Goal: Task Accomplishment & Management: Complete application form

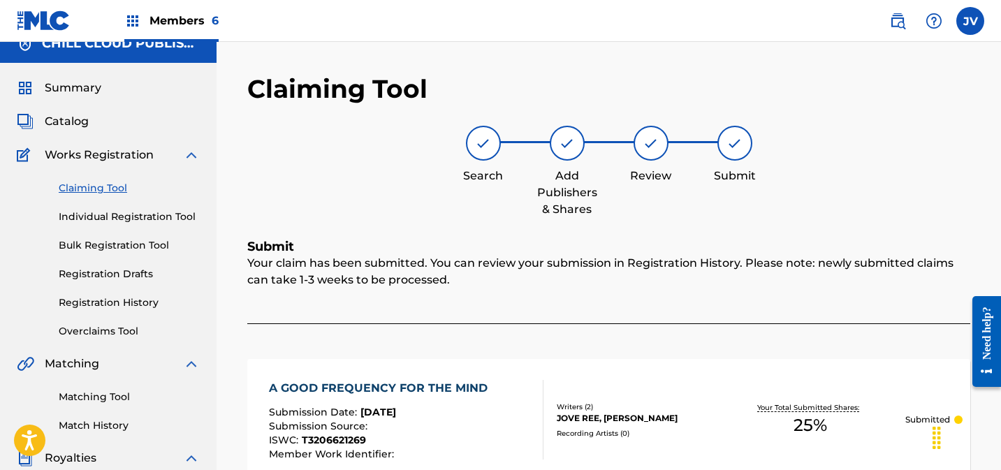
scroll to position [16, 0]
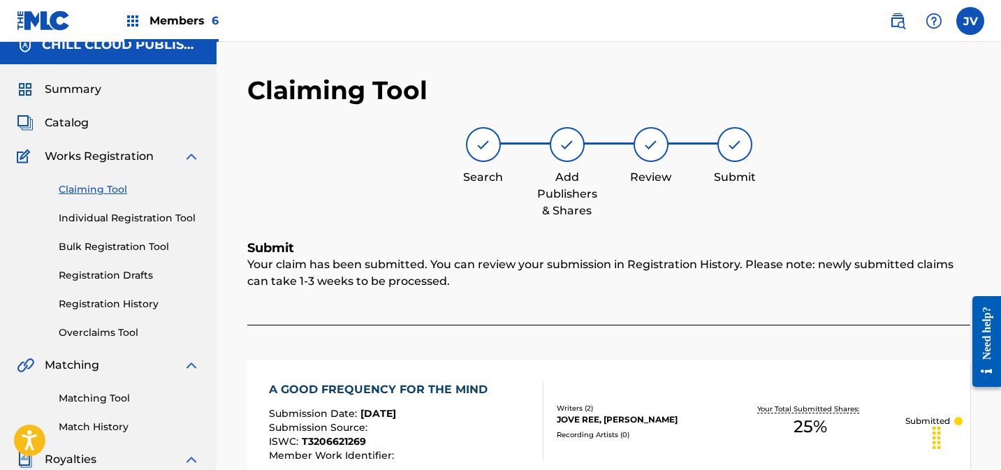
click at [99, 186] on link "Claiming Tool" at bounding box center [129, 189] width 141 height 15
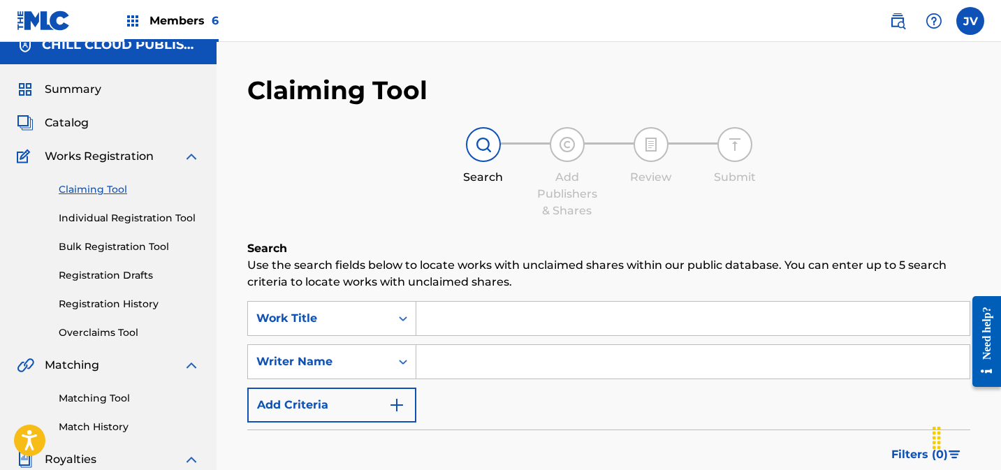
scroll to position [0, 0]
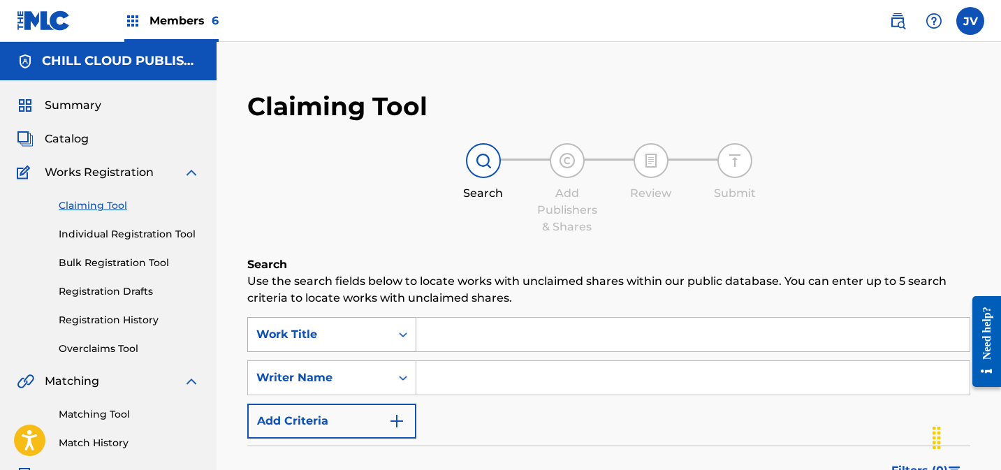
click at [355, 333] on div "Work Title" at bounding box center [331, 334] width 169 height 35
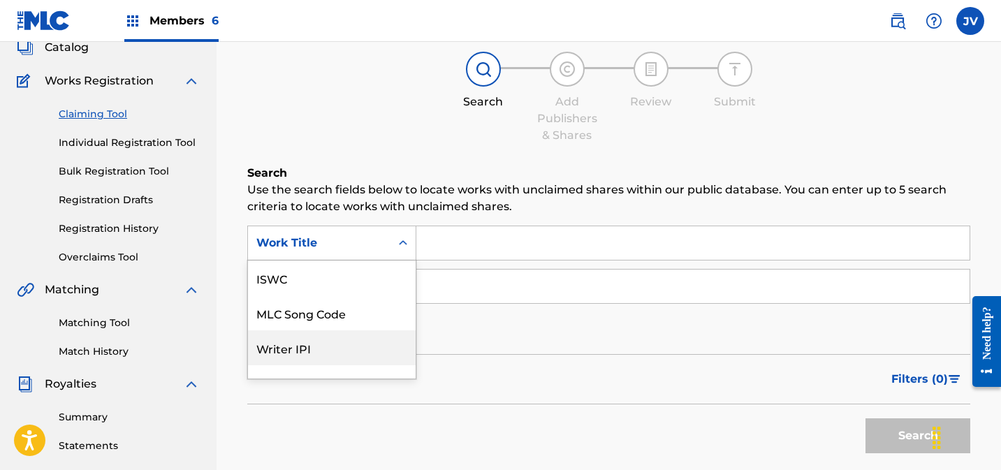
scroll to position [35, 0]
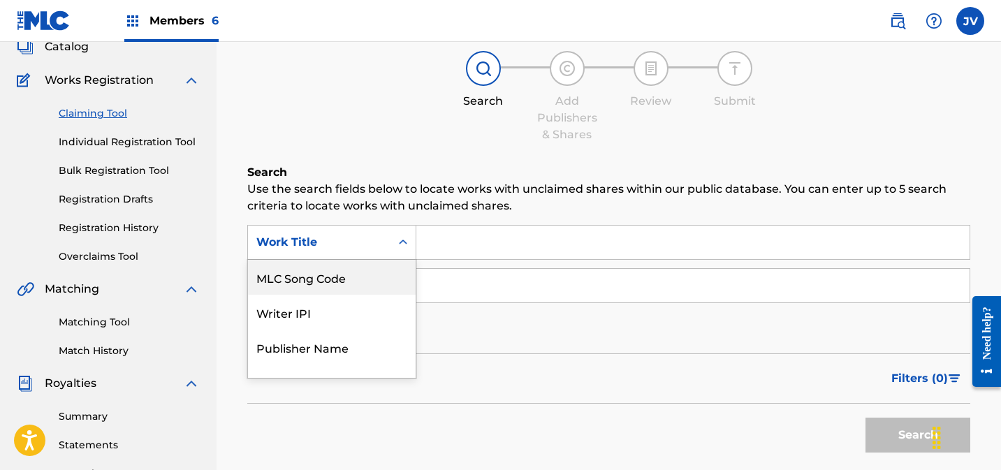
click at [336, 288] on div "MLC Song Code" at bounding box center [332, 277] width 168 height 35
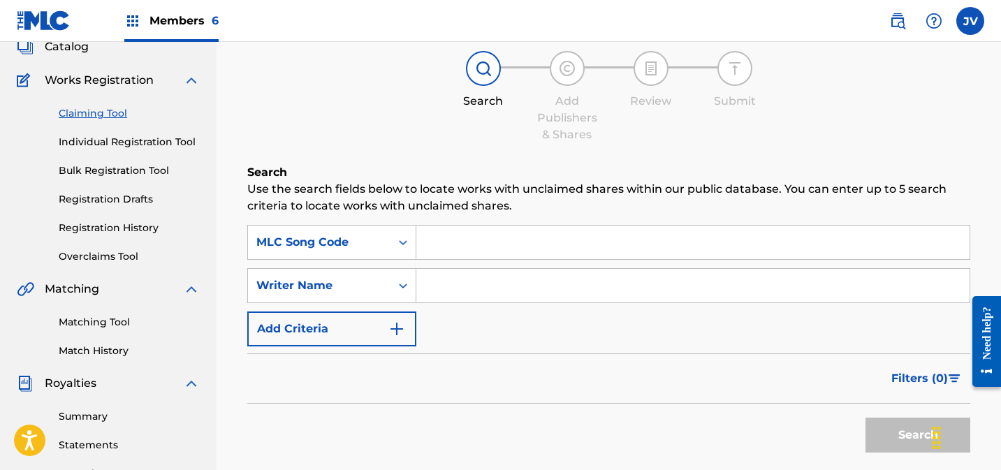
click at [499, 241] on input "Search Form" at bounding box center [692, 243] width 553 height 34
paste input "AY31X2"
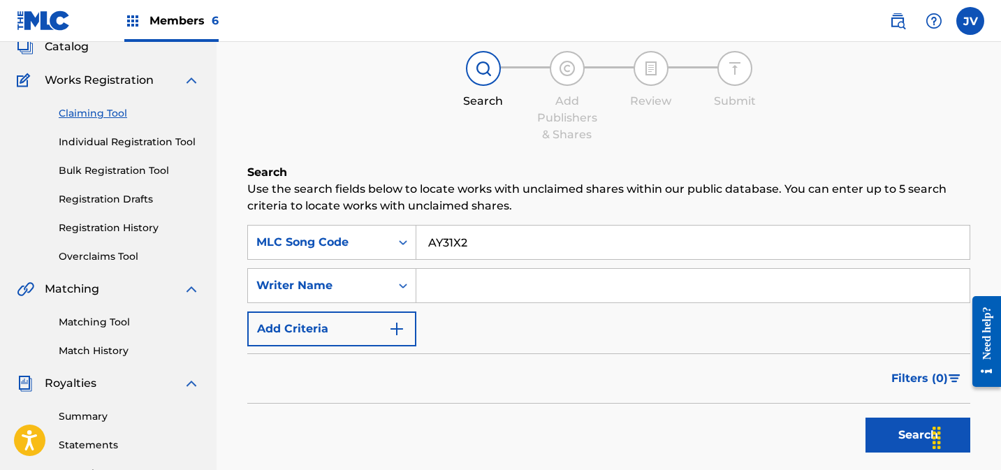
type input "AY31X2"
click at [882, 425] on button "Search" at bounding box center [917, 435] width 105 height 35
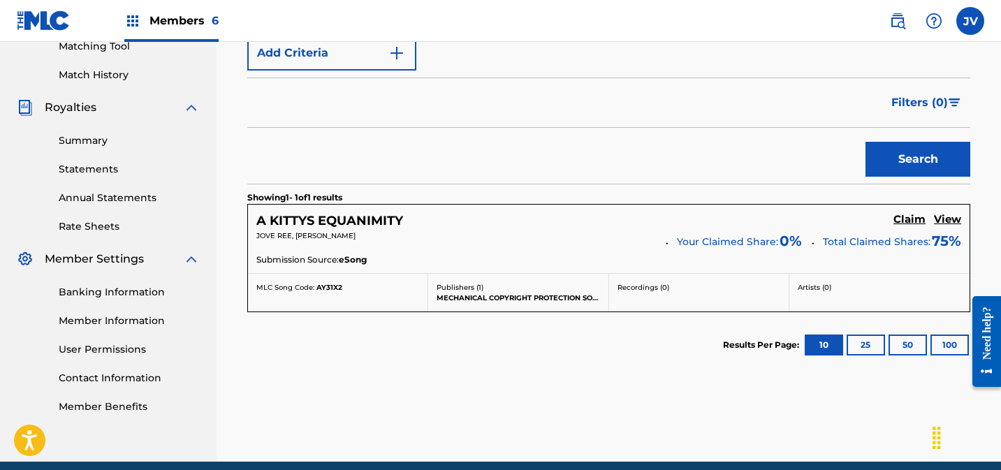
scroll to position [378, 0]
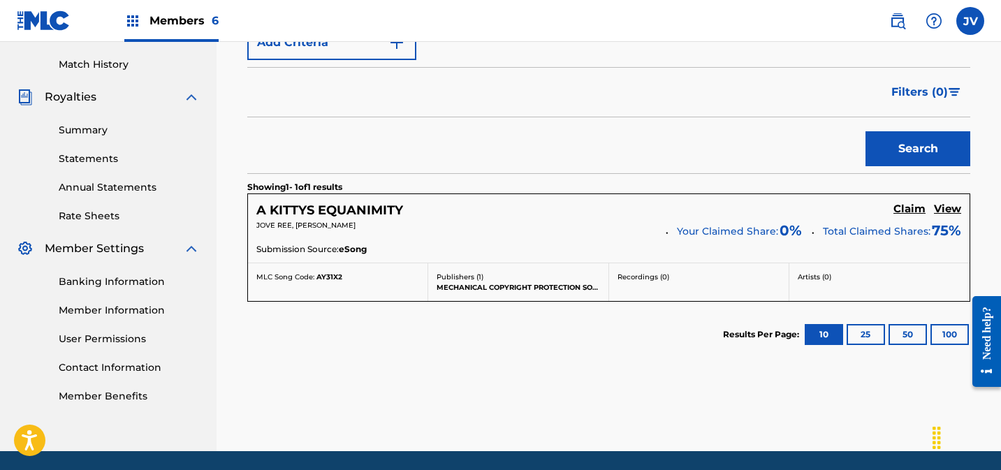
click at [906, 209] on h5 "Claim" at bounding box center [909, 209] width 32 height 13
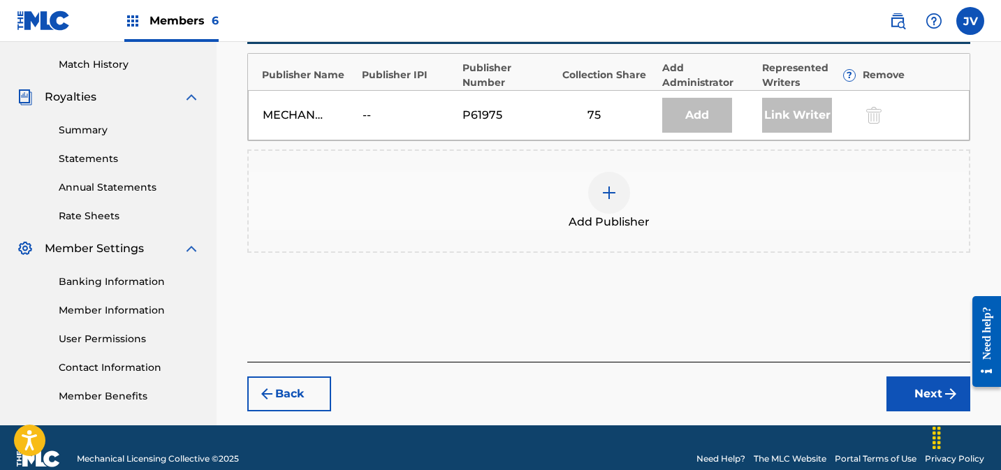
click at [608, 200] on img at bounding box center [609, 192] width 17 height 17
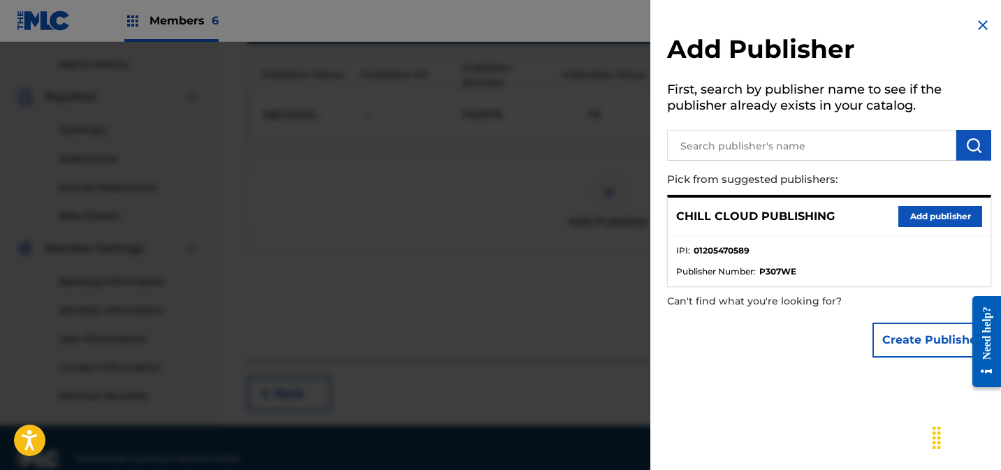
click at [940, 214] on button "Add publisher" at bounding box center [940, 216] width 84 height 21
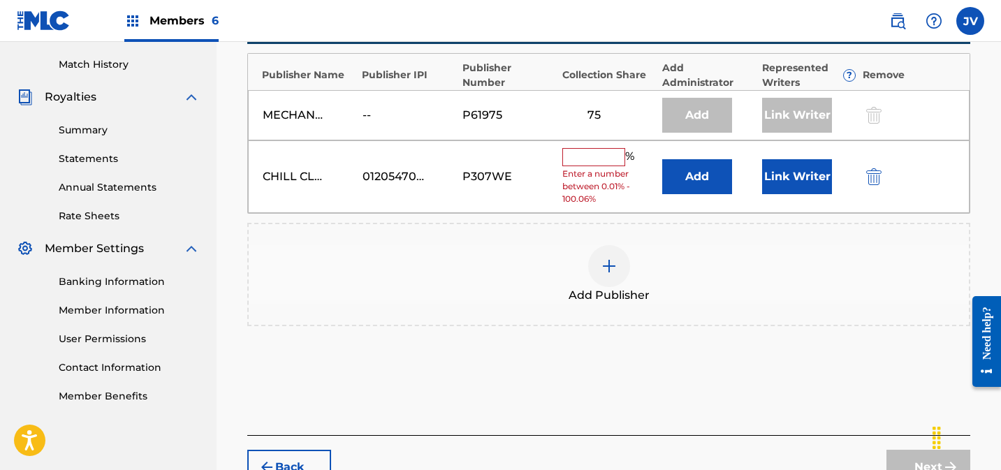
click at [596, 158] on input "text" at bounding box center [593, 157] width 63 height 18
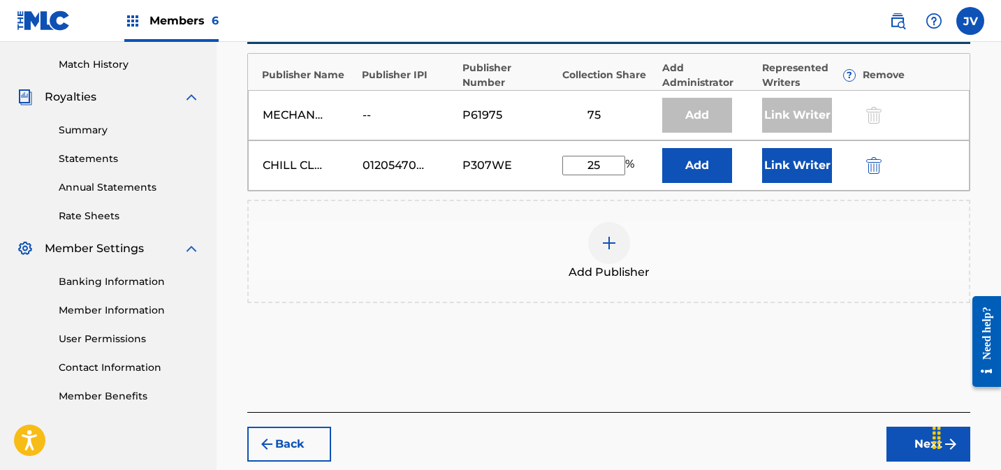
type input "25"
click at [818, 172] on button "Link Writer" at bounding box center [797, 165] width 70 height 35
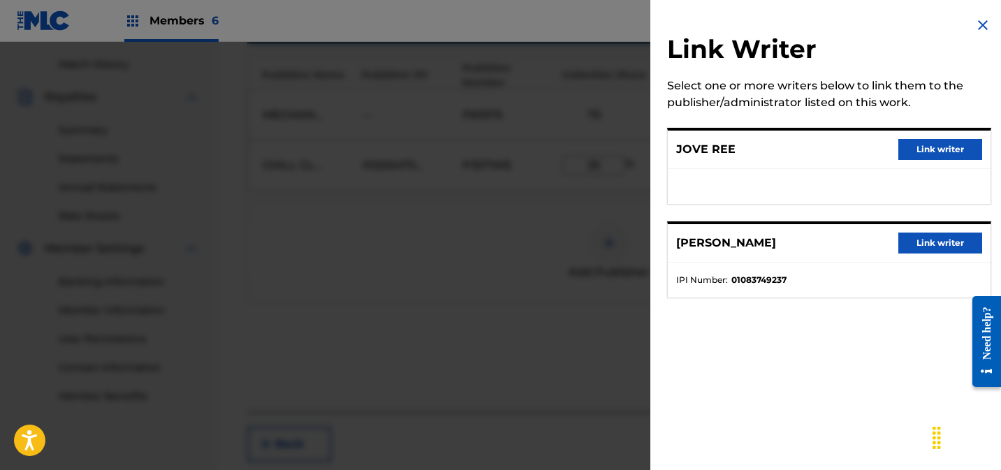
click at [925, 152] on button "Link writer" at bounding box center [940, 149] width 84 height 21
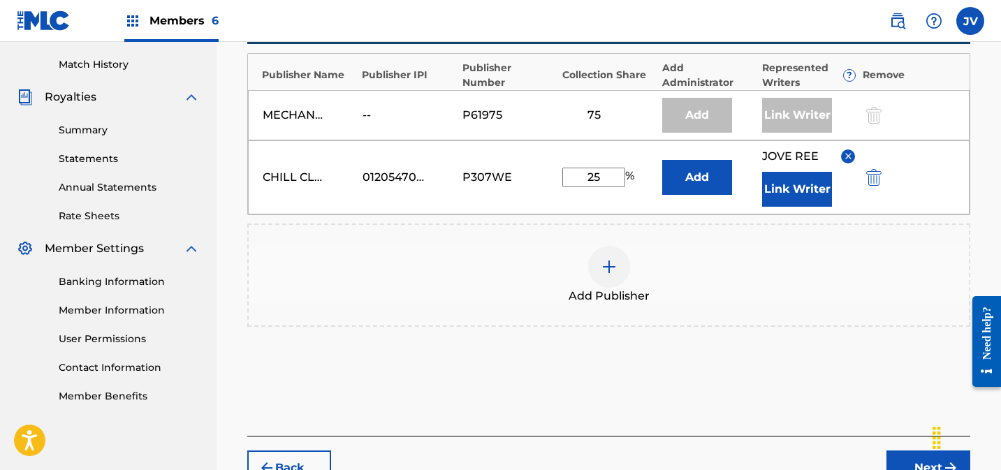
click at [801, 192] on button "Link Writer" at bounding box center [797, 189] width 70 height 35
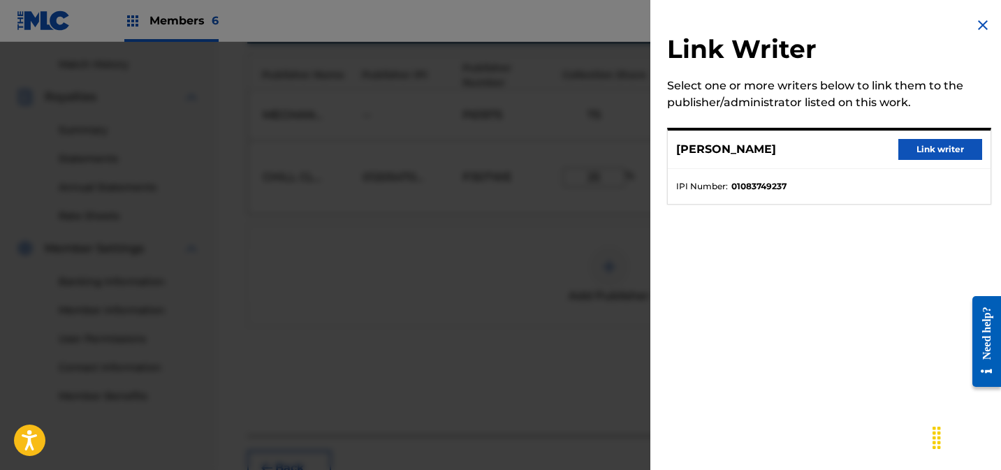
drag, startPoint x: 954, startPoint y: 149, endPoint x: 951, endPoint y: 156, distance: 7.5
click at [954, 149] on button "Link writer" at bounding box center [940, 149] width 84 height 21
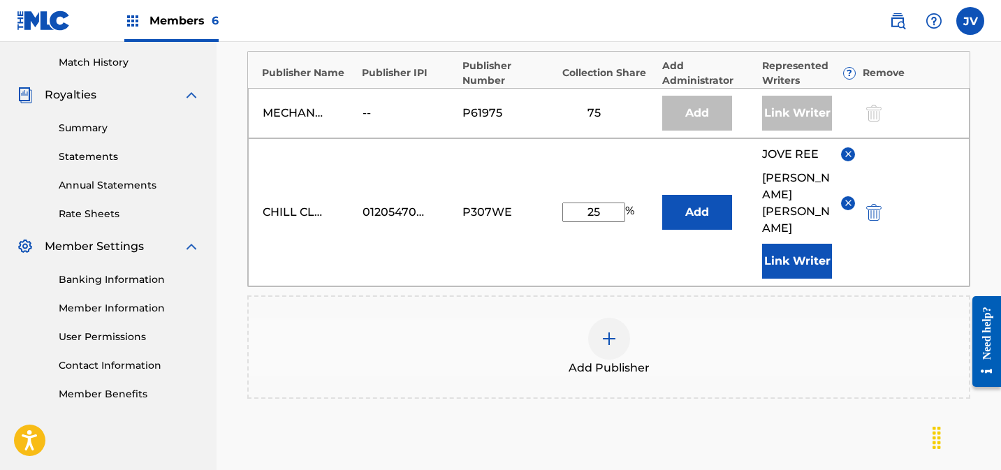
scroll to position [515, 0]
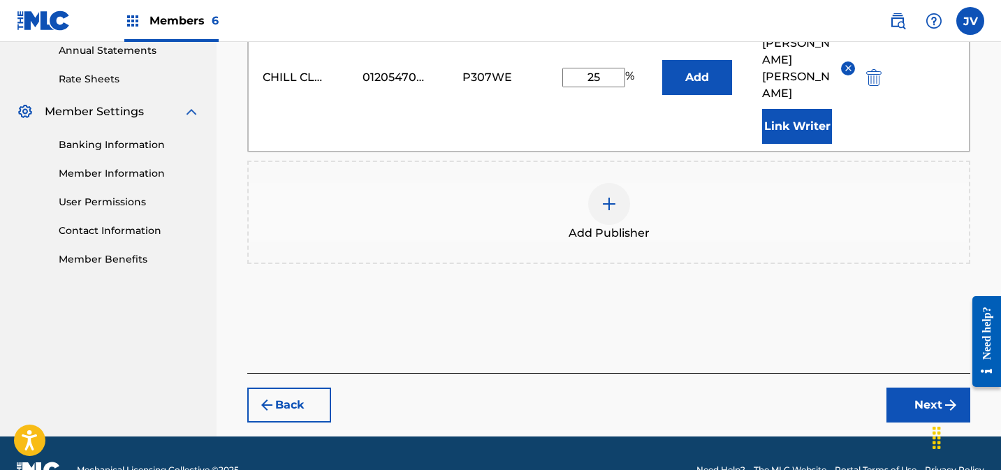
click at [910, 388] on button "Next" at bounding box center [928, 405] width 84 height 35
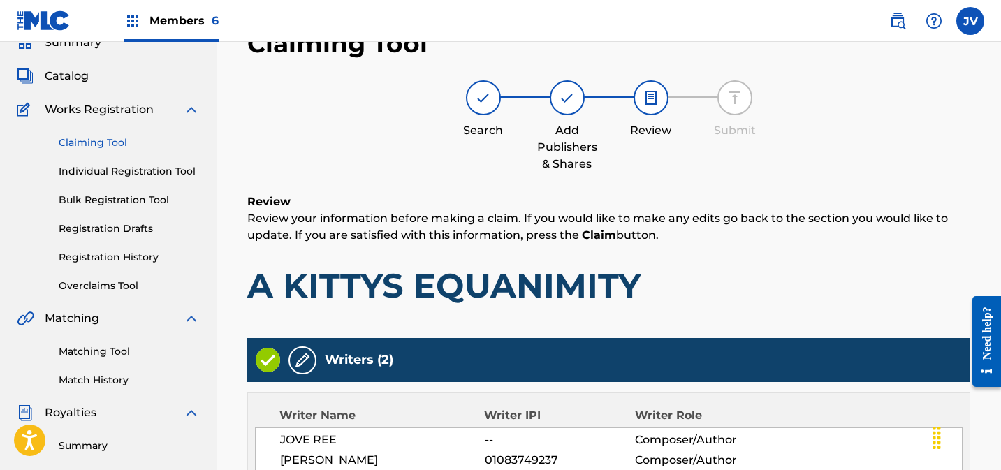
scroll to position [594, 0]
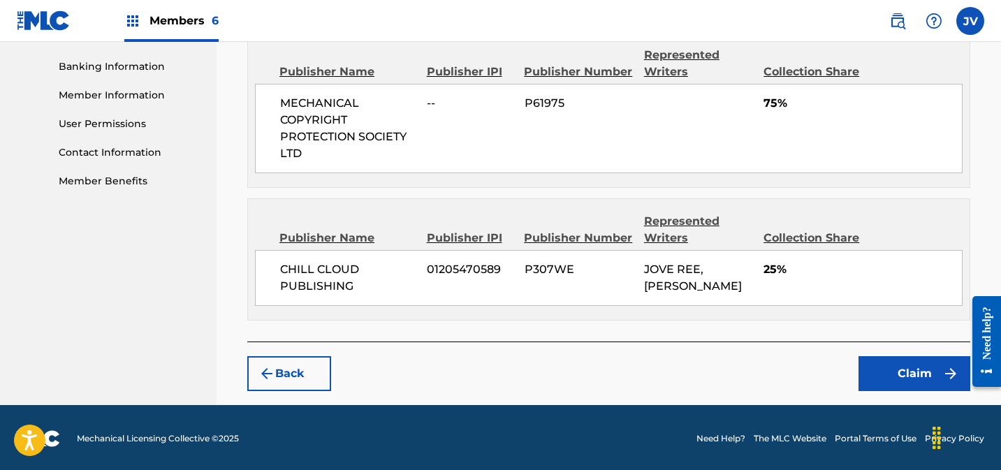
click at [904, 357] on button "Claim" at bounding box center [914, 373] width 112 height 35
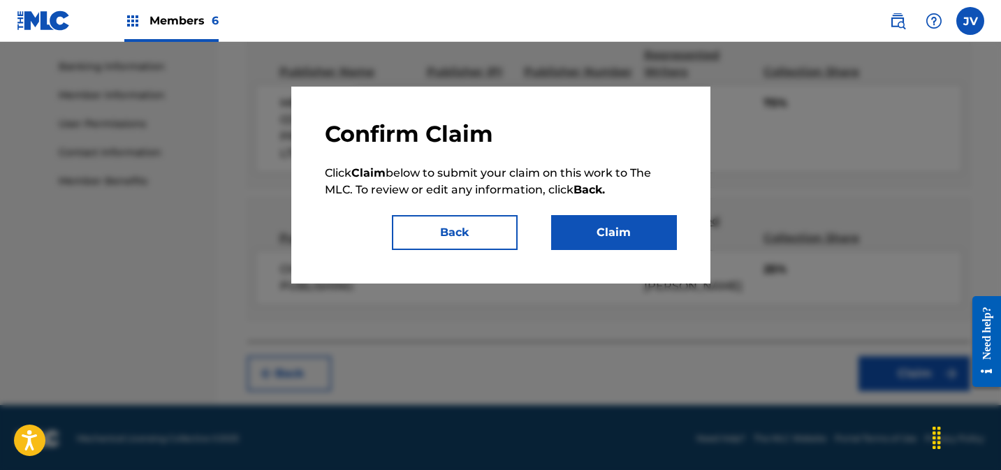
click at [642, 237] on button "Claim" at bounding box center [614, 232] width 126 height 35
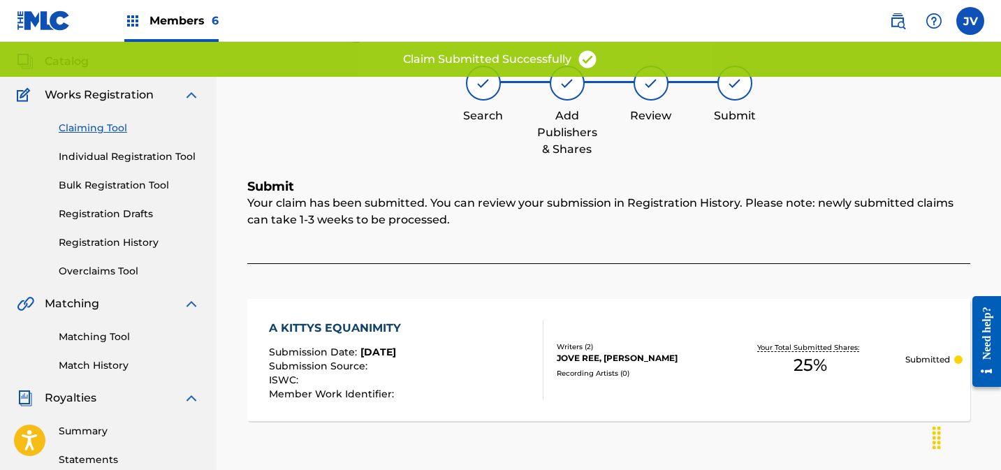
scroll to position [0, 0]
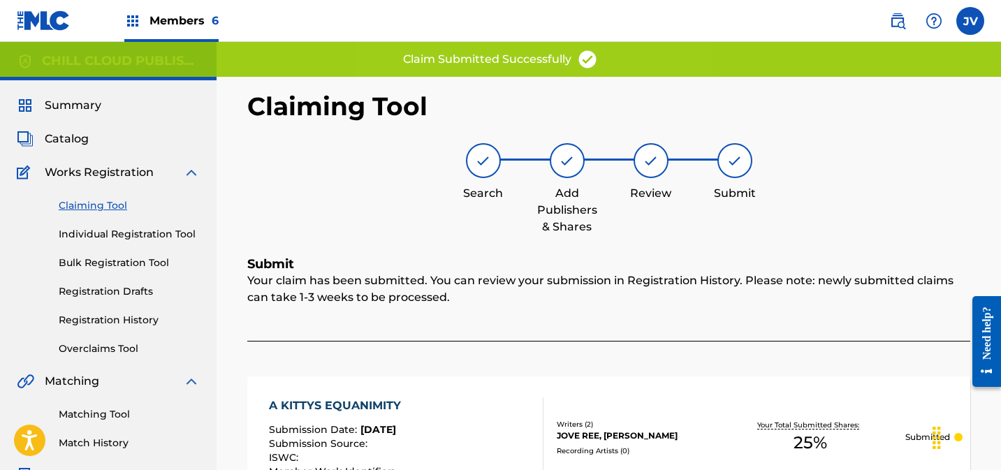
click at [100, 203] on link "Claiming Tool" at bounding box center [129, 205] width 141 height 15
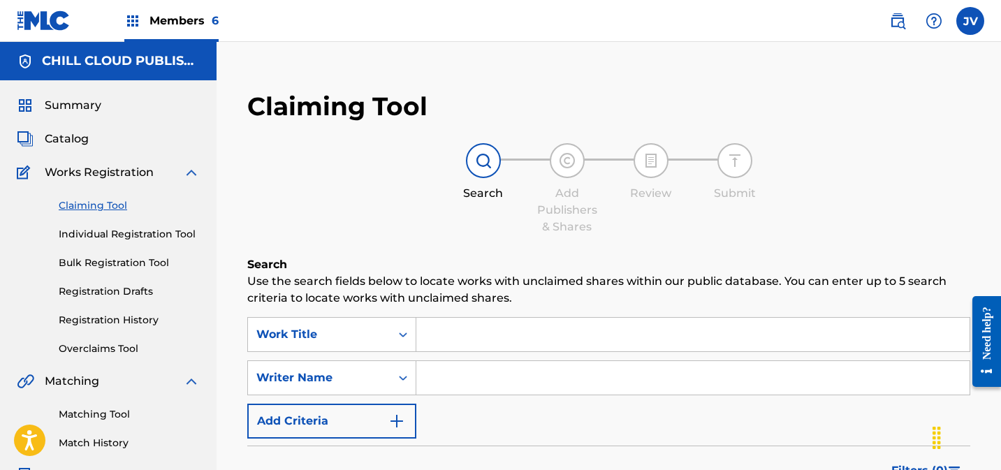
click at [66, 138] on span "Catalog" at bounding box center [67, 139] width 44 height 17
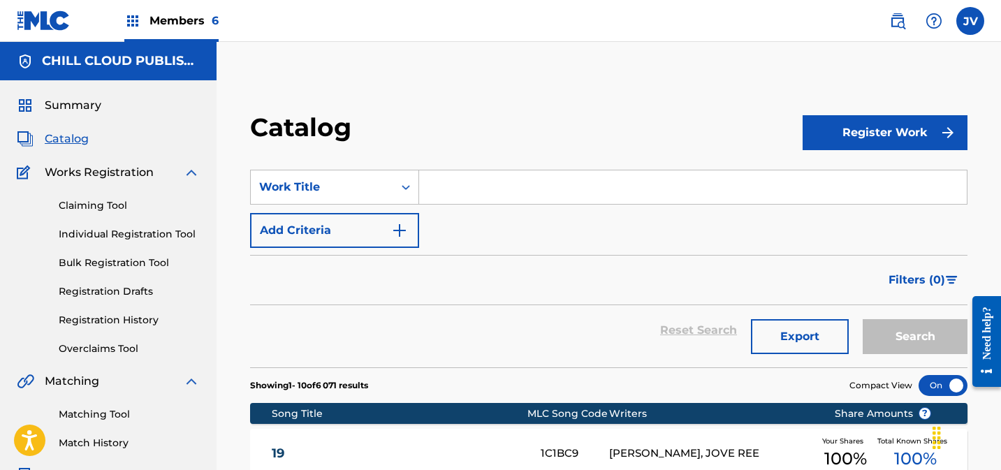
click at [85, 112] on span "Summary" at bounding box center [73, 105] width 57 height 17
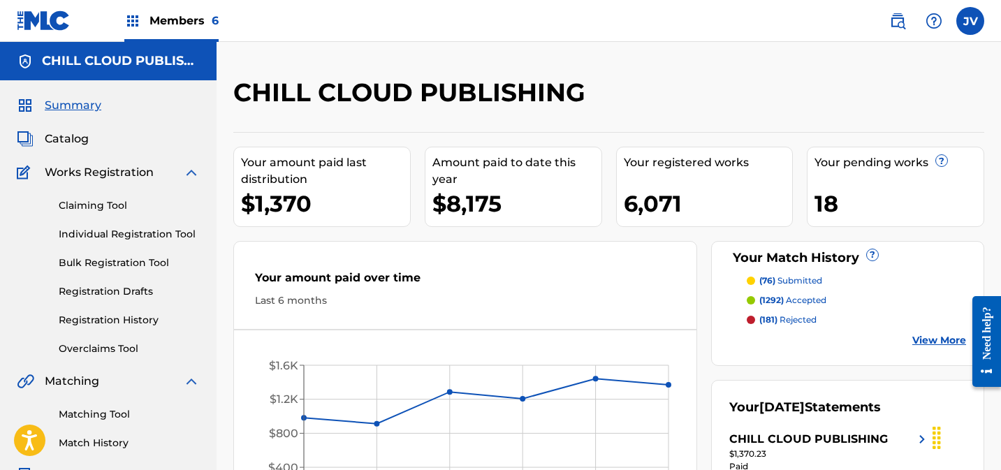
click at [98, 205] on link "Claiming Tool" at bounding box center [129, 205] width 141 height 15
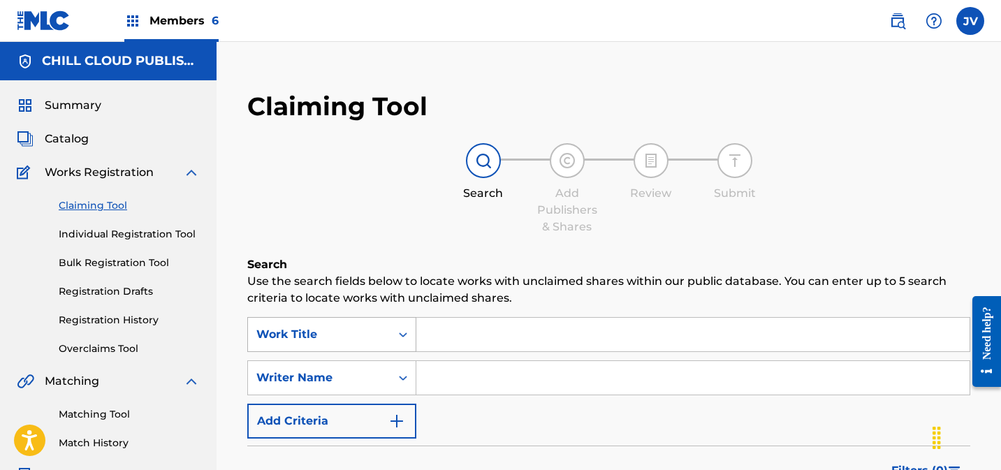
click at [365, 335] on div "Work Title" at bounding box center [331, 334] width 169 height 35
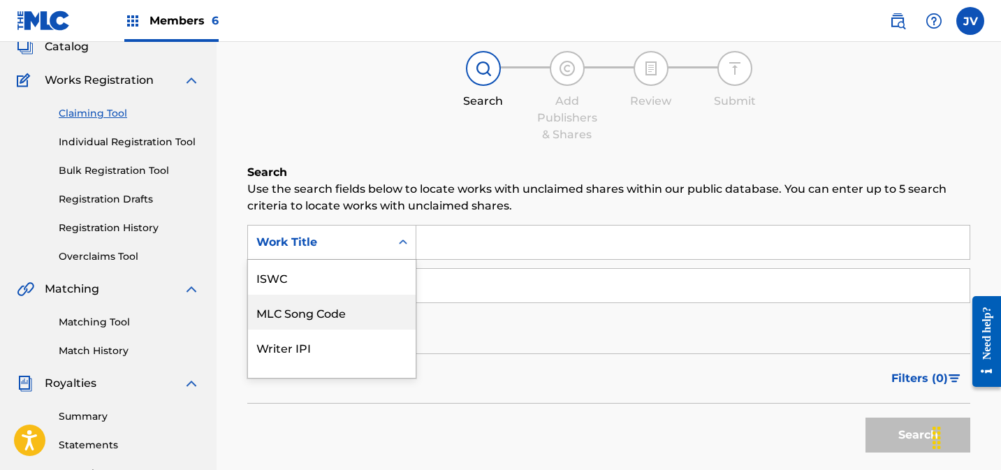
click at [358, 316] on div "MLC Song Code" at bounding box center [332, 312] width 168 height 35
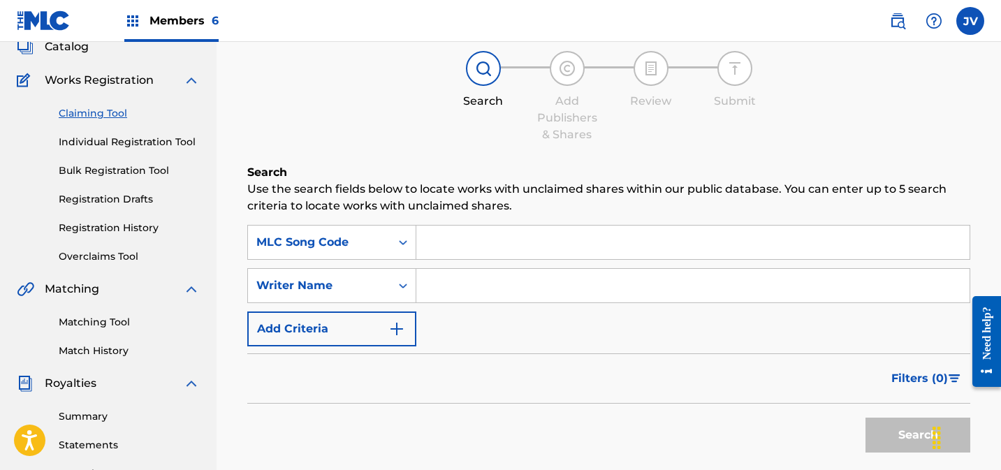
click at [472, 243] on input "Search Form" at bounding box center [692, 243] width 553 height 34
paste input "AY524Y"
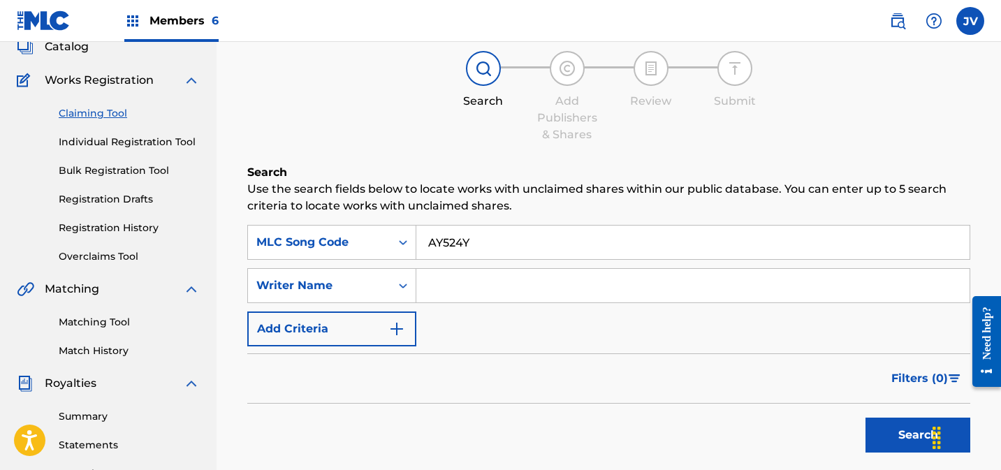
type input "AY524Y"
click at [888, 435] on button "Search" at bounding box center [917, 435] width 105 height 35
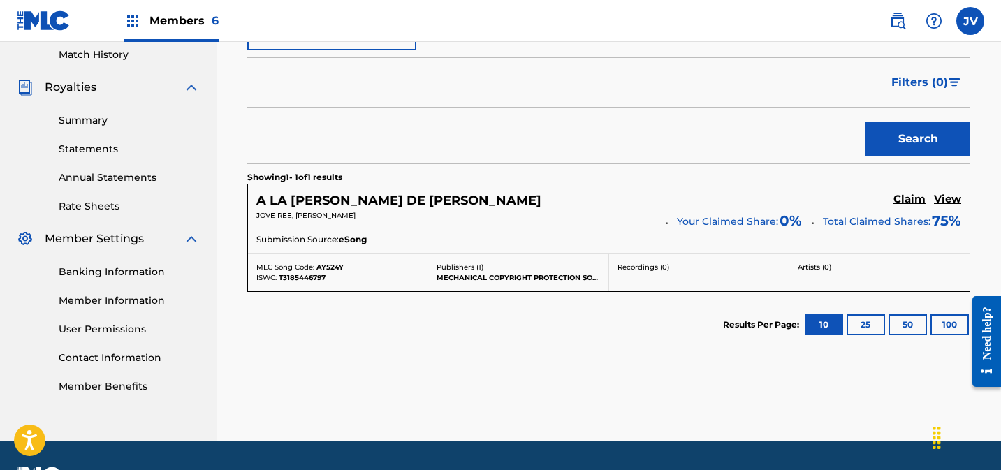
scroll to position [427, 0]
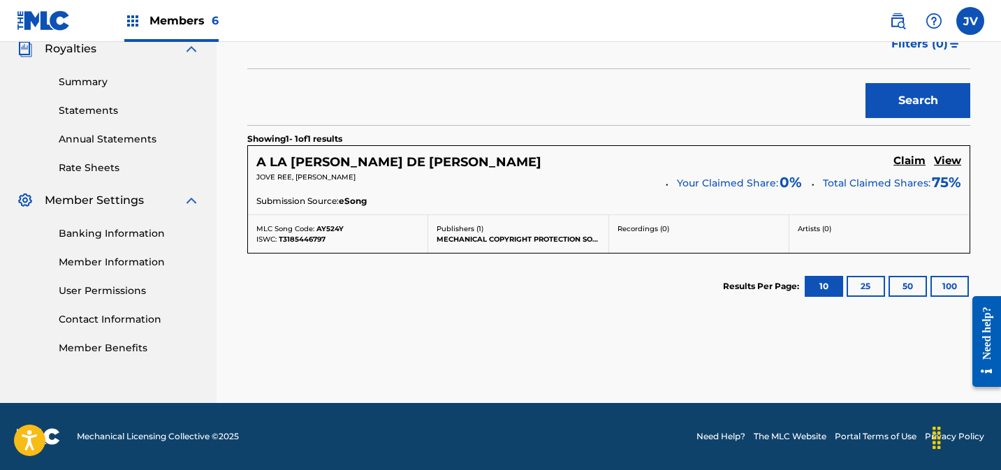
click at [906, 159] on h5 "Claim" at bounding box center [909, 160] width 32 height 13
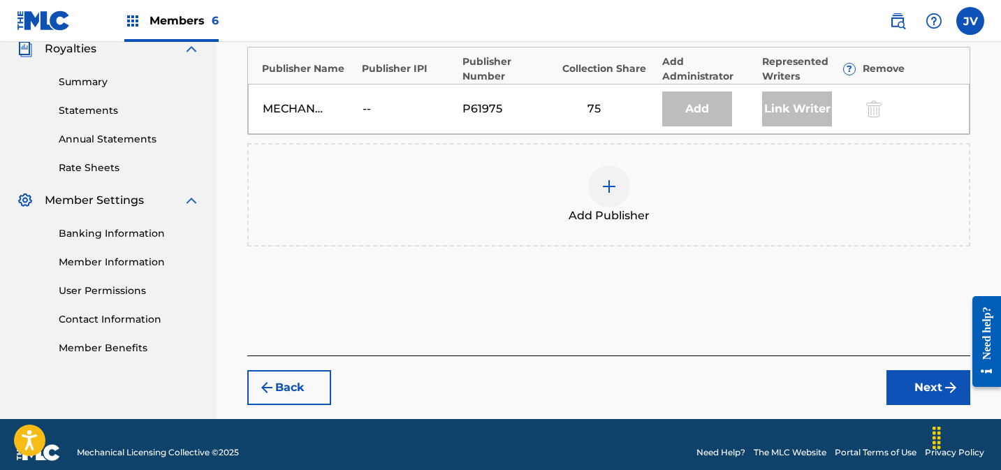
scroll to position [401, 0]
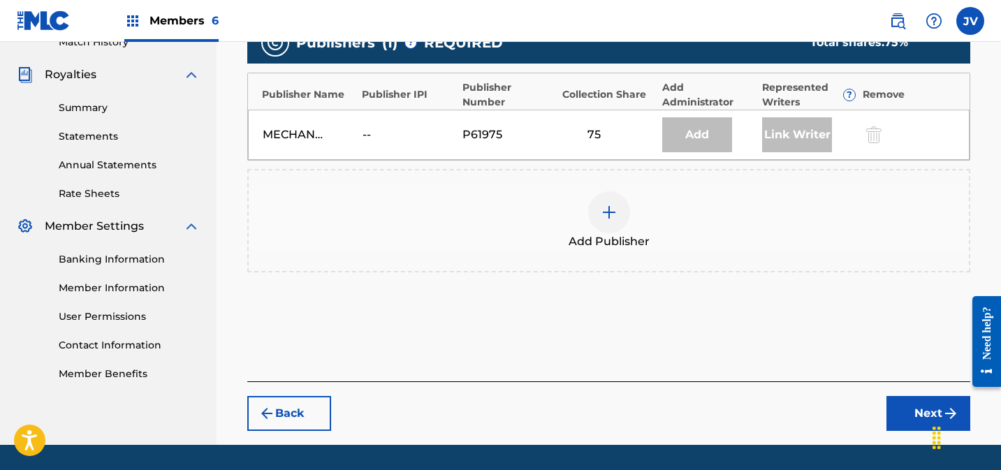
click at [627, 191] on div at bounding box center [609, 212] width 42 height 42
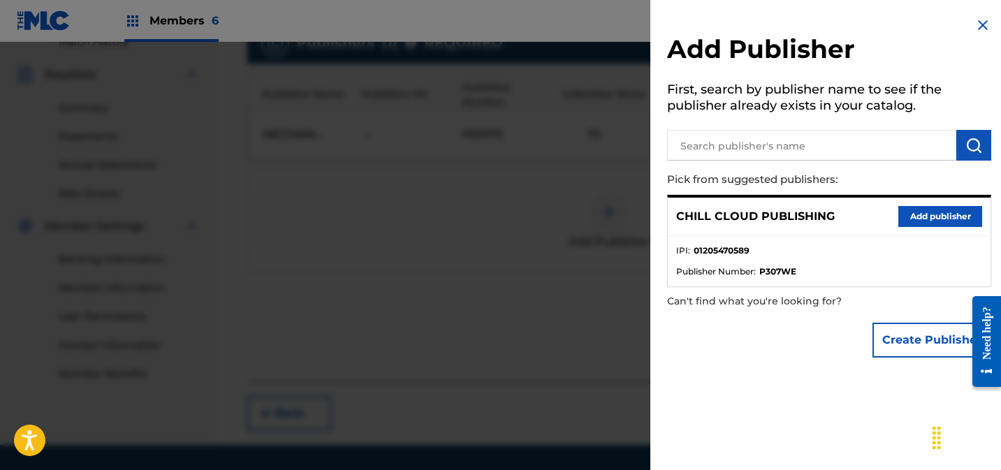
click at [928, 217] on button "Add publisher" at bounding box center [940, 216] width 84 height 21
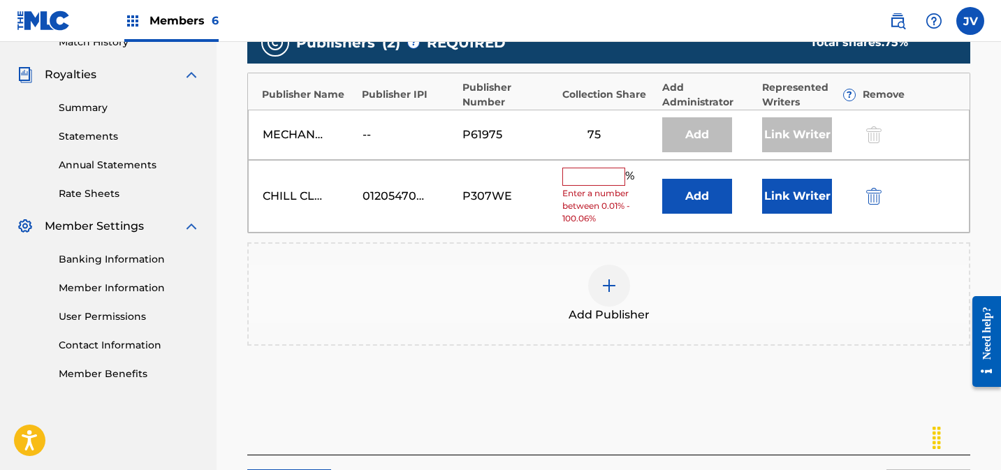
click at [595, 168] on input "text" at bounding box center [593, 177] width 63 height 18
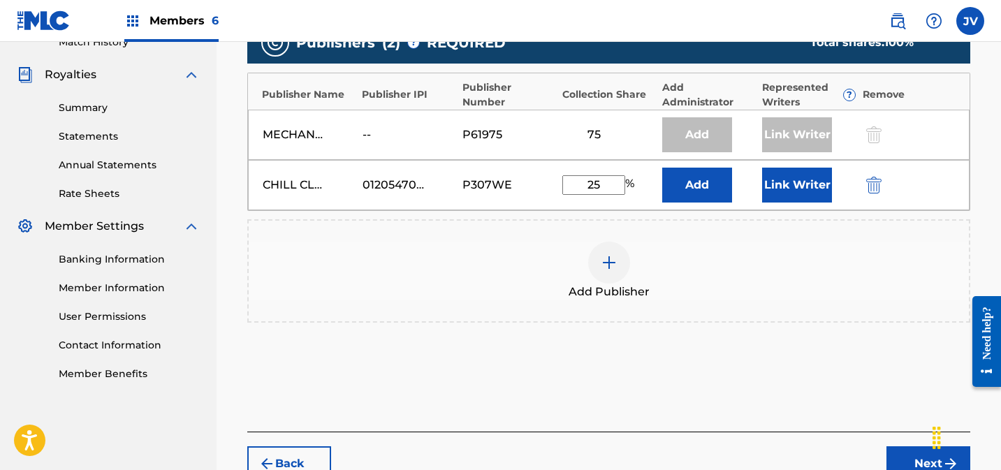
type input "25"
click at [833, 168] on div "Link Writer" at bounding box center [808, 185] width 93 height 35
click at [804, 168] on button "Link Writer" at bounding box center [797, 185] width 70 height 35
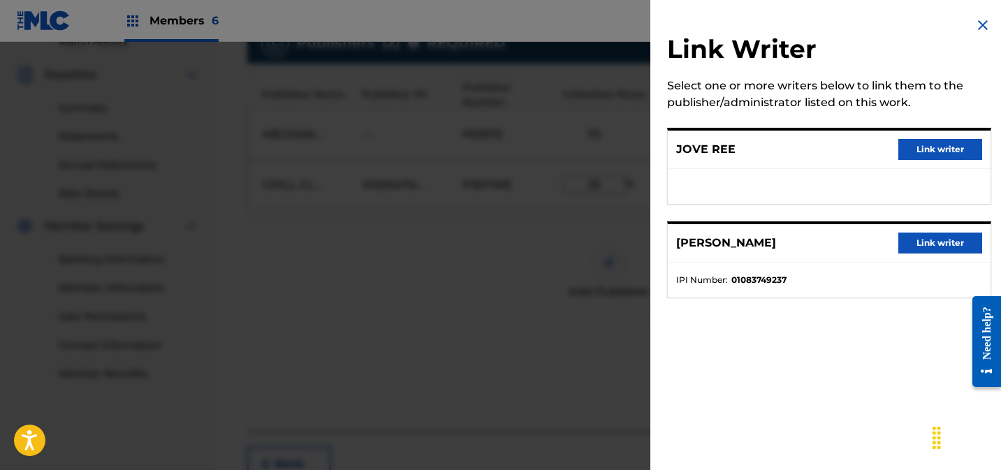
click at [913, 150] on button "Link writer" at bounding box center [940, 149] width 84 height 21
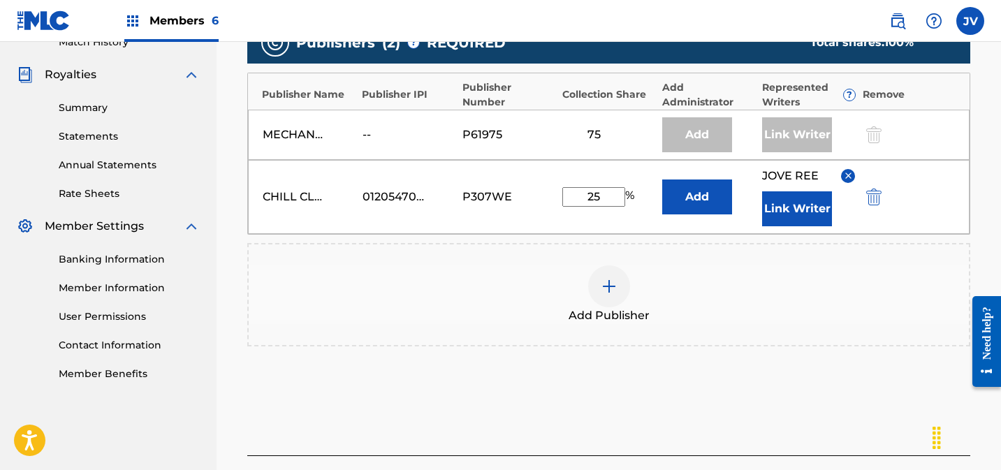
click at [796, 191] on button "Link Writer" at bounding box center [797, 208] width 70 height 35
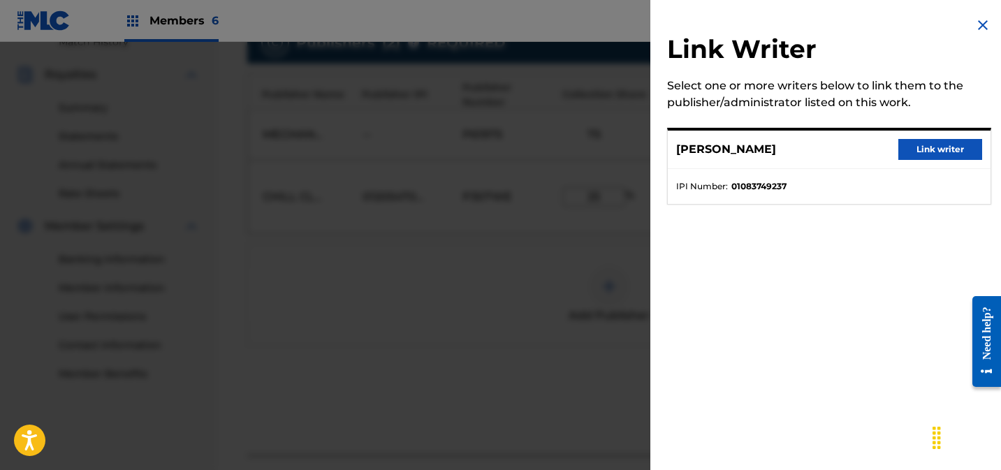
click at [932, 153] on button "Link writer" at bounding box center [940, 149] width 84 height 21
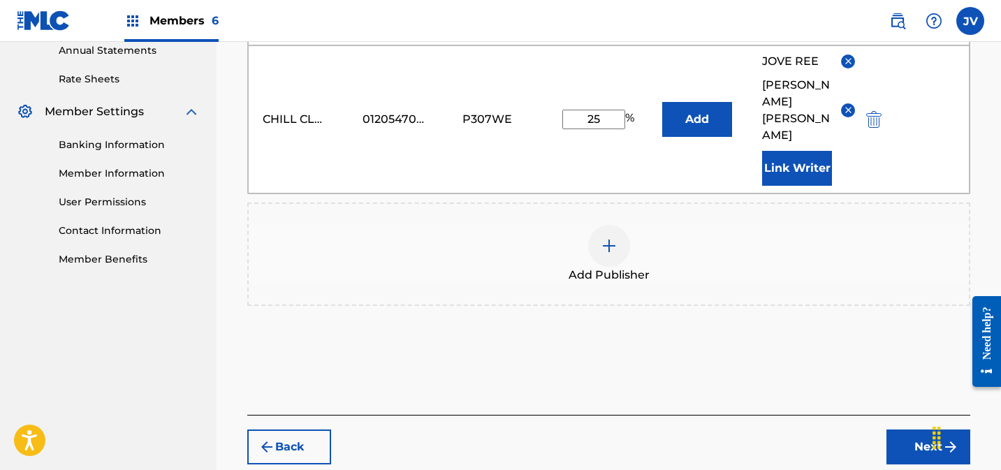
click at [920, 429] on button "Next" at bounding box center [928, 446] width 84 height 35
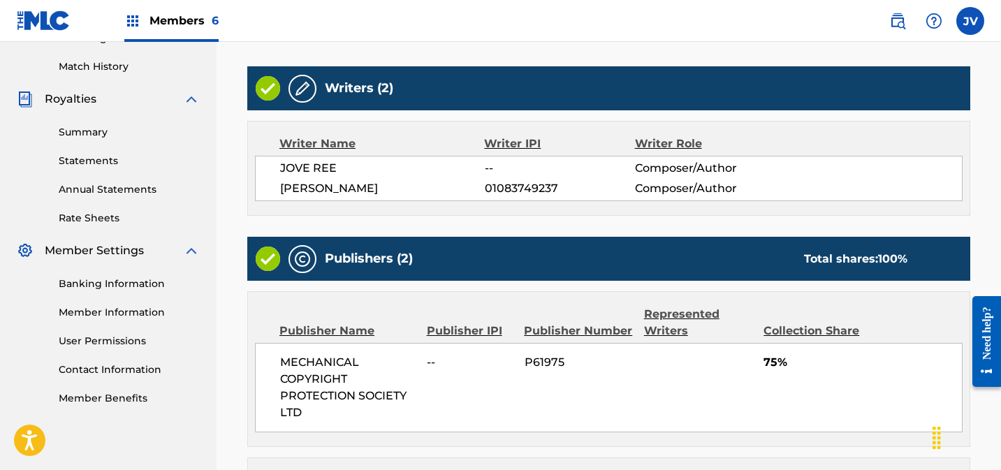
scroll to position [594, 0]
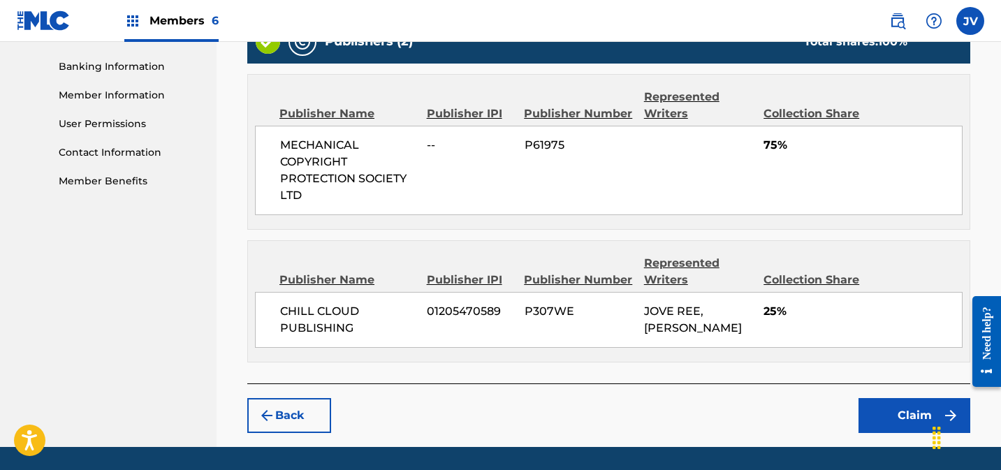
click at [895, 398] on button "Claim" at bounding box center [914, 415] width 112 height 35
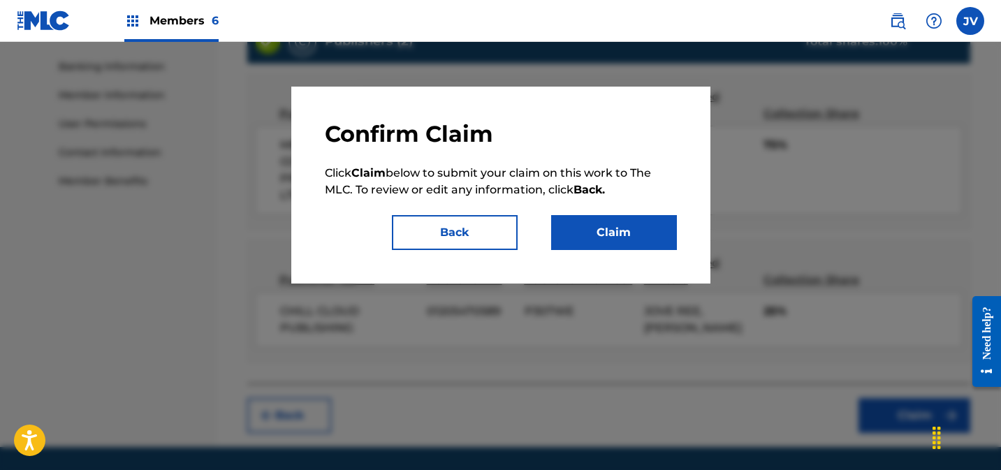
click at [640, 240] on button "Claim" at bounding box center [614, 232] width 126 height 35
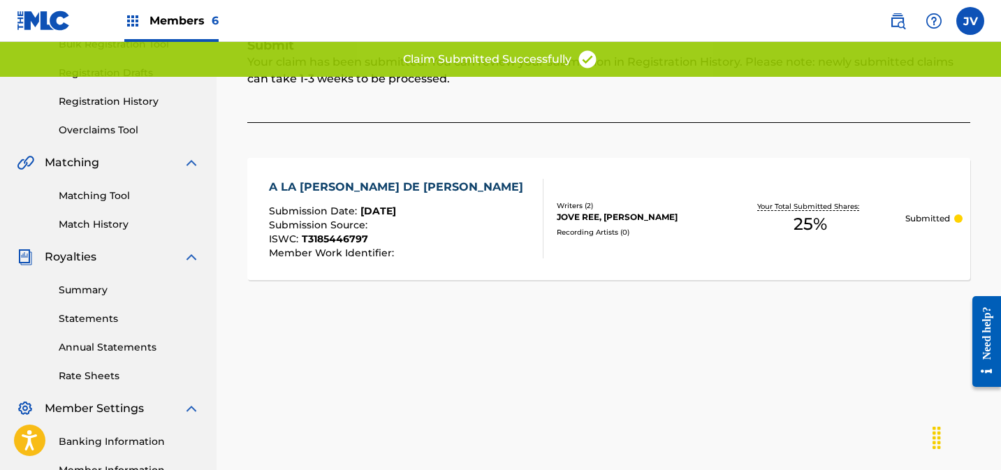
scroll to position [0, 0]
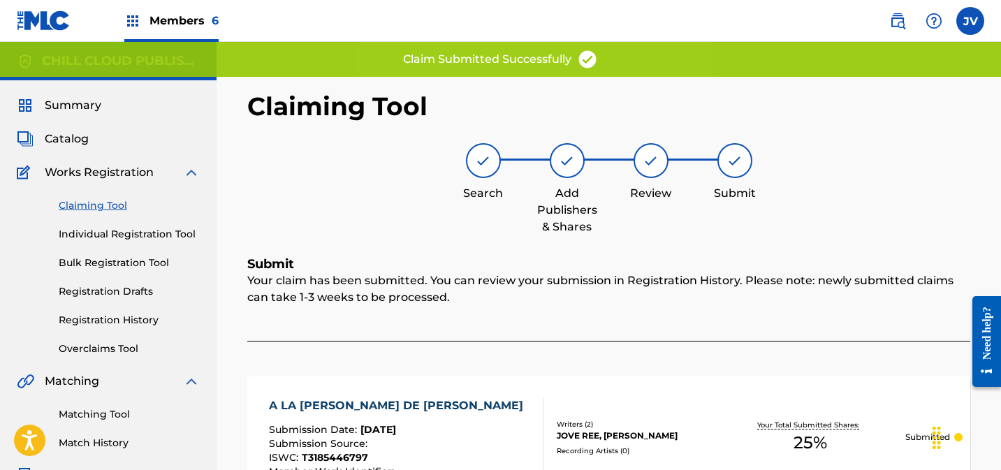
click at [101, 207] on link "Claiming Tool" at bounding box center [129, 205] width 141 height 15
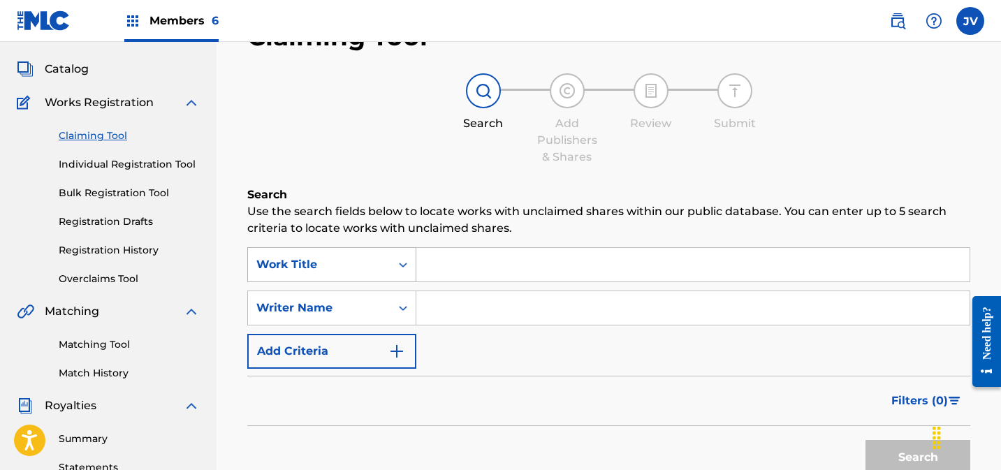
click at [335, 282] on div "Work Title" at bounding box center [331, 264] width 169 height 35
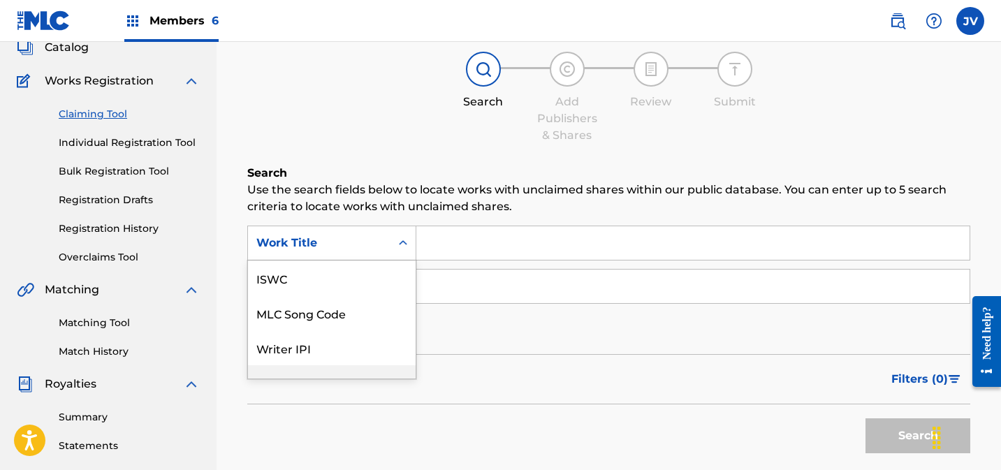
scroll to position [92, 0]
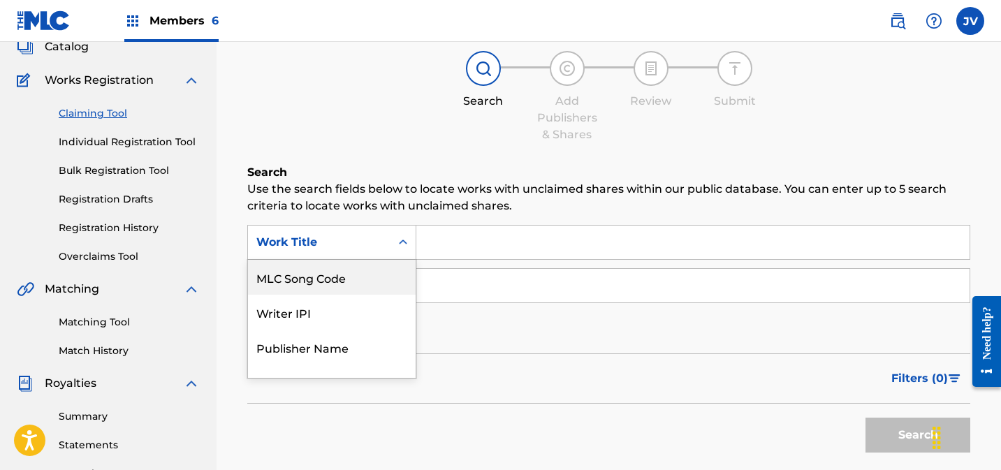
click at [325, 280] on div "MLC Song Code" at bounding box center [332, 277] width 168 height 35
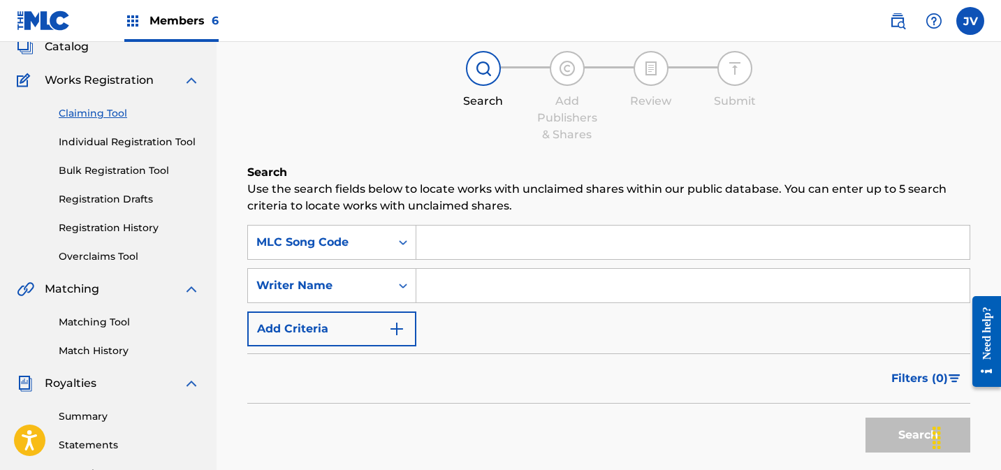
click at [460, 246] on input "Search Form" at bounding box center [692, 243] width 553 height 34
paste input "AY4MLF"
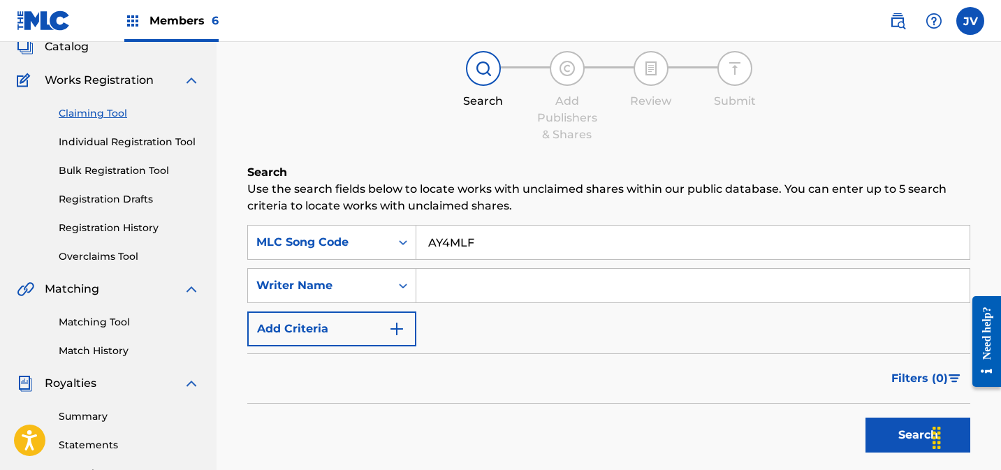
type input "AY4MLF"
click at [889, 423] on button "Search" at bounding box center [917, 435] width 105 height 35
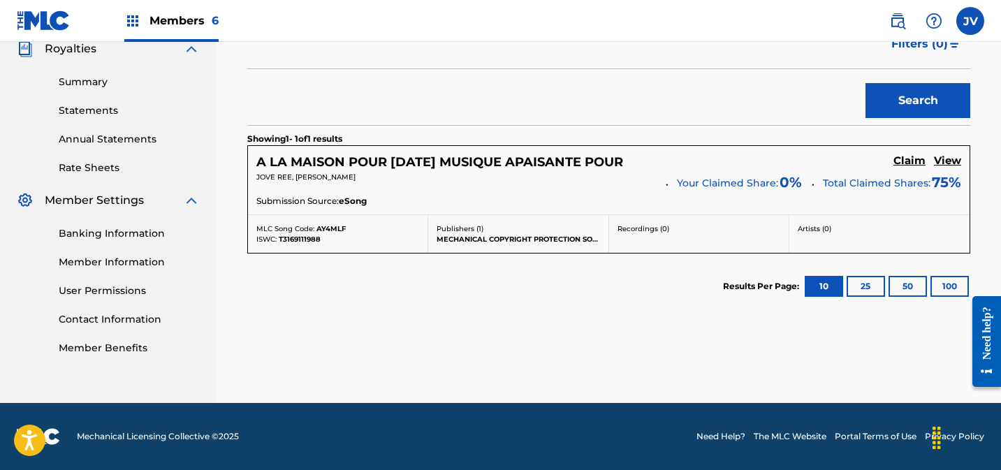
click at [912, 158] on h5 "Claim" at bounding box center [909, 160] width 32 height 13
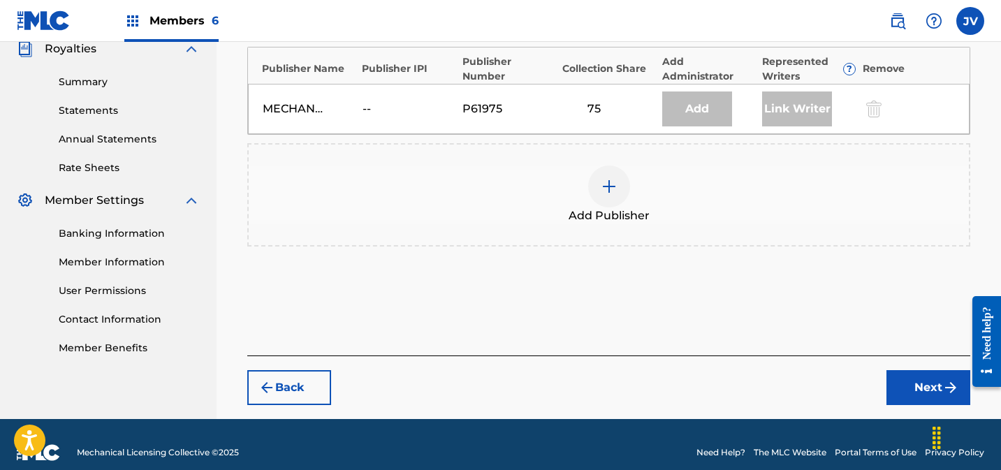
click at [611, 164] on div "Add Publisher" at bounding box center [608, 194] width 723 height 103
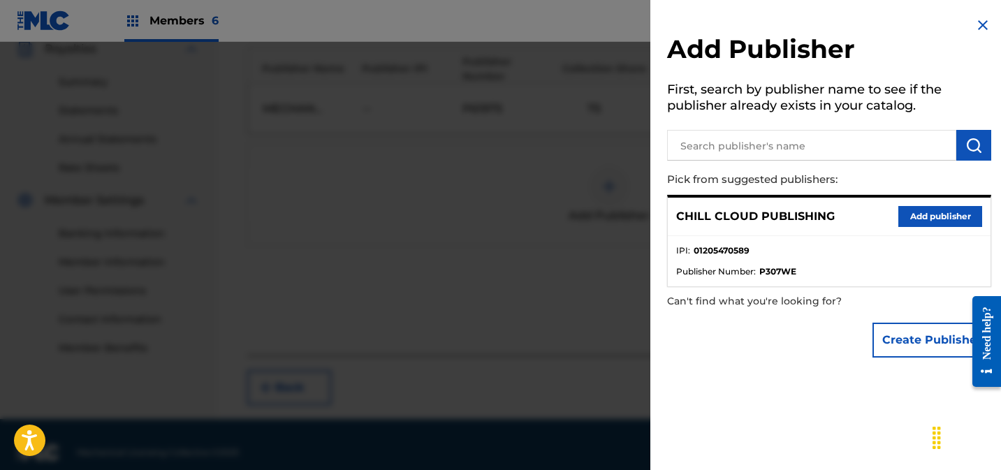
click at [947, 215] on button "Add publisher" at bounding box center [940, 216] width 84 height 21
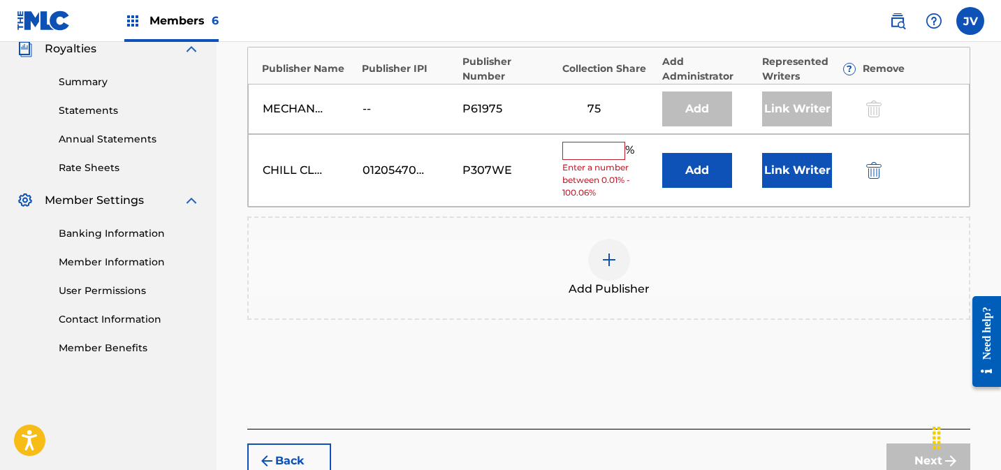
click at [601, 155] on input "text" at bounding box center [593, 151] width 63 height 18
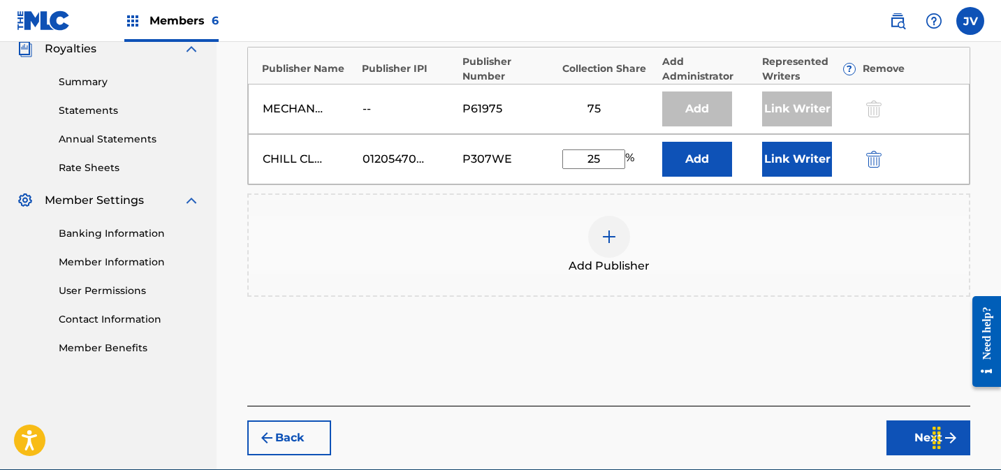
type input "25"
click at [796, 167] on button "Link Writer" at bounding box center [797, 159] width 70 height 35
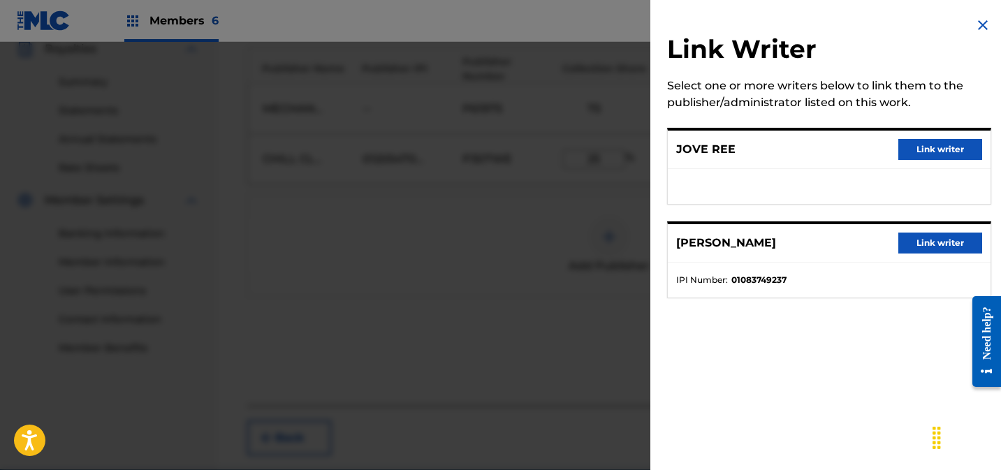
click at [922, 144] on button "Link writer" at bounding box center [940, 149] width 84 height 21
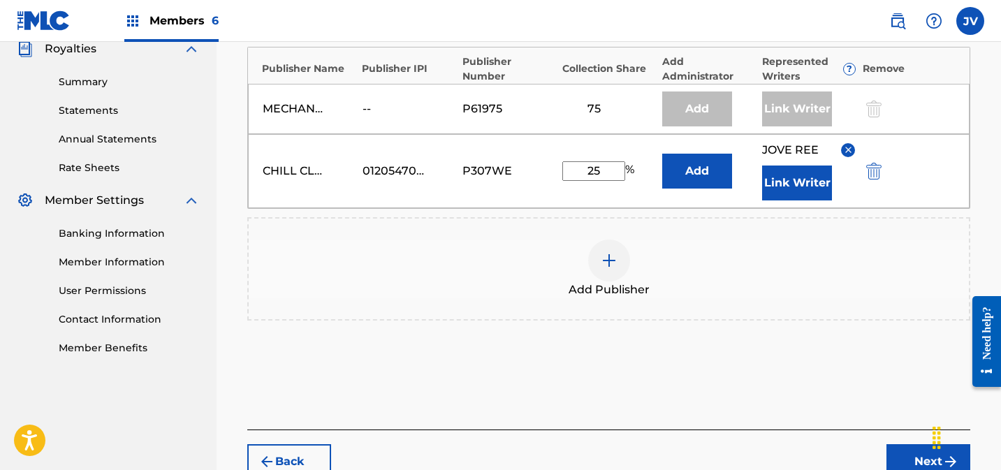
click at [788, 182] on button "Link Writer" at bounding box center [797, 183] width 70 height 35
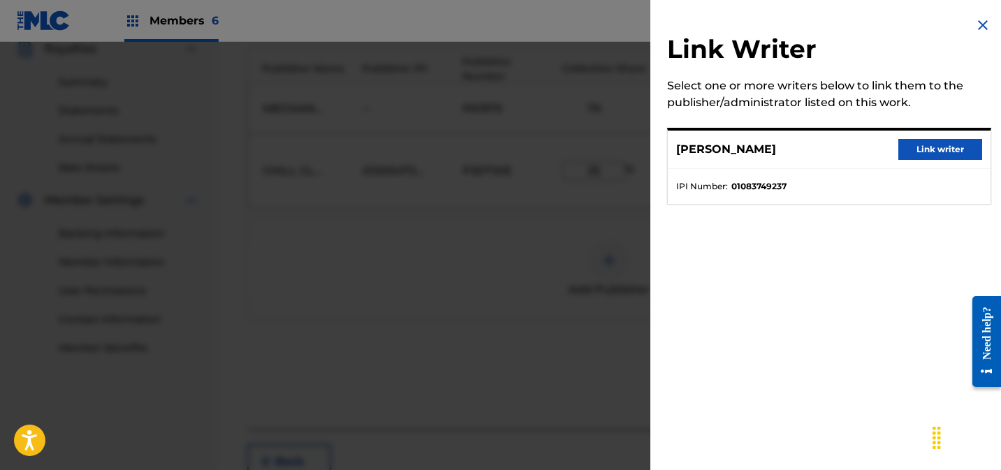
click at [955, 152] on button "Link writer" at bounding box center [940, 149] width 84 height 21
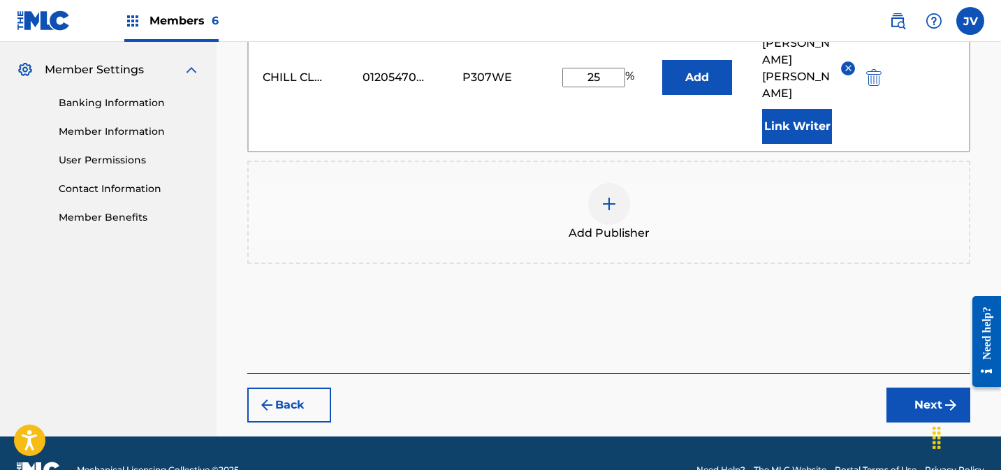
click at [907, 388] on button "Next" at bounding box center [928, 405] width 84 height 35
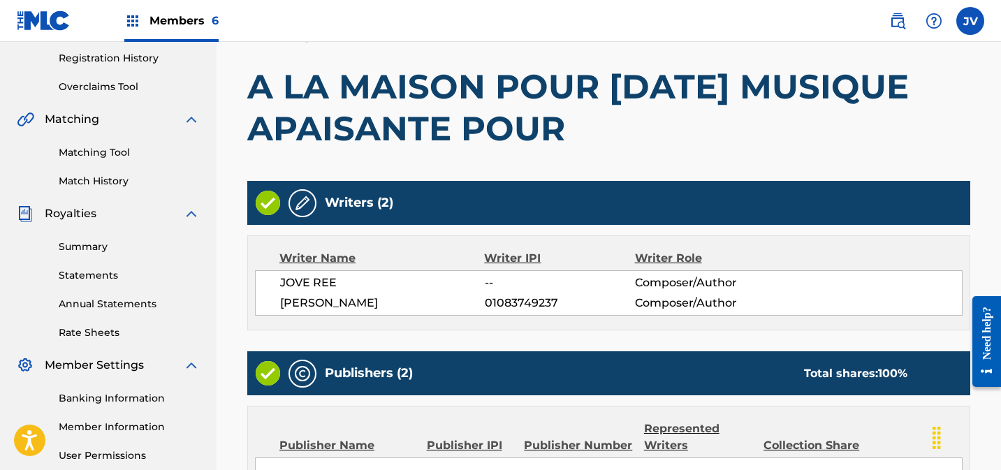
scroll to position [635, 0]
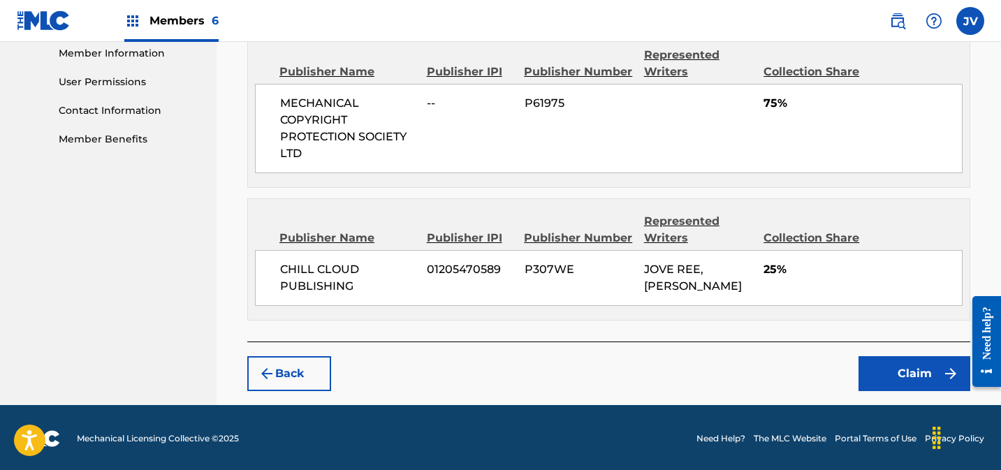
click at [905, 376] on button "Claim" at bounding box center [914, 373] width 112 height 35
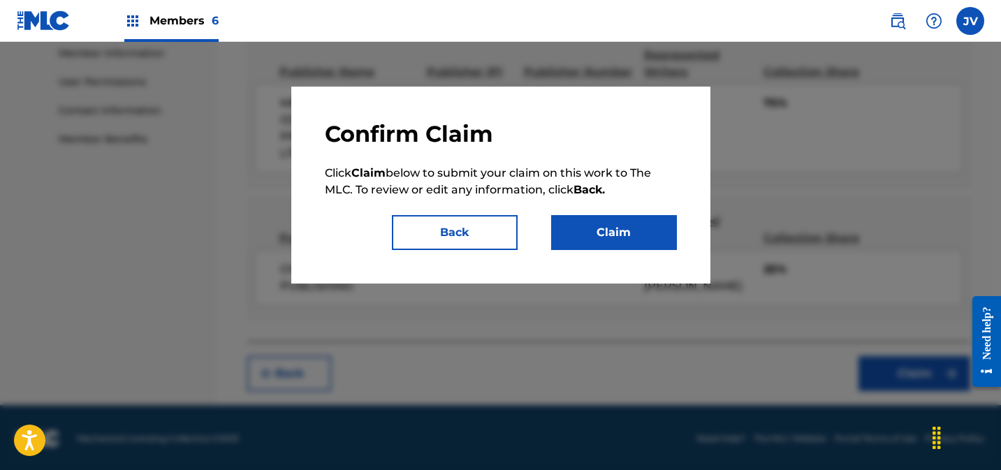
click at [617, 228] on button "Claim" at bounding box center [614, 232] width 126 height 35
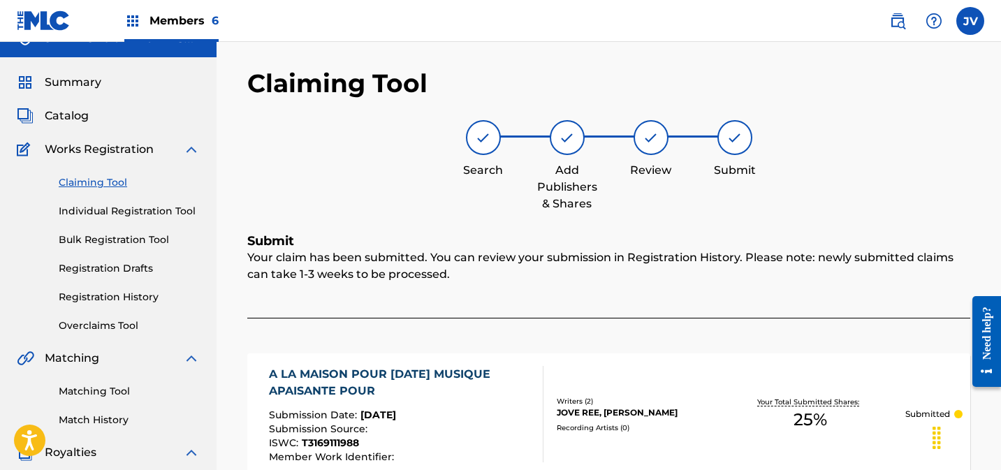
scroll to position [20, 0]
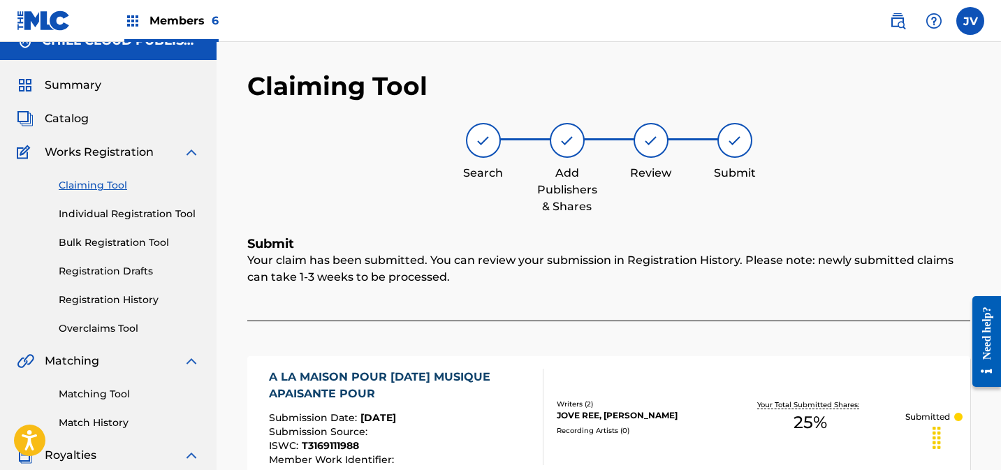
click at [119, 182] on link "Claiming Tool" at bounding box center [129, 185] width 141 height 15
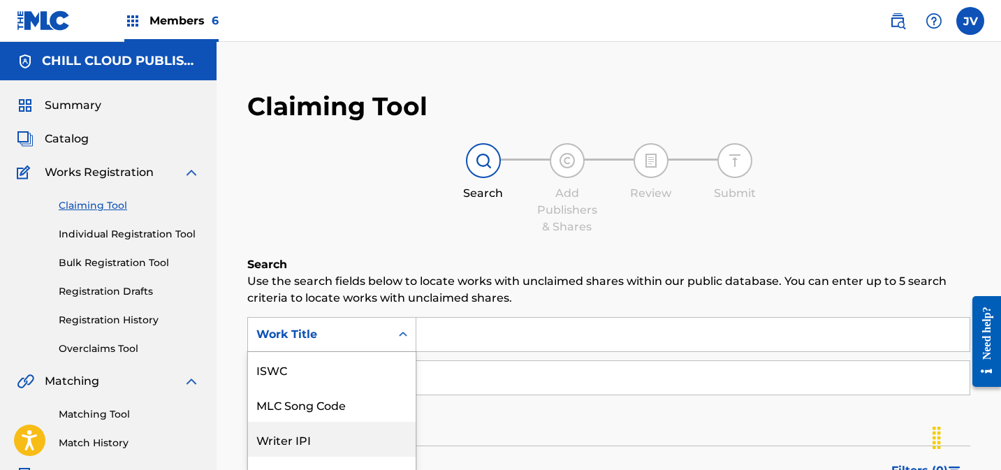
scroll to position [92, 0]
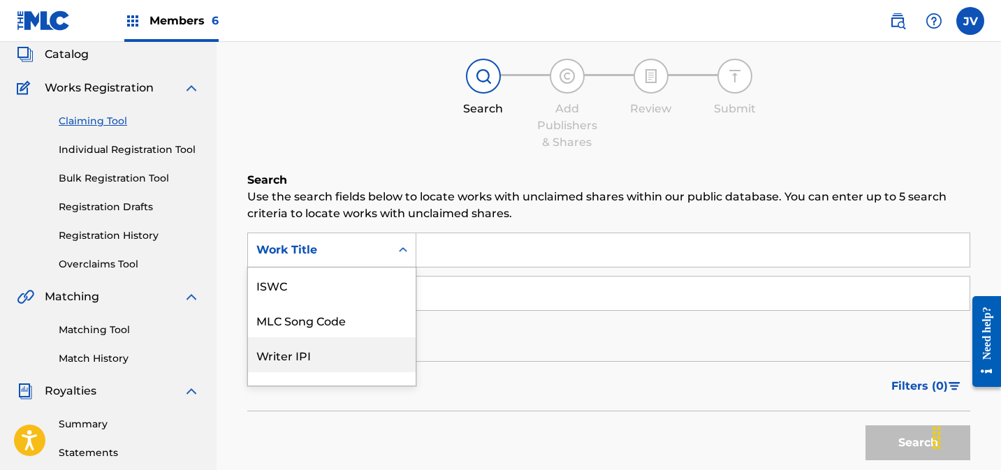
click at [353, 267] on div "Writer IPI, 3 of 7. 7 results available. Use Up and Down to choose options, pre…" at bounding box center [331, 250] width 169 height 35
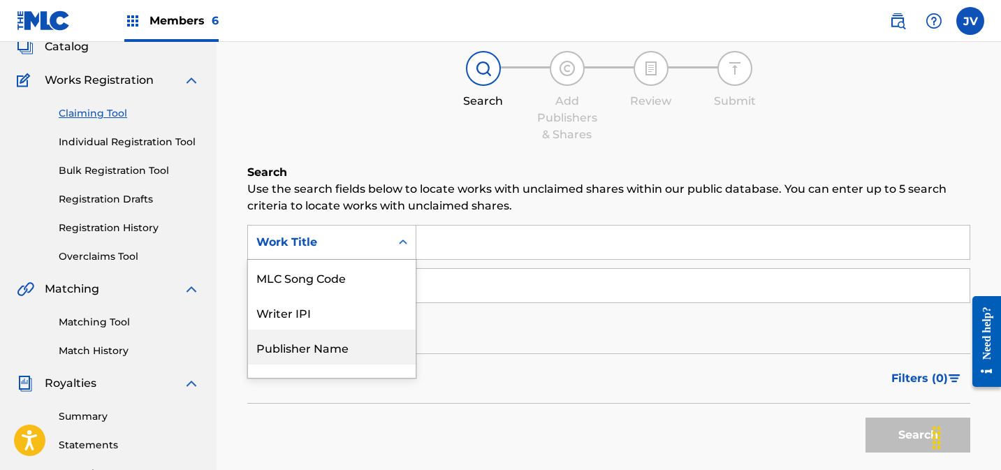
scroll to position [31, 0]
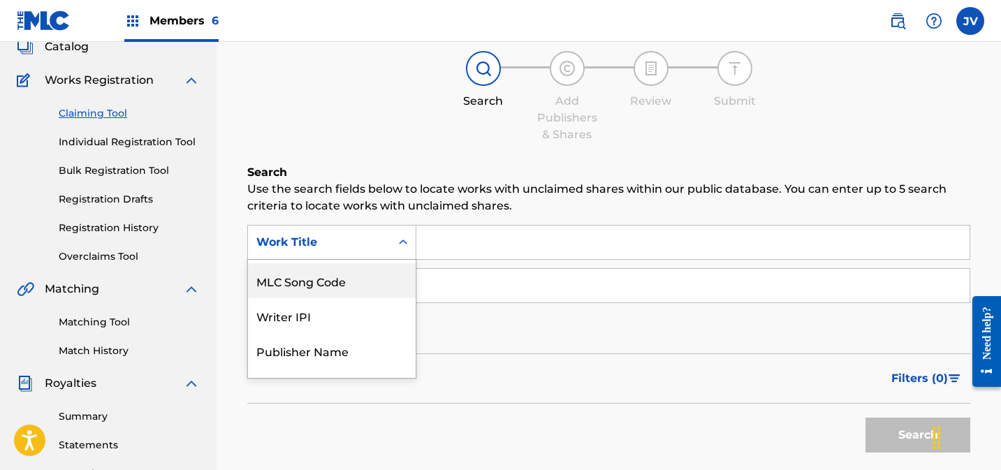
drag, startPoint x: 352, startPoint y: 284, endPoint x: 408, endPoint y: 268, distance: 58.1
click at [353, 284] on div "MLC Song Code" at bounding box center [332, 280] width 168 height 35
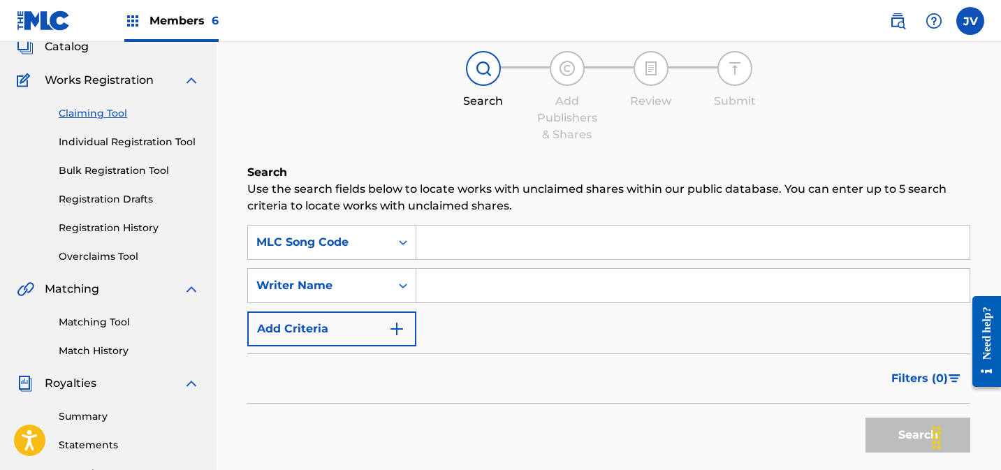
click at [502, 233] on input "Search Form" at bounding box center [692, 243] width 553 height 34
paste input "AY52XV"
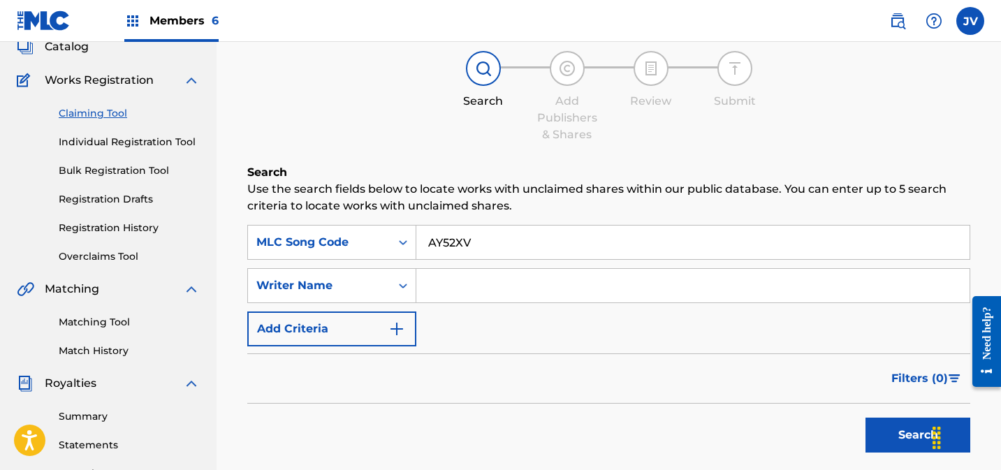
type input "AY52XV"
click at [901, 432] on button "Search" at bounding box center [917, 435] width 105 height 35
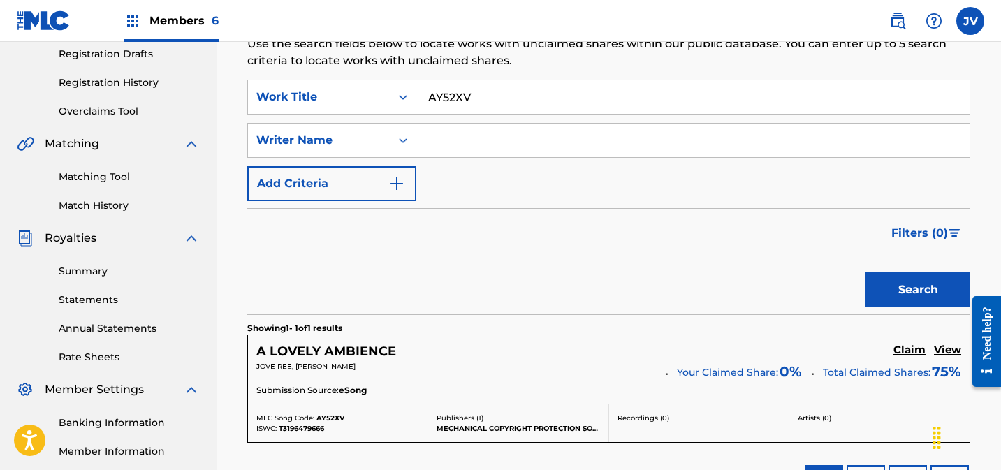
scroll to position [427, 0]
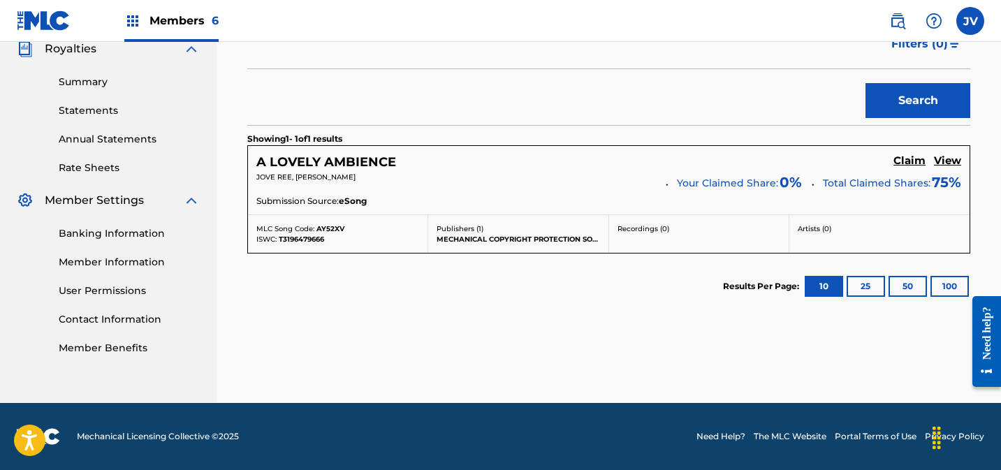
click at [905, 160] on h5 "Claim" at bounding box center [909, 160] width 32 height 13
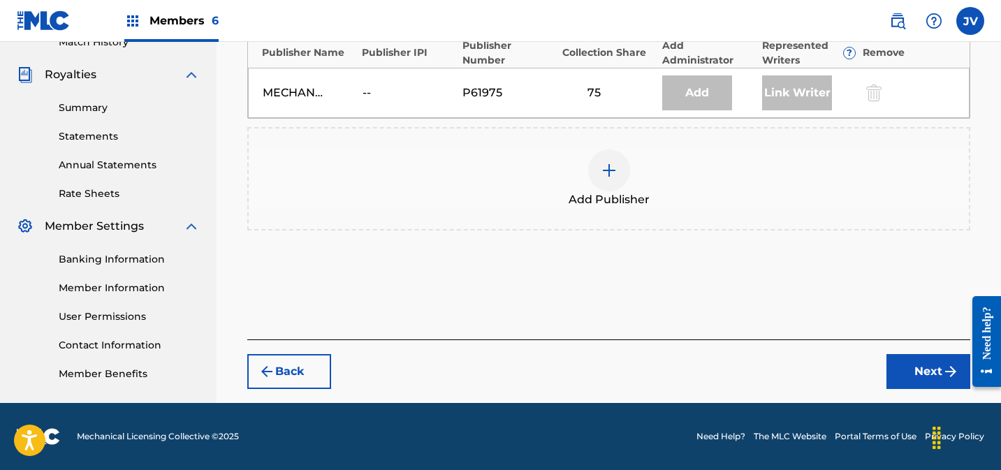
scroll to position [401, 0]
click at [608, 164] on img at bounding box center [609, 170] width 17 height 17
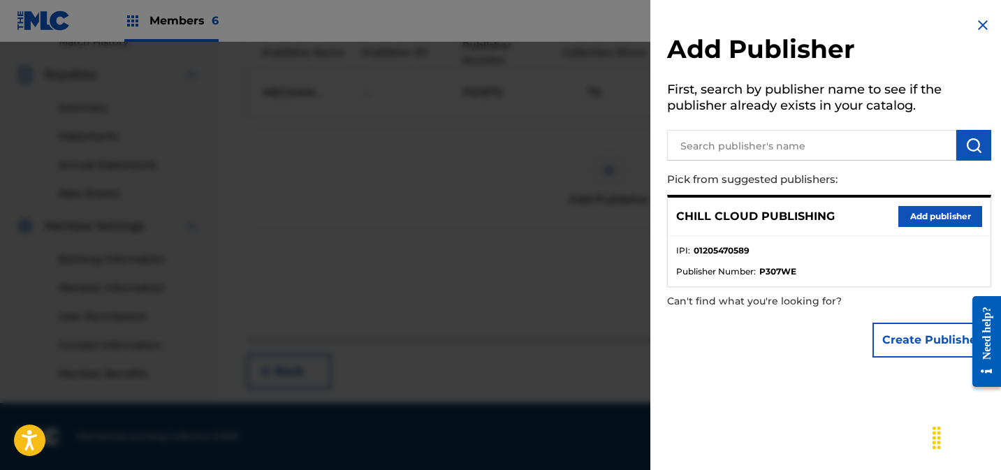
click at [906, 209] on button "Add publisher" at bounding box center [940, 216] width 84 height 21
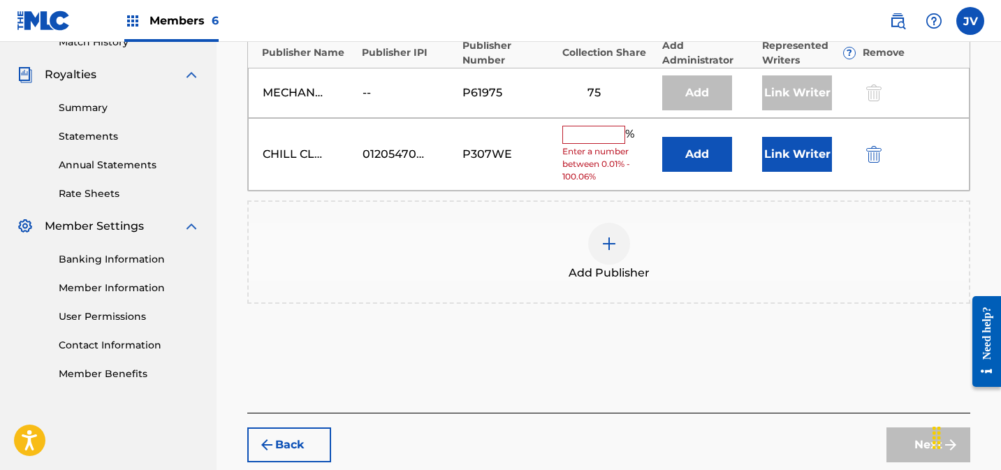
click at [591, 131] on input "text" at bounding box center [593, 135] width 63 height 18
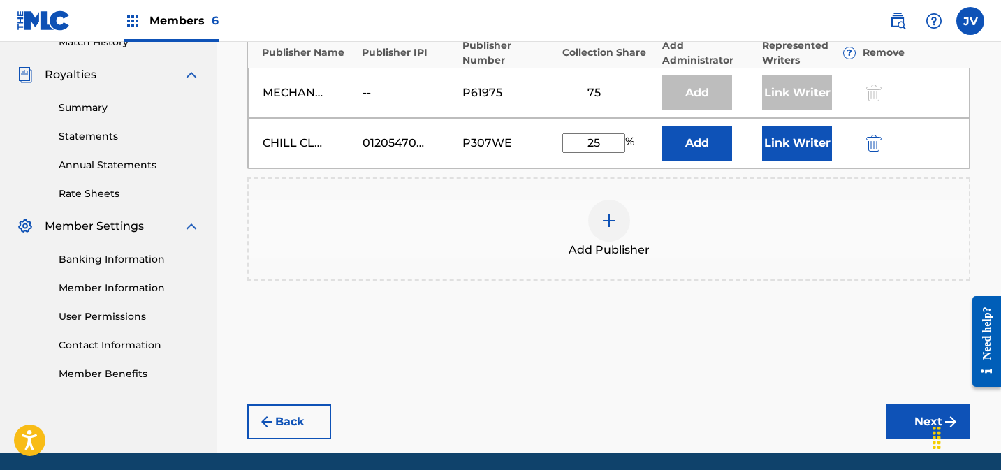
type input "25"
click at [781, 140] on button "Link Writer" at bounding box center [797, 143] width 70 height 35
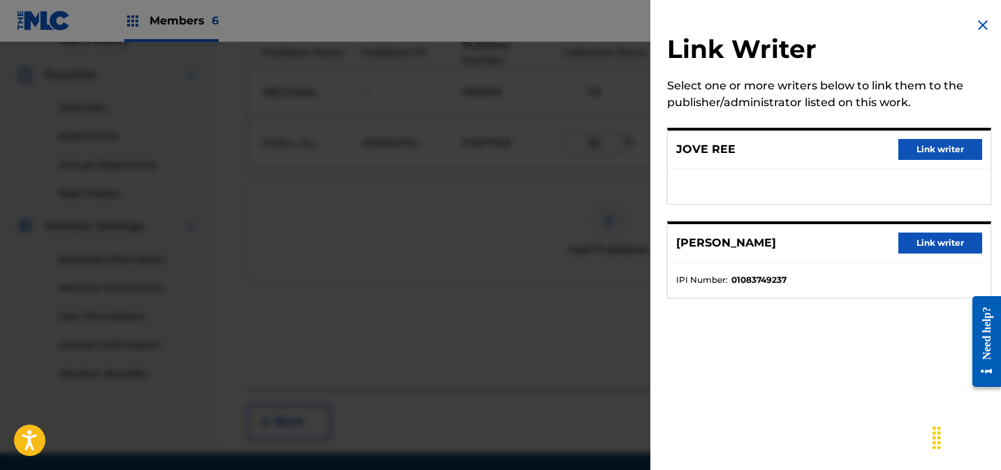
click at [914, 147] on button "Link writer" at bounding box center [940, 149] width 84 height 21
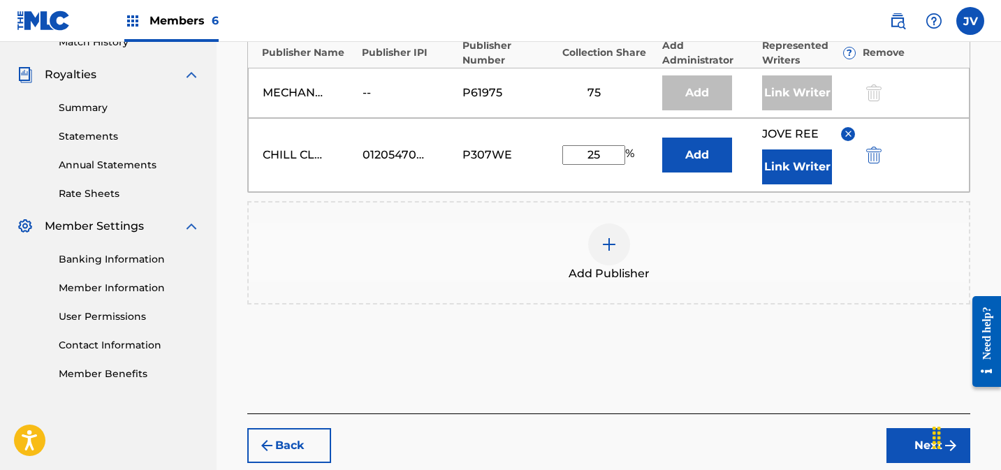
click at [795, 176] on button "Link Writer" at bounding box center [797, 166] width 70 height 35
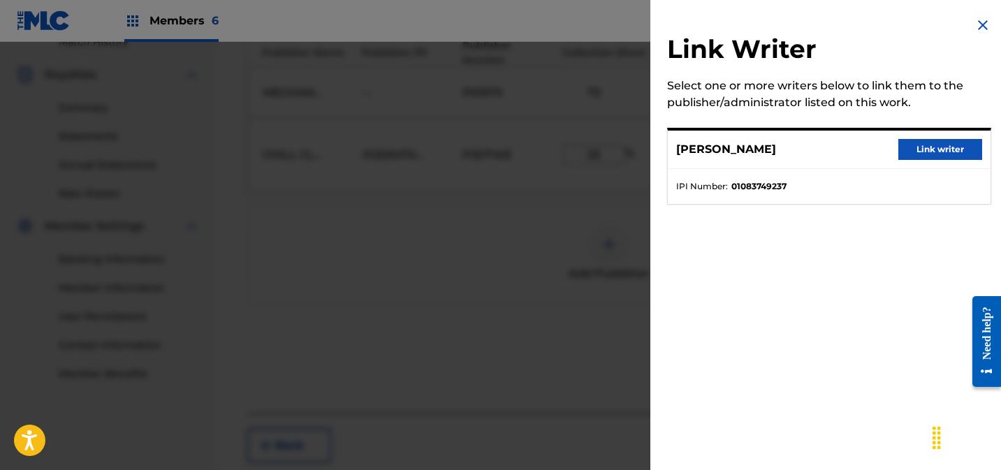
click at [948, 154] on button "Link writer" at bounding box center [940, 149] width 84 height 21
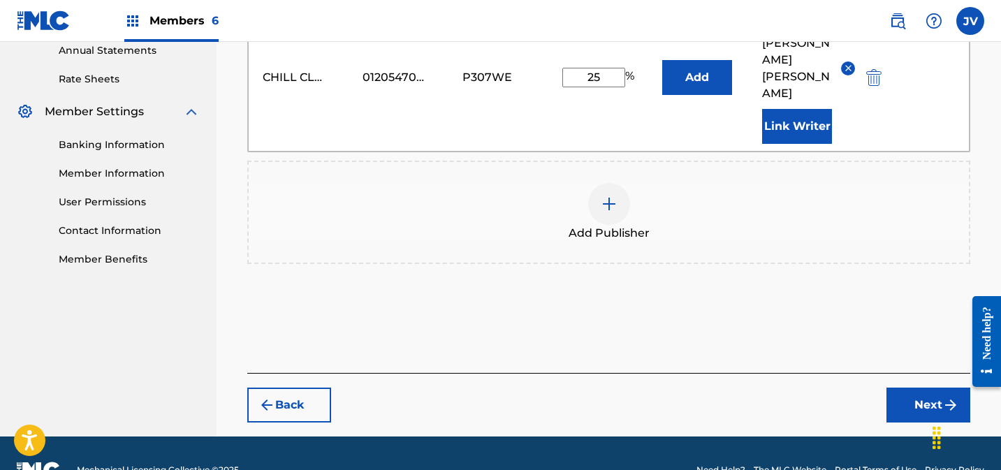
click at [927, 388] on button "Next" at bounding box center [928, 405] width 84 height 35
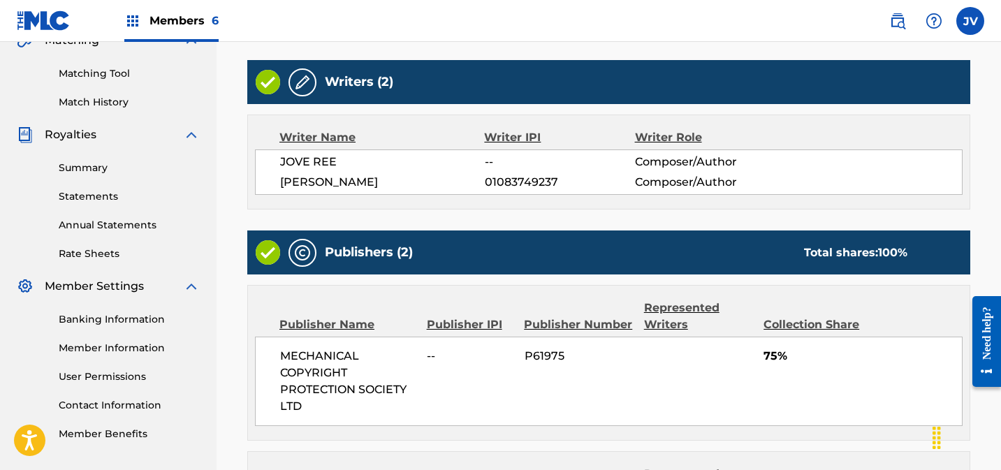
scroll to position [594, 0]
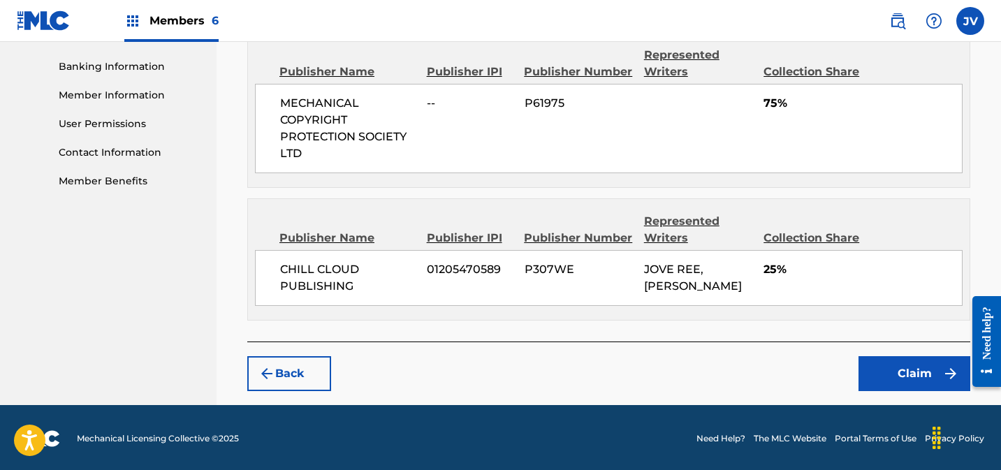
click at [885, 373] on button "Claim" at bounding box center [914, 373] width 112 height 35
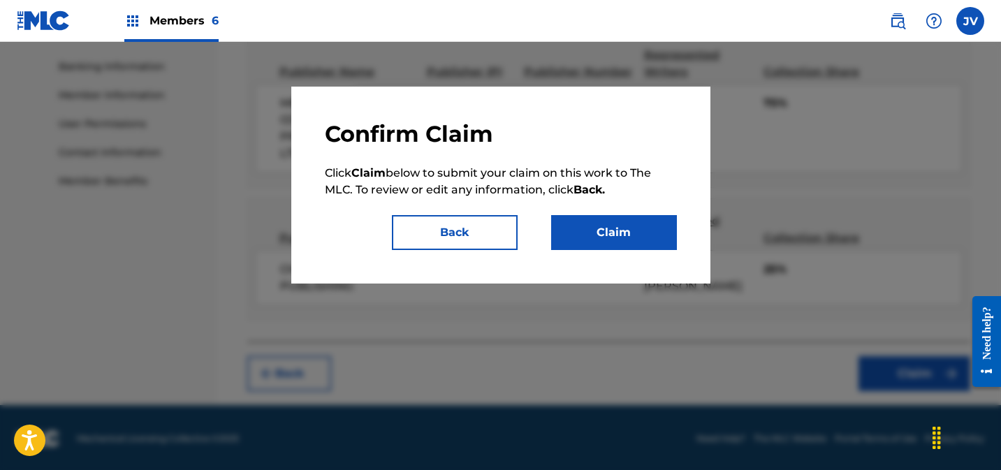
click at [628, 216] on button "Claim" at bounding box center [614, 232] width 126 height 35
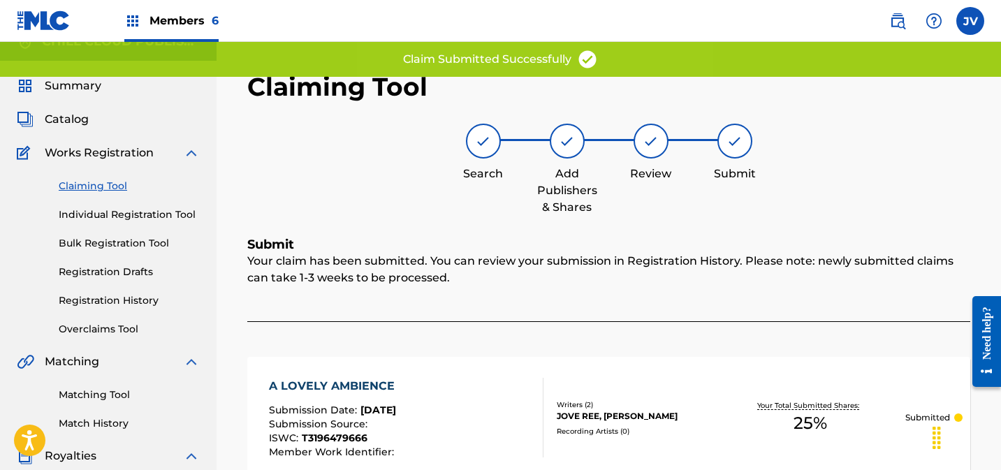
scroll to position [0, 0]
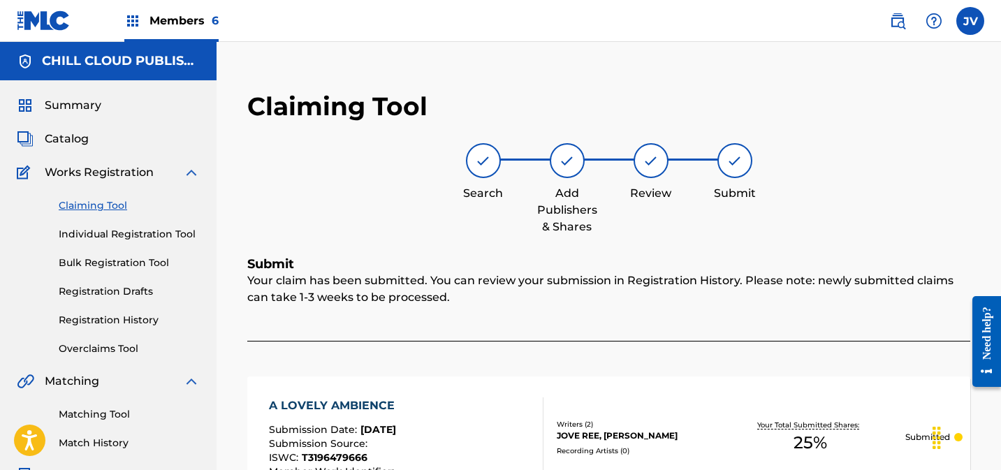
click at [110, 202] on link "Claiming Tool" at bounding box center [129, 205] width 141 height 15
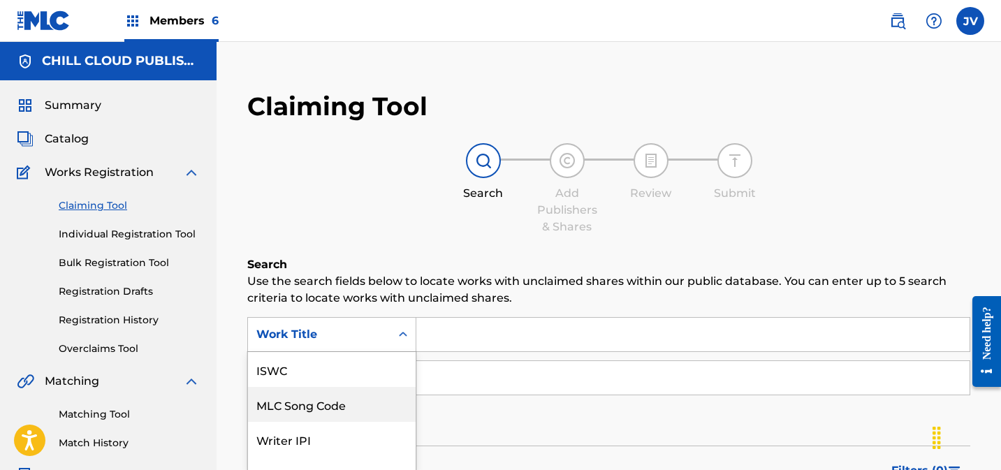
scroll to position [91, 0]
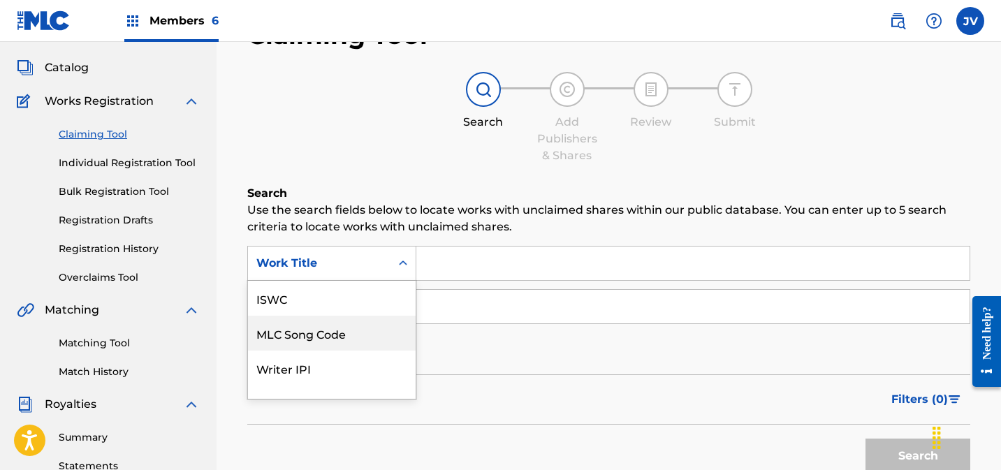
click at [381, 281] on div "MLC Song Code, 2 of 7. 7 results available. Use Up and Down to choose options, …" at bounding box center [331, 263] width 169 height 35
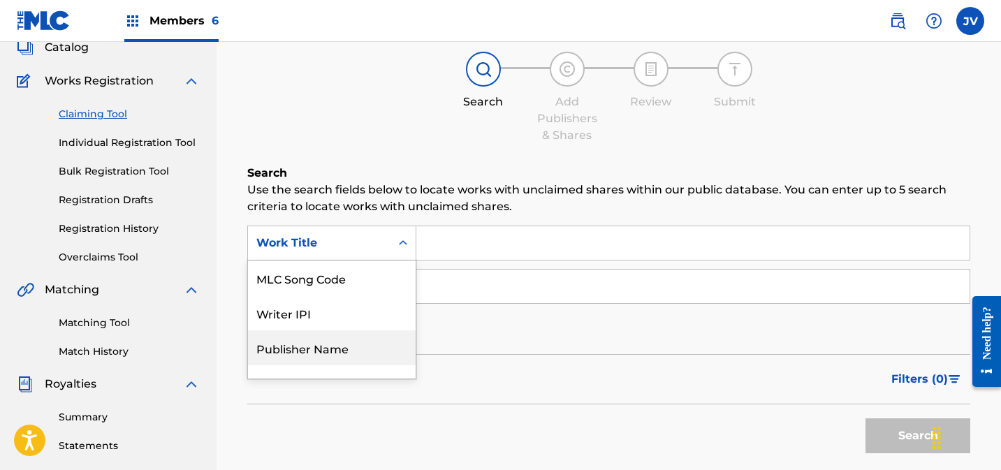
scroll to position [92, 0]
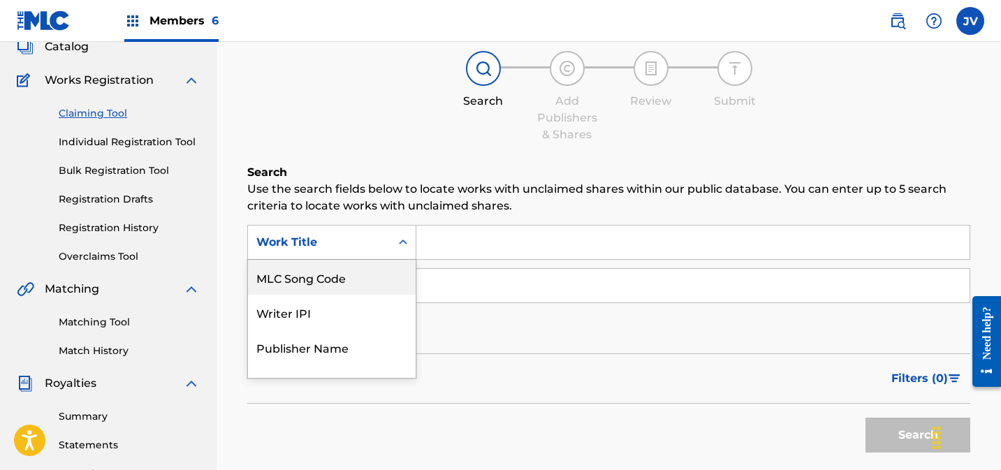
drag, startPoint x: 356, startPoint y: 292, endPoint x: 425, endPoint y: 265, distance: 74.1
click at [357, 292] on div "MLC Song Code" at bounding box center [332, 277] width 168 height 35
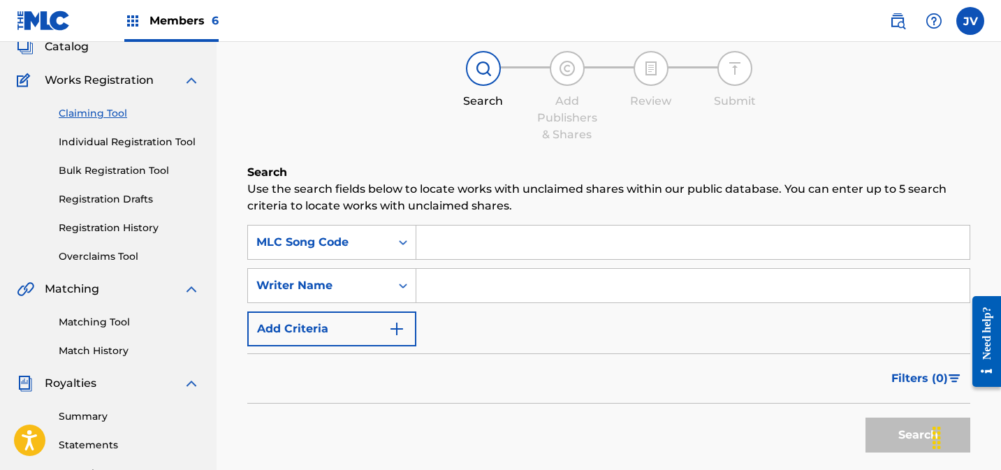
click at [506, 242] on input "Search Form" at bounding box center [692, 243] width 553 height 34
paste input "AY5204"
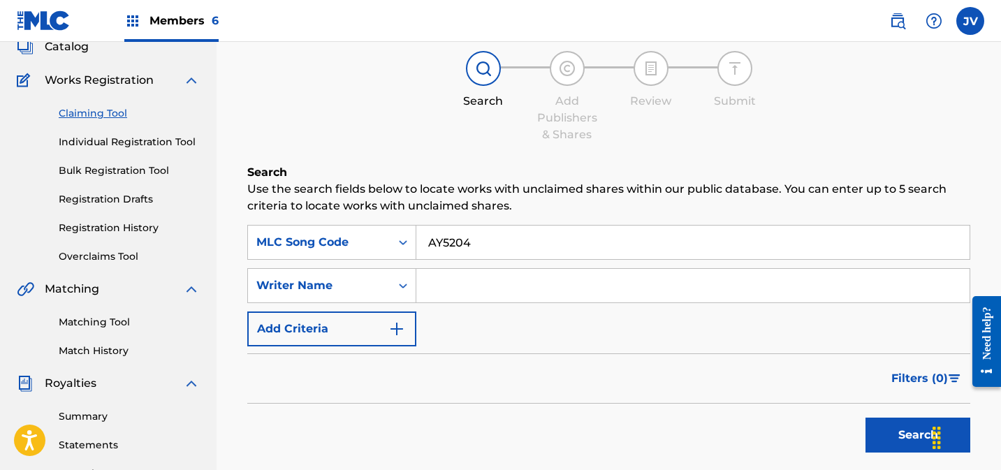
type input "AY5204"
click at [892, 438] on button "Search" at bounding box center [917, 435] width 105 height 35
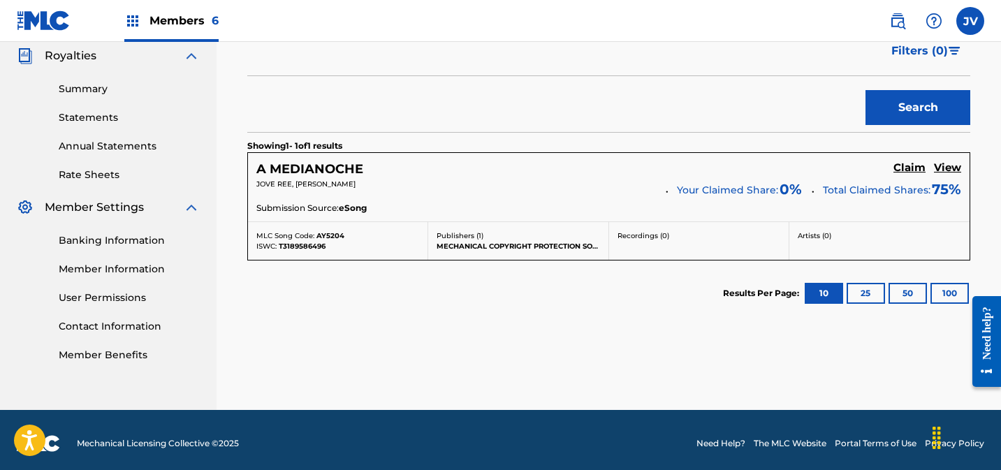
scroll to position [427, 0]
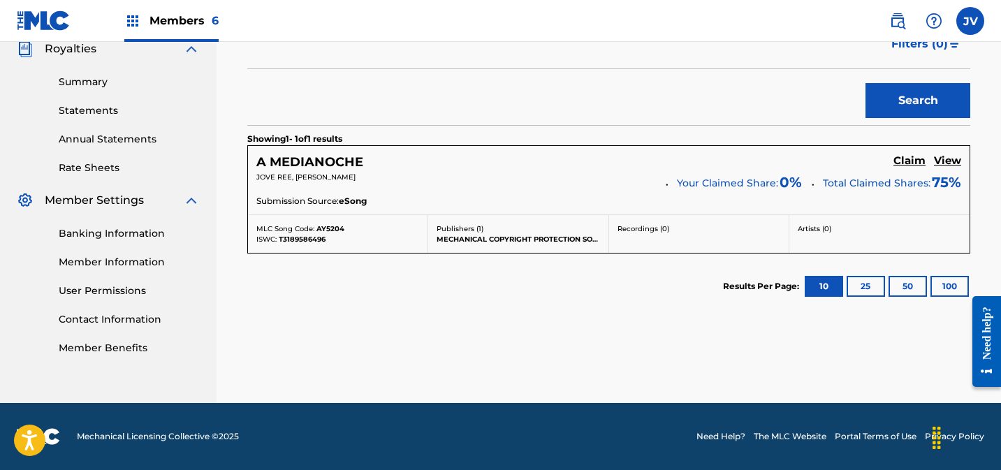
click at [911, 160] on h5 "Claim" at bounding box center [909, 160] width 32 height 13
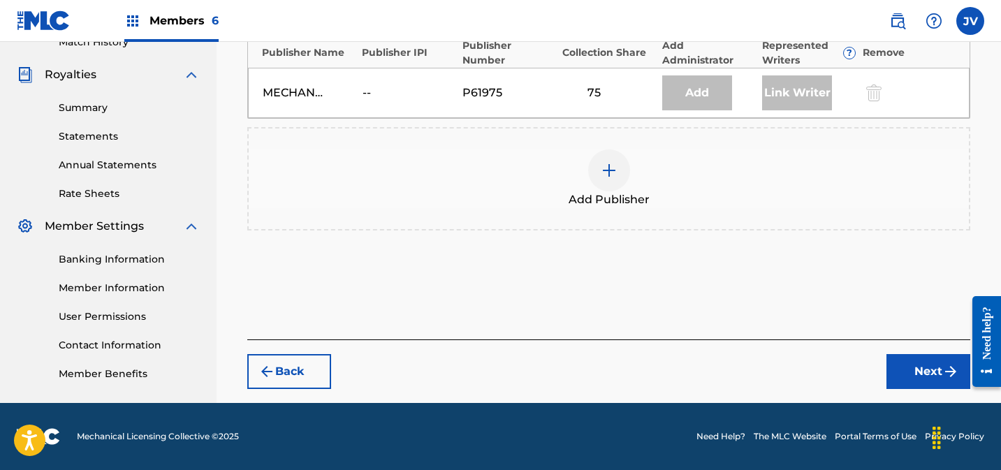
click at [616, 166] on img at bounding box center [609, 170] width 17 height 17
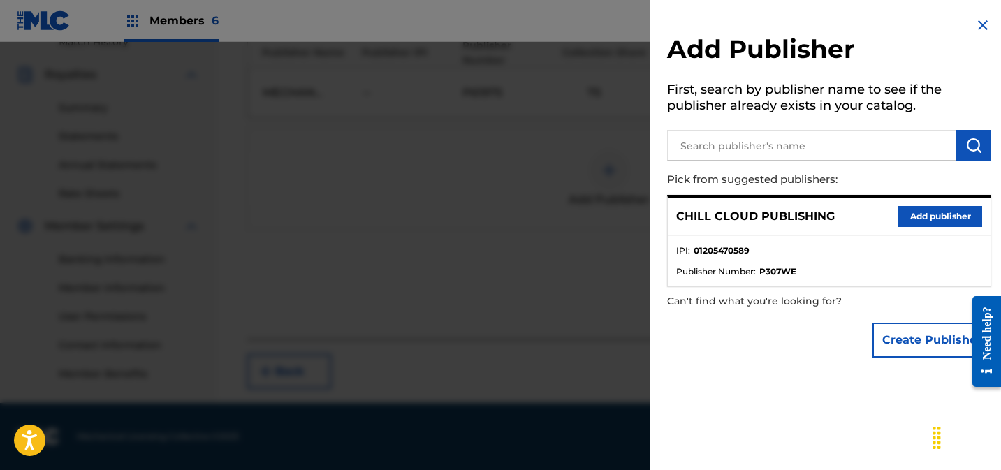
click at [941, 218] on button "Add publisher" at bounding box center [940, 216] width 84 height 21
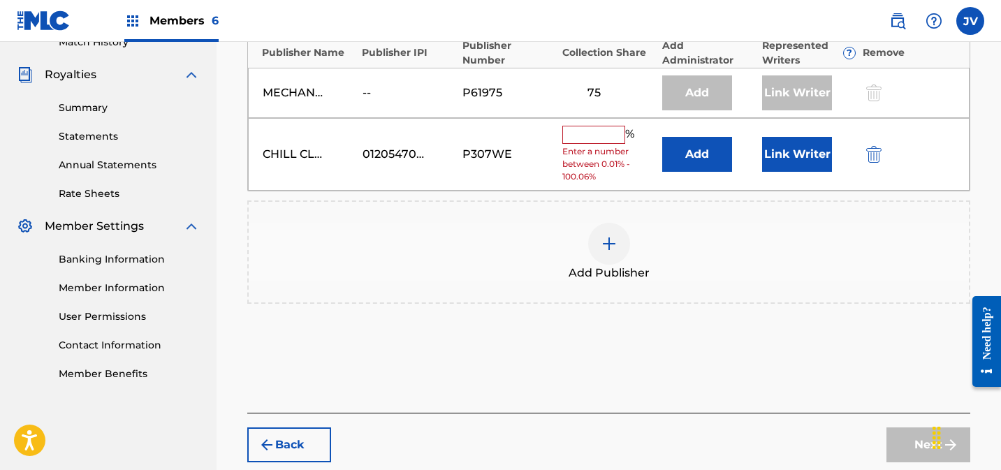
click at [596, 138] on input "text" at bounding box center [593, 135] width 63 height 18
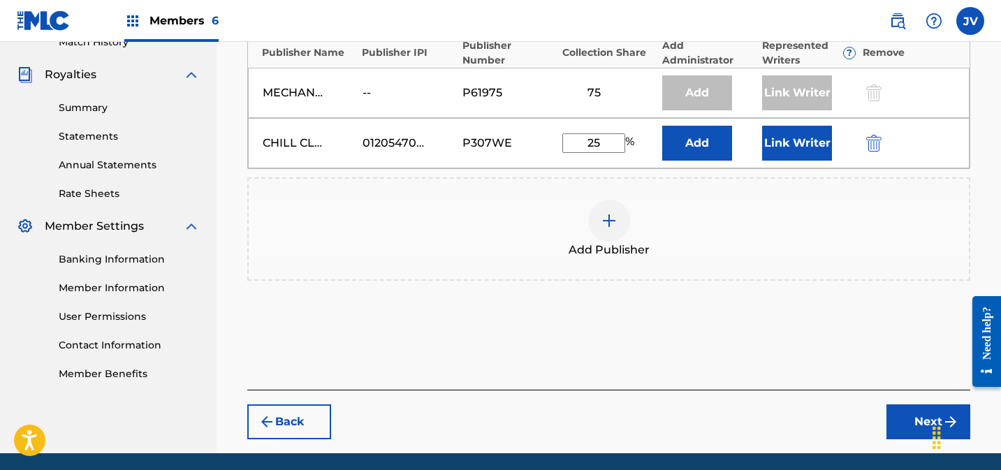
type input "25"
click at [793, 149] on button "Link Writer" at bounding box center [797, 143] width 70 height 35
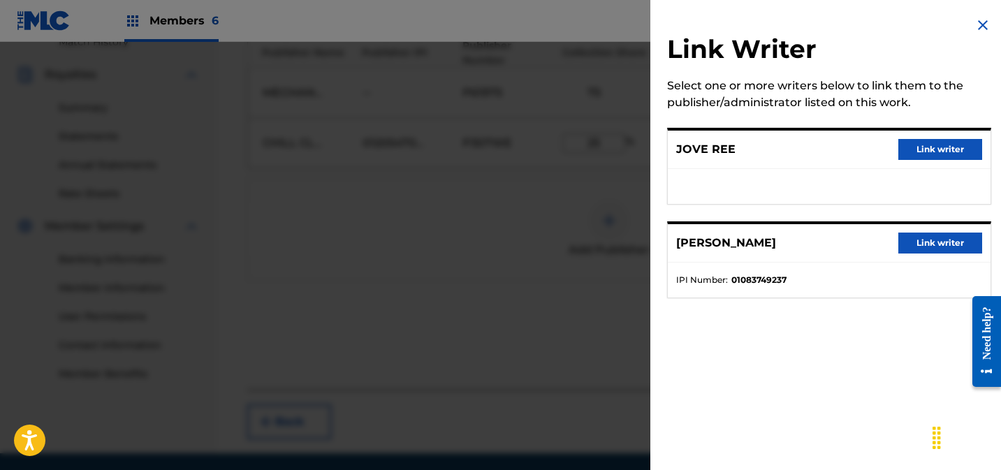
click at [939, 152] on button "Link writer" at bounding box center [940, 149] width 84 height 21
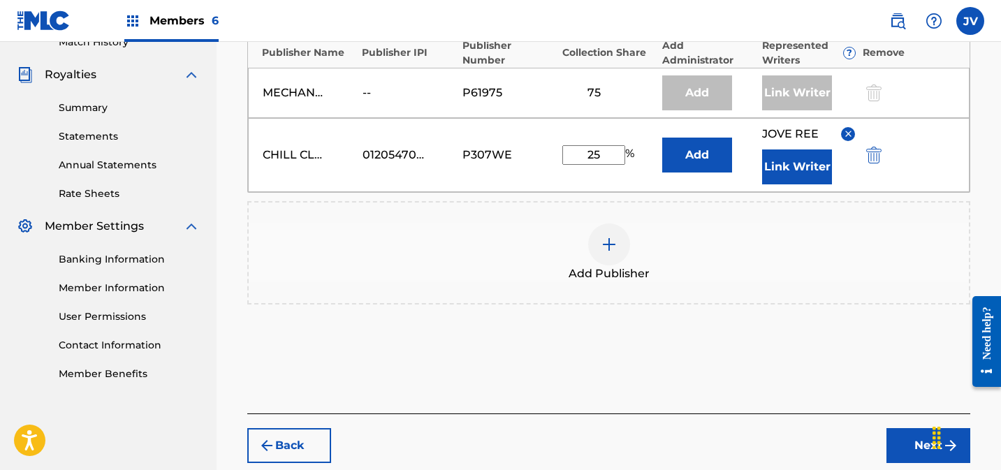
click at [795, 181] on button "Link Writer" at bounding box center [797, 166] width 70 height 35
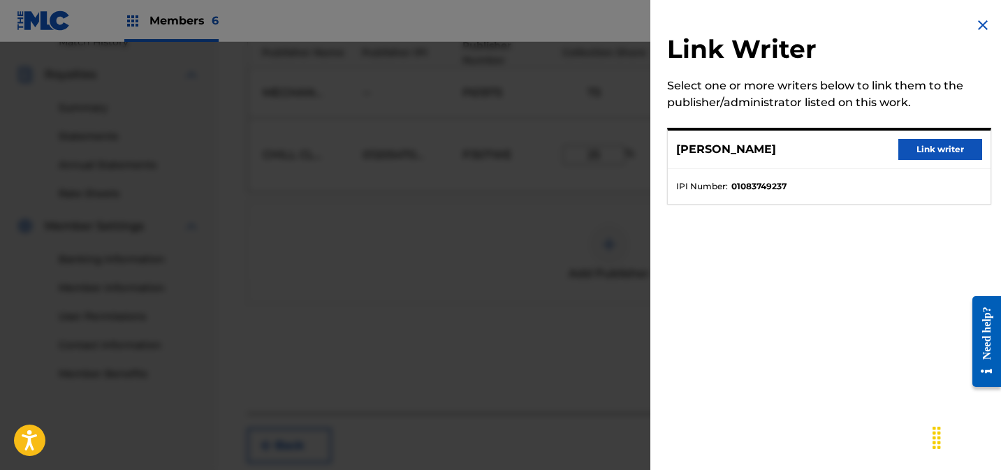
click at [938, 151] on button "Link writer" at bounding box center [940, 149] width 84 height 21
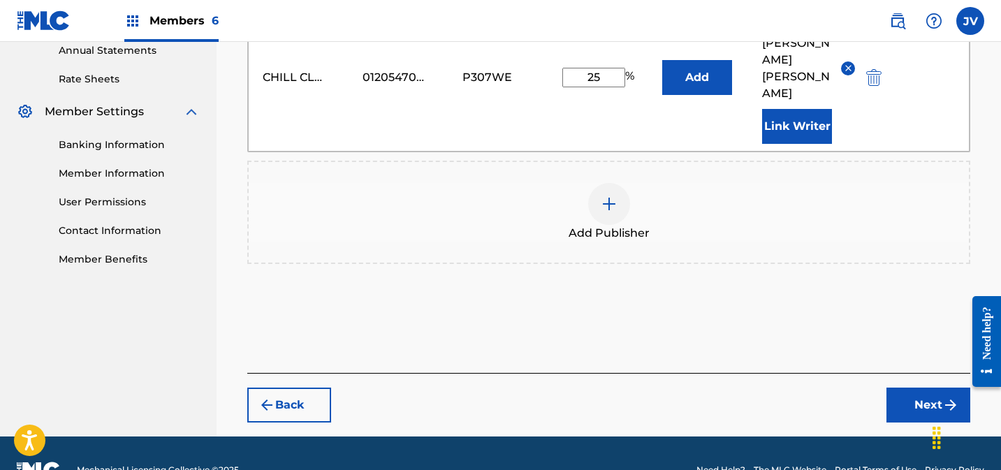
click at [917, 388] on button "Next" at bounding box center [928, 405] width 84 height 35
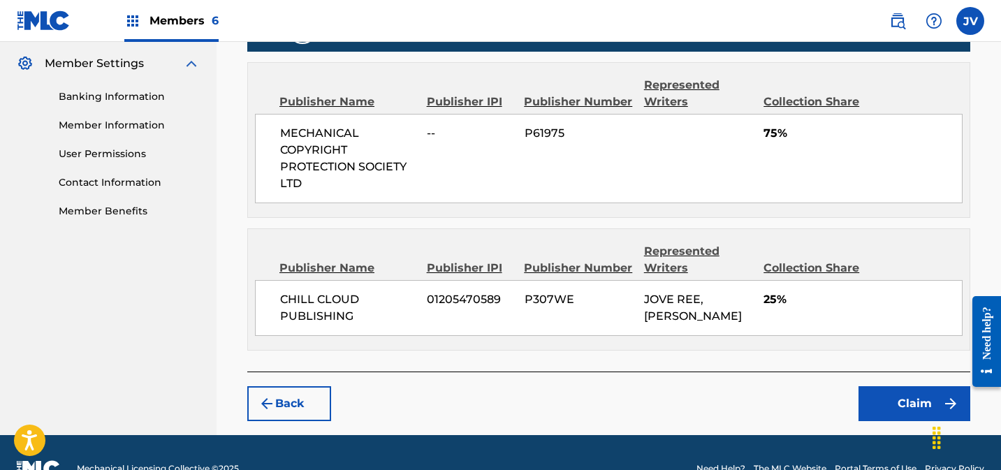
scroll to position [594, 0]
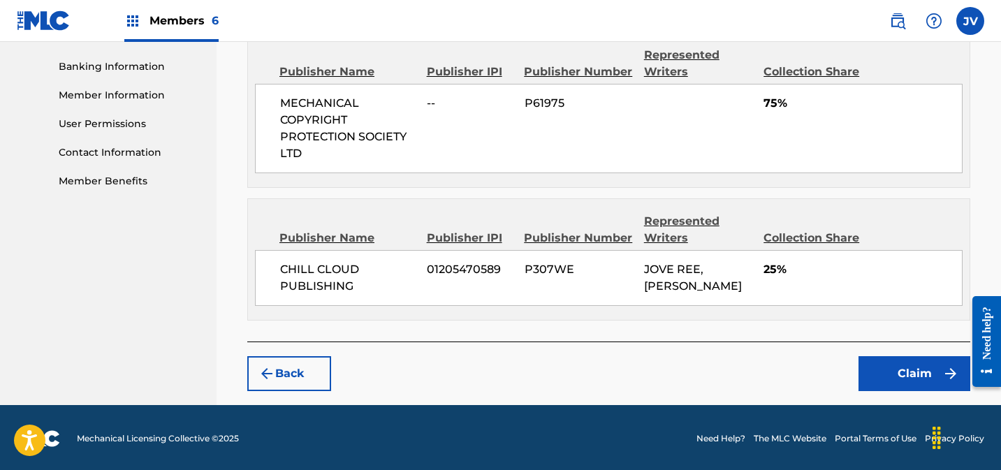
click at [897, 356] on button "Claim" at bounding box center [914, 373] width 112 height 35
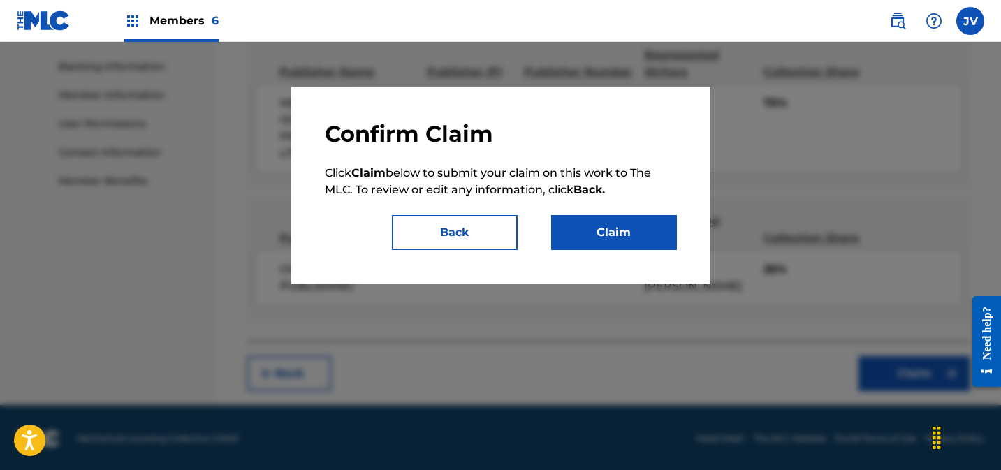
click at [656, 230] on button "Claim" at bounding box center [614, 232] width 126 height 35
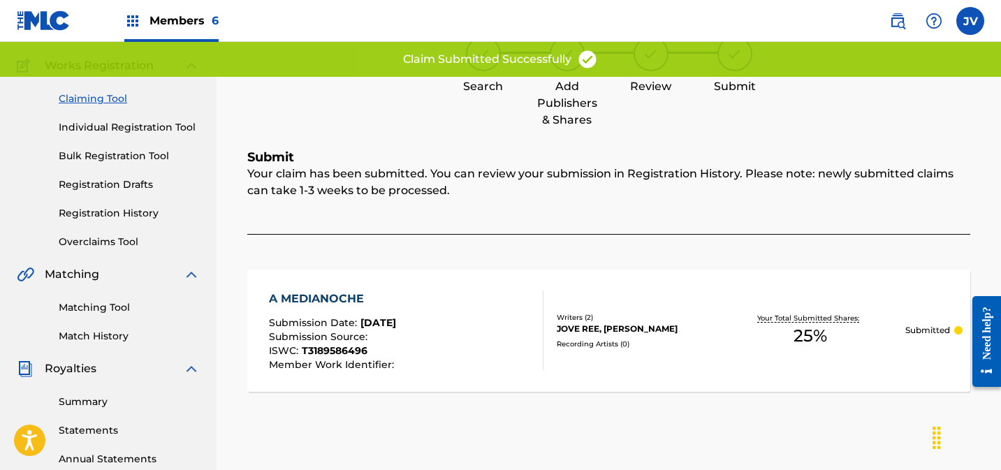
scroll to position [0, 0]
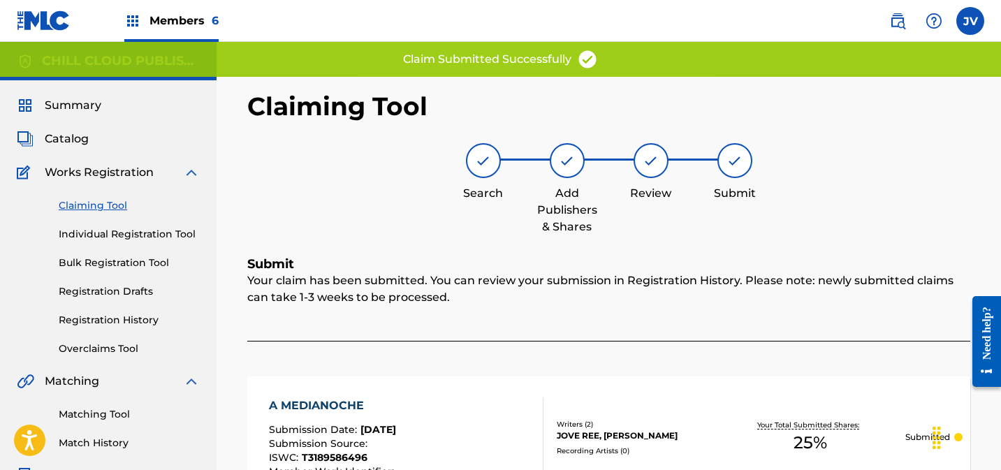
click at [119, 205] on link "Claiming Tool" at bounding box center [129, 205] width 141 height 15
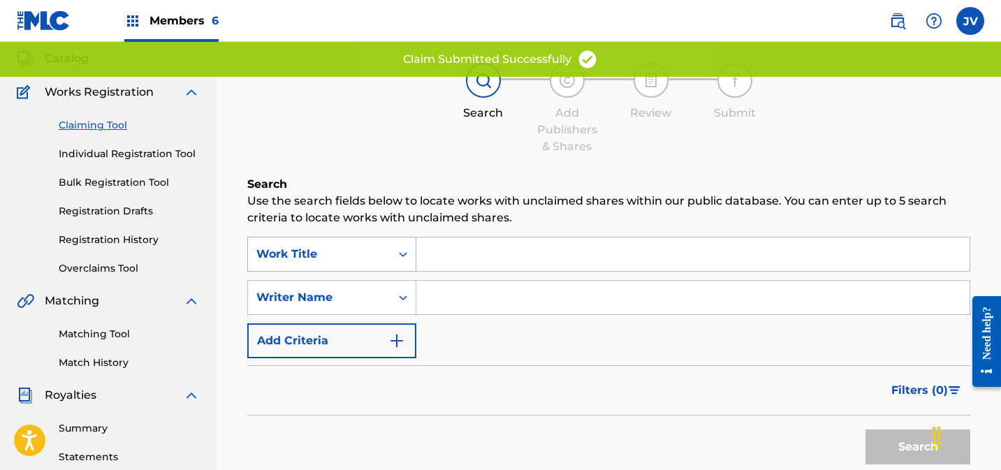
click at [338, 272] on div "Work Title" at bounding box center [331, 254] width 169 height 35
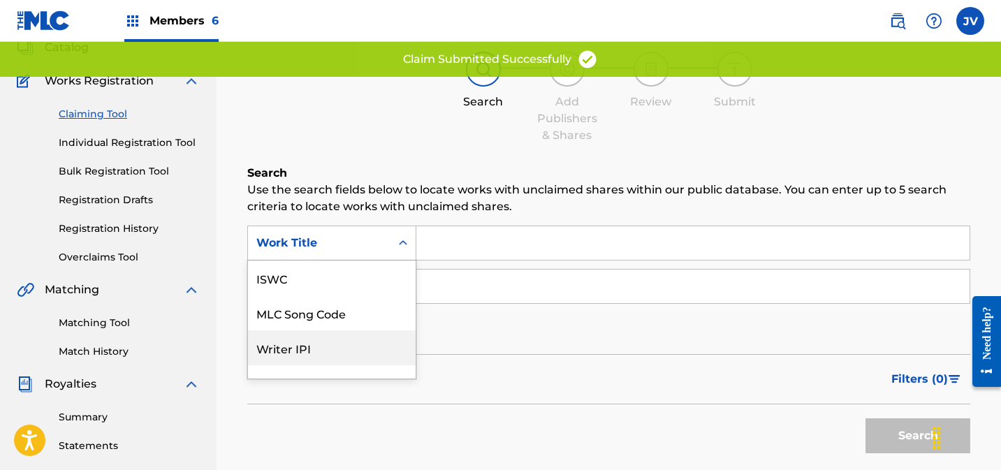
scroll to position [35, 0]
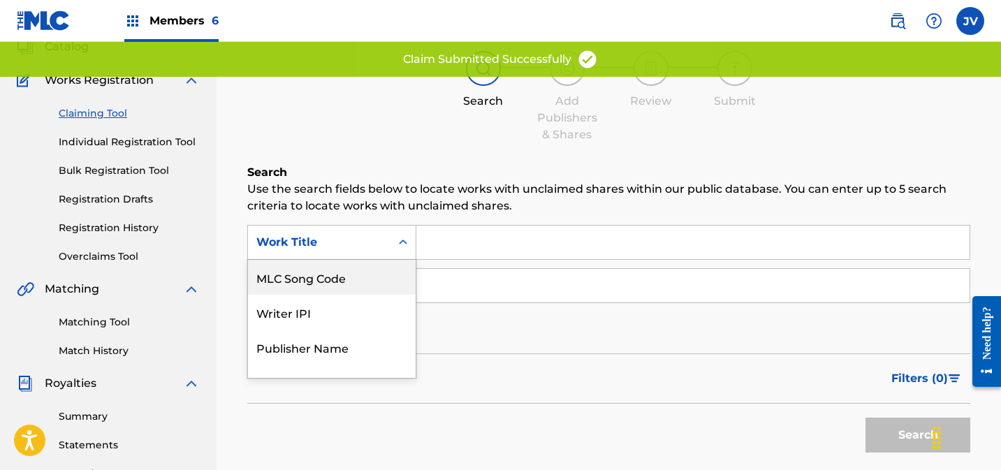
click at [325, 281] on div "MLC Song Code" at bounding box center [332, 277] width 168 height 35
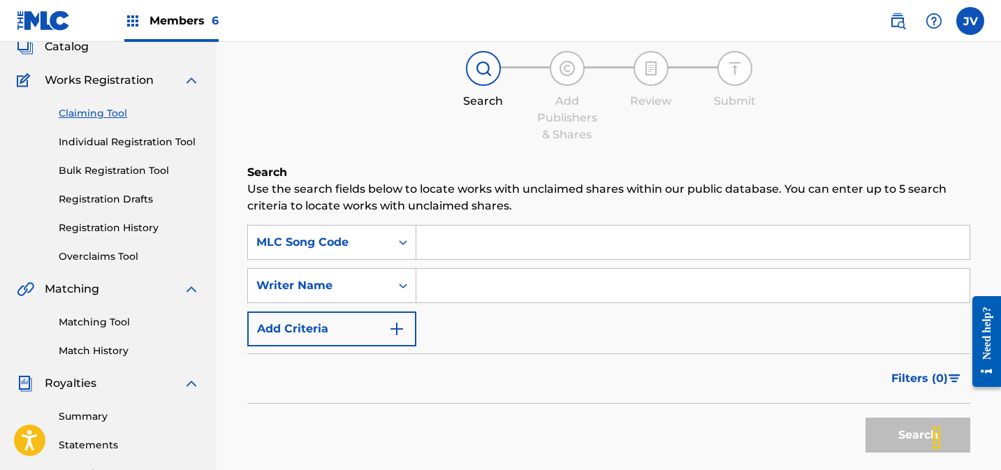
click at [447, 244] on input "Search Form" at bounding box center [692, 243] width 553 height 34
paste input "AY6POF"
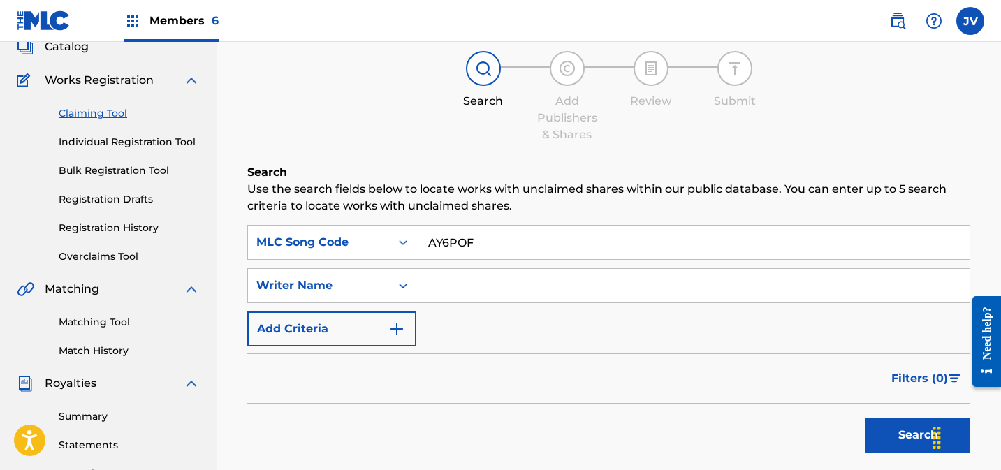
type input "AY6POF"
click at [888, 433] on button "Search" at bounding box center [917, 435] width 105 height 35
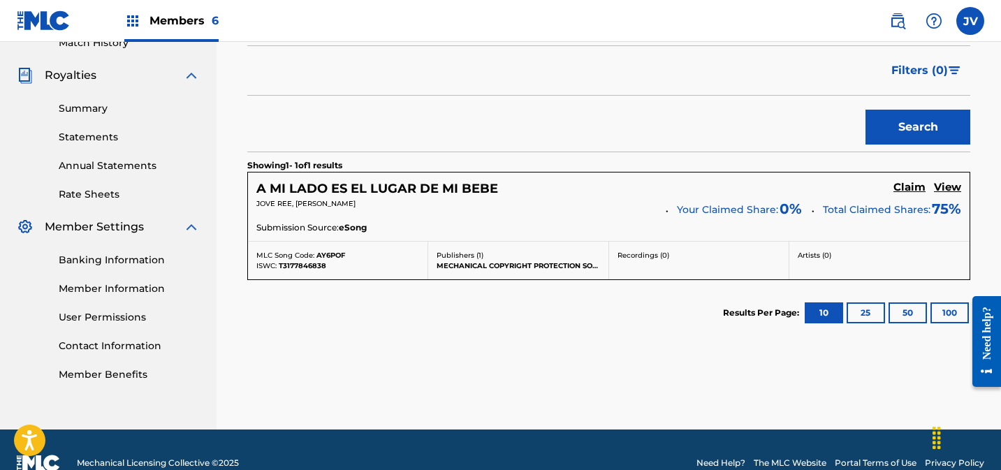
scroll to position [412, 0]
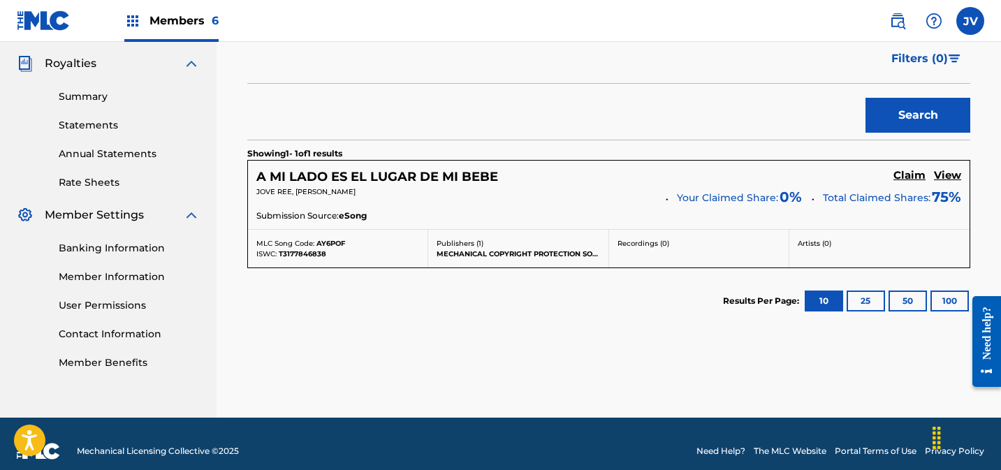
click at [907, 172] on h5 "Claim" at bounding box center [909, 175] width 32 height 13
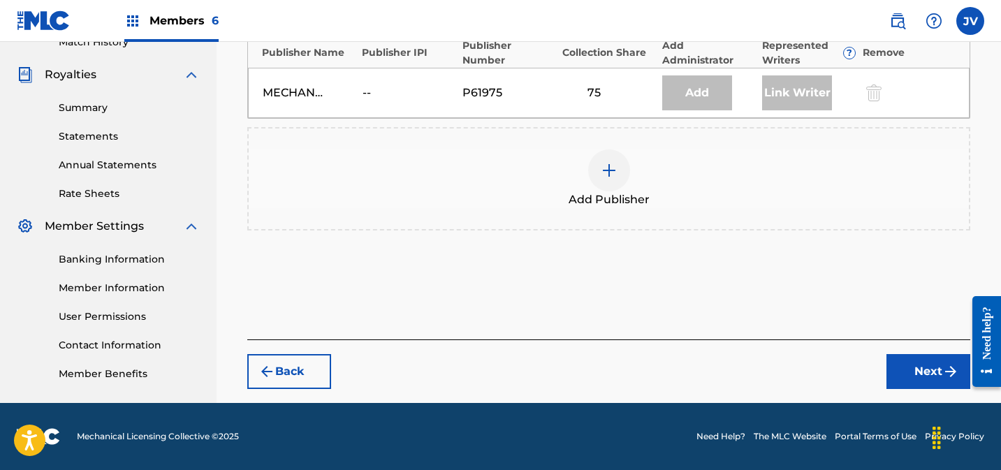
scroll to position [401, 0]
click at [616, 175] on img at bounding box center [609, 170] width 17 height 17
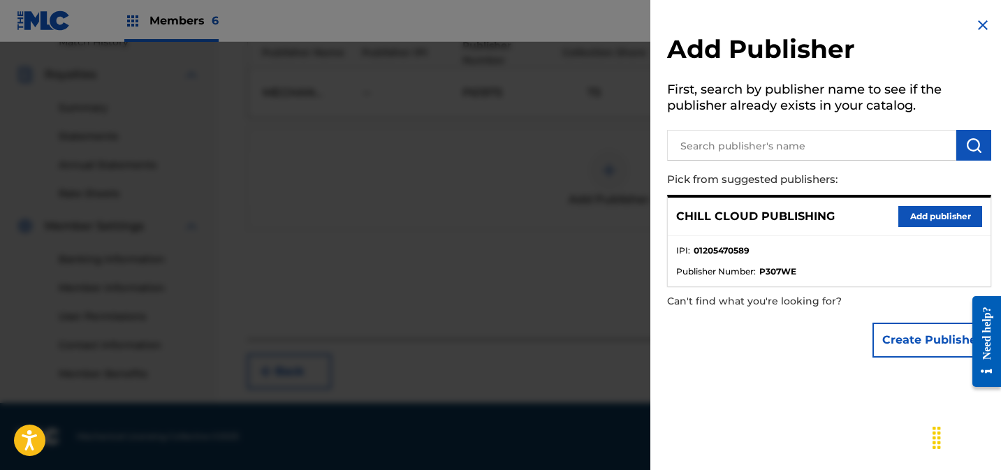
click at [947, 219] on button "Add publisher" at bounding box center [940, 216] width 84 height 21
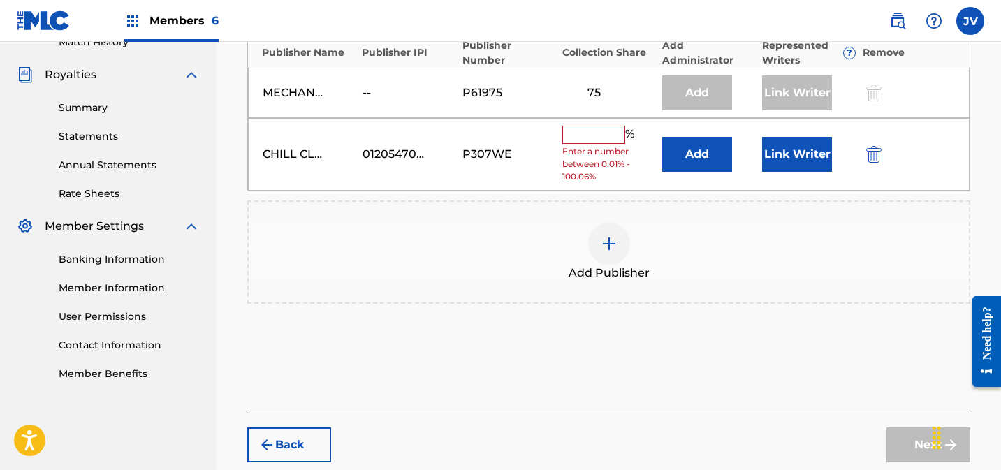
click at [587, 135] on input "text" at bounding box center [593, 135] width 63 height 18
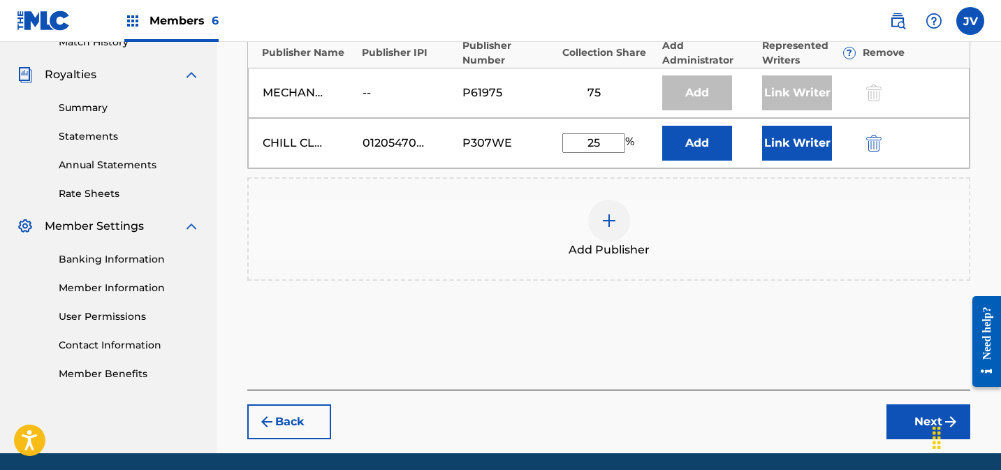
type input "25"
click at [811, 150] on button "Link Writer" at bounding box center [797, 143] width 70 height 35
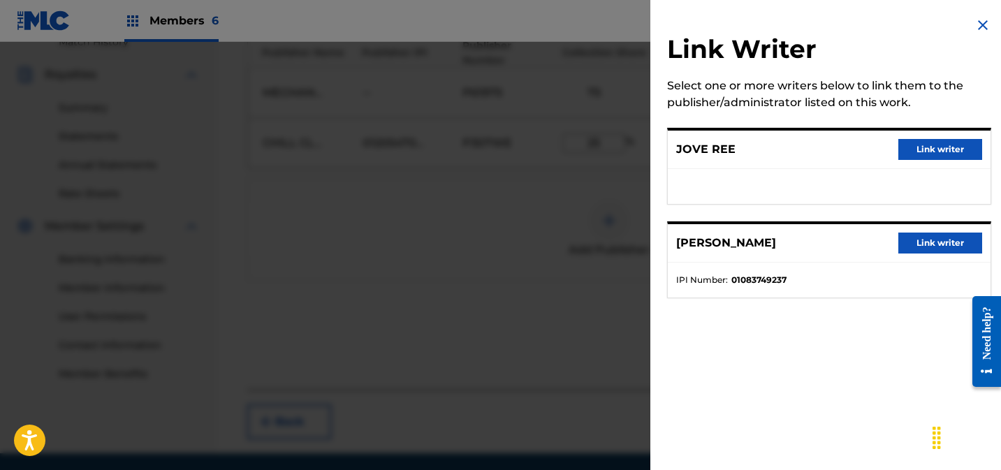
click at [958, 140] on button "Link writer" at bounding box center [940, 149] width 84 height 21
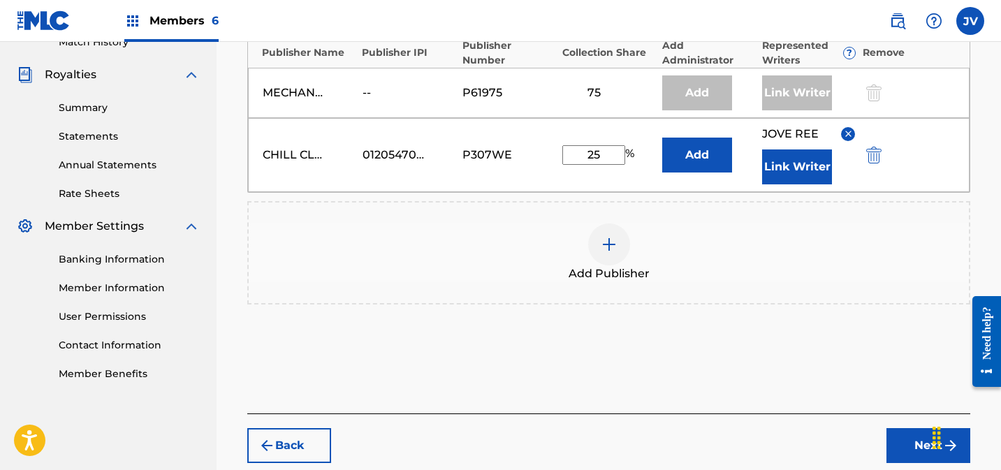
click at [814, 171] on button "Link Writer" at bounding box center [797, 166] width 70 height 35
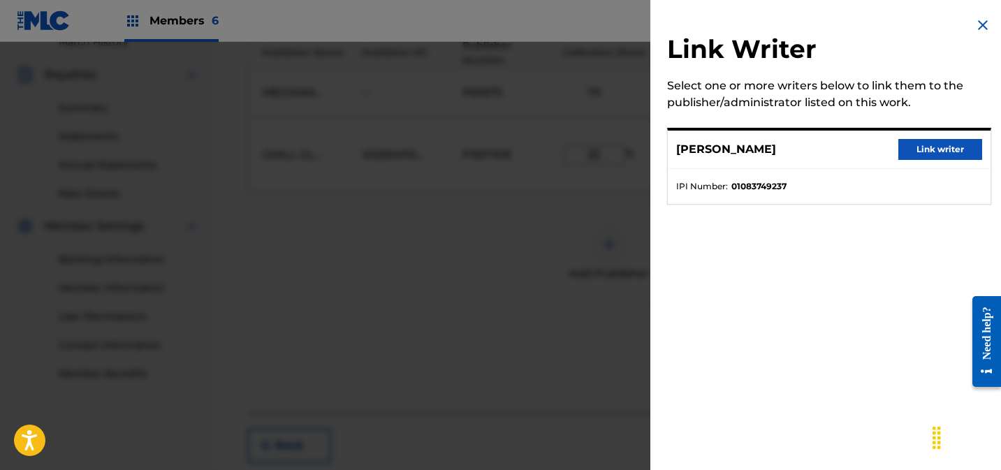
click at [932, 151] on button "Link writer" at bounding box center [940, 149] width 84 height 21
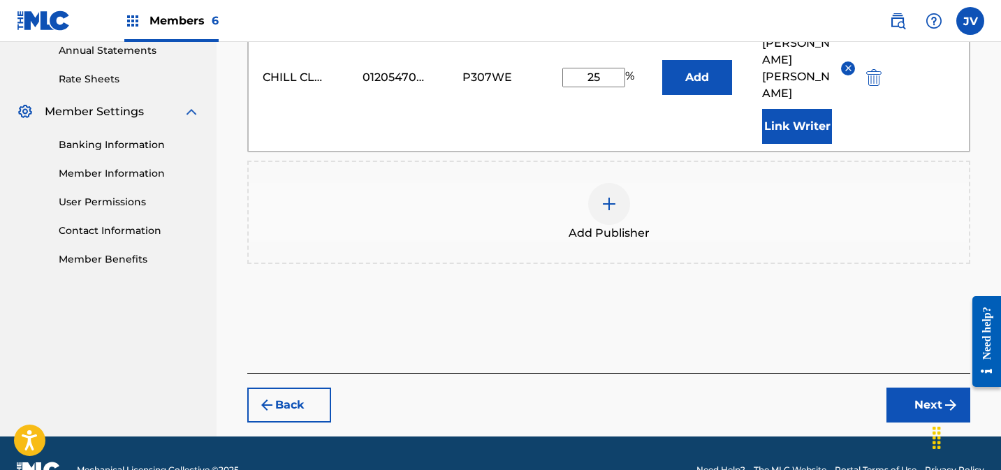
click at [913, 388] on button "Next" at bounding box center [928, 405] width 84 height 35
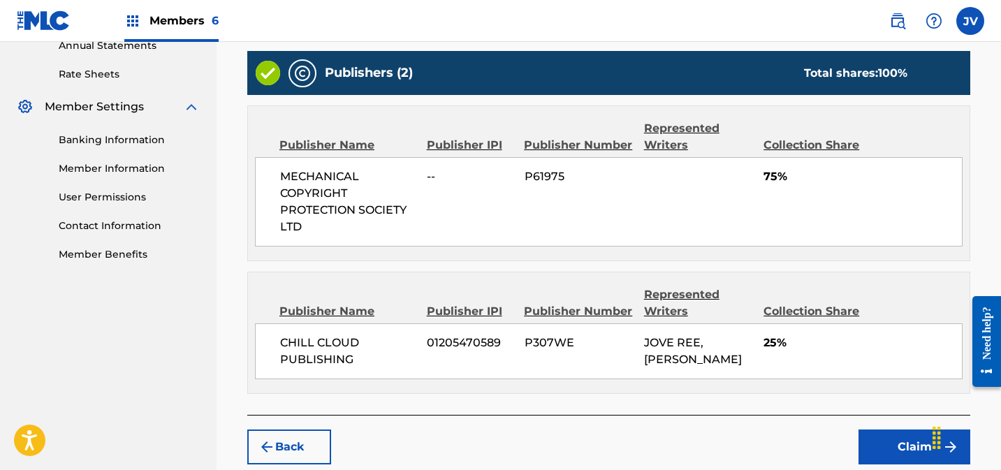
scroll to position [594, 0]
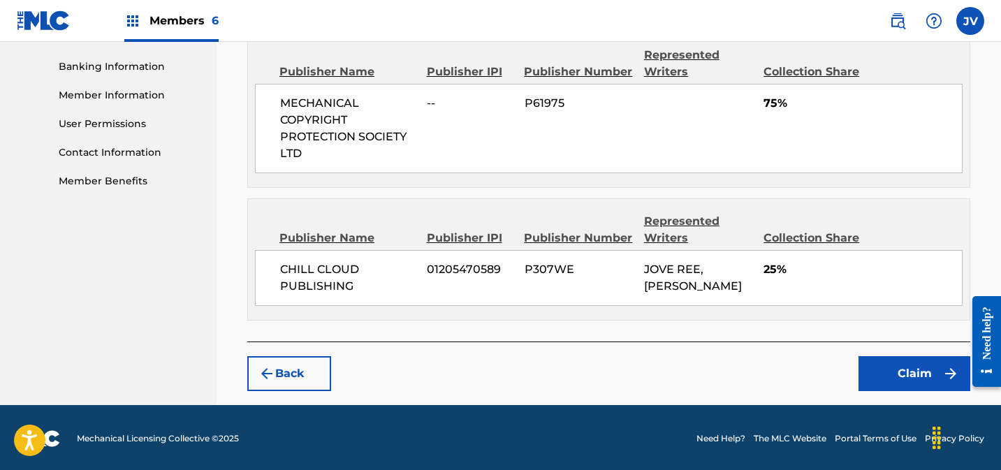
click at [936, 383] on button "Claim" at bounding box center [914, 373] width 112 height 35
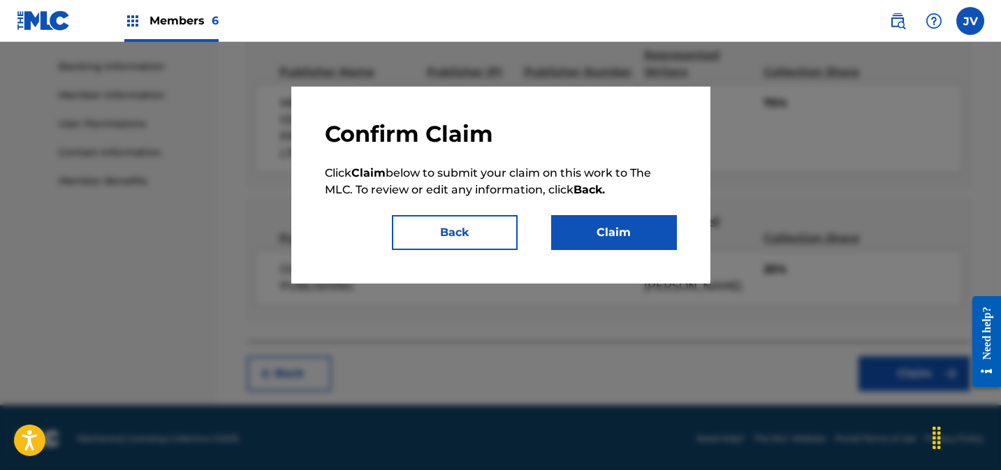
click at [656, 235] on button "Claim" at bounding box center [614, 232] width 126 height 35
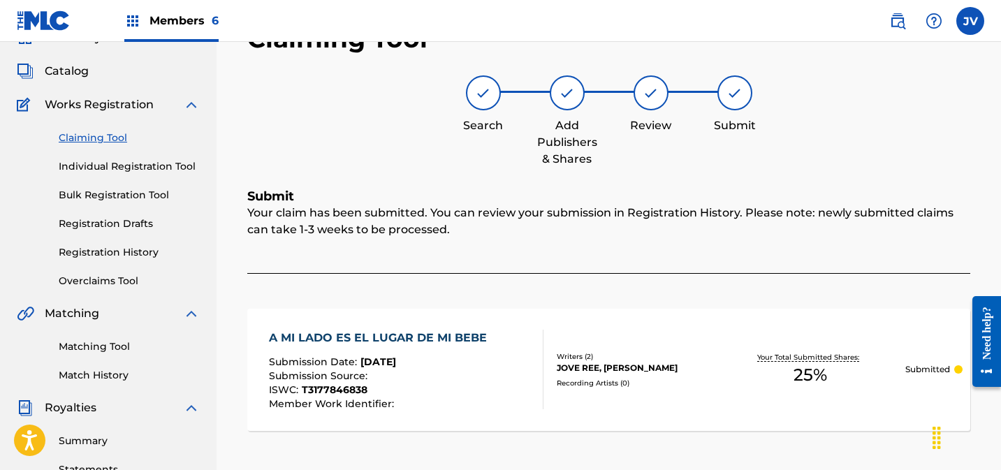
scroll to position [0, 0]
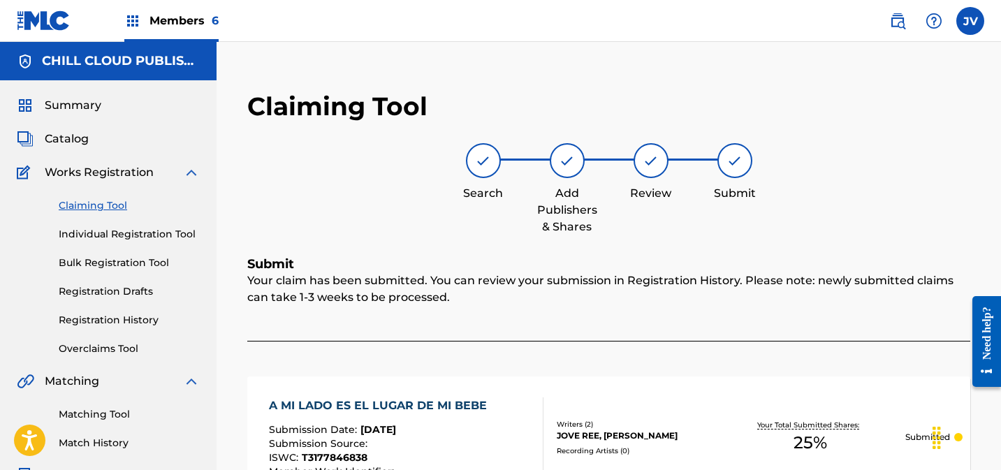
click at [94, 207] on link "Claiming Tool" at bounding box center [129, 205] width 141 height 15
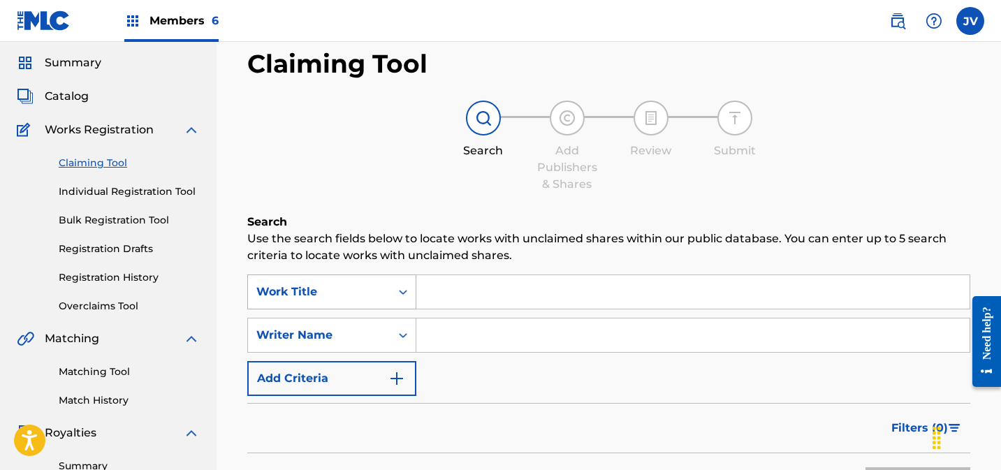
click at [362, 309] on div "Work Title" at bounding box center [331, 291] width 169 height 35
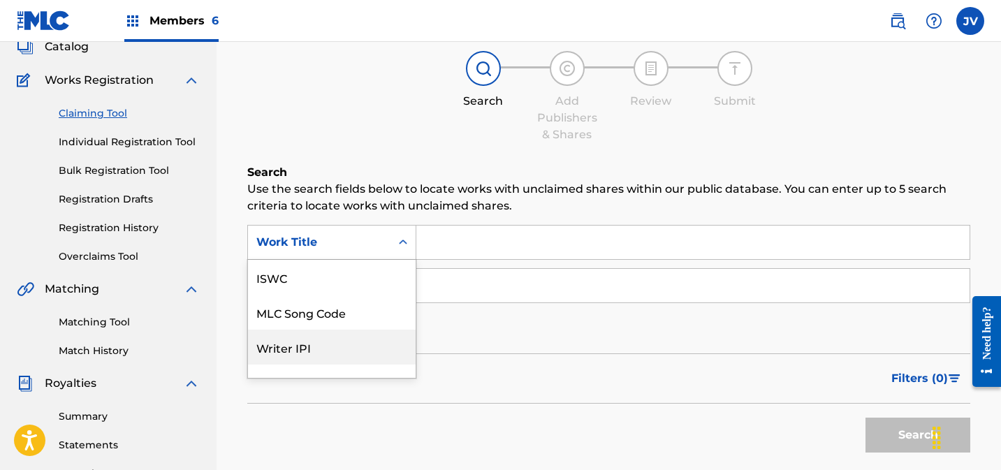
scroll to position [35, 0]
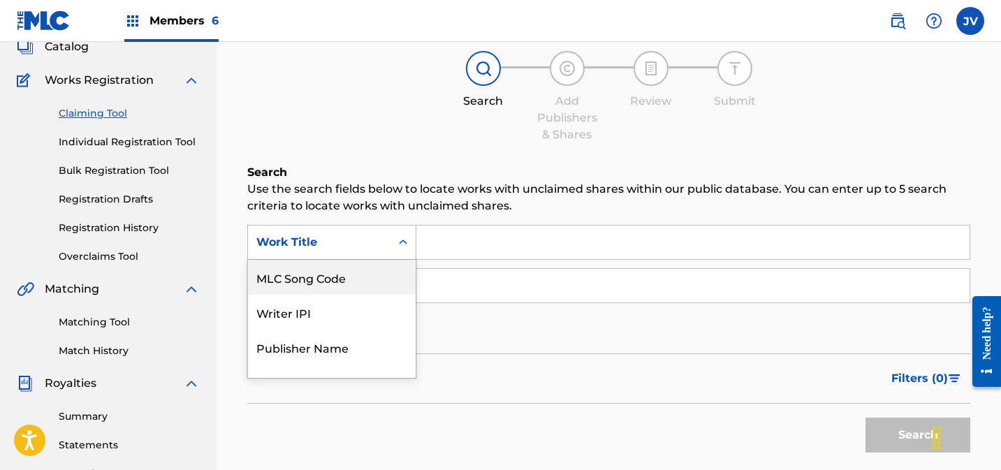
drag, startPoint x: 336, startPoint y: 277, endPoint x: 503, endPoint y: 270, distance: 167.7
click at [337, 277] on div "MLC Song Code" at bounding box center [332, 277] width 168 height 35
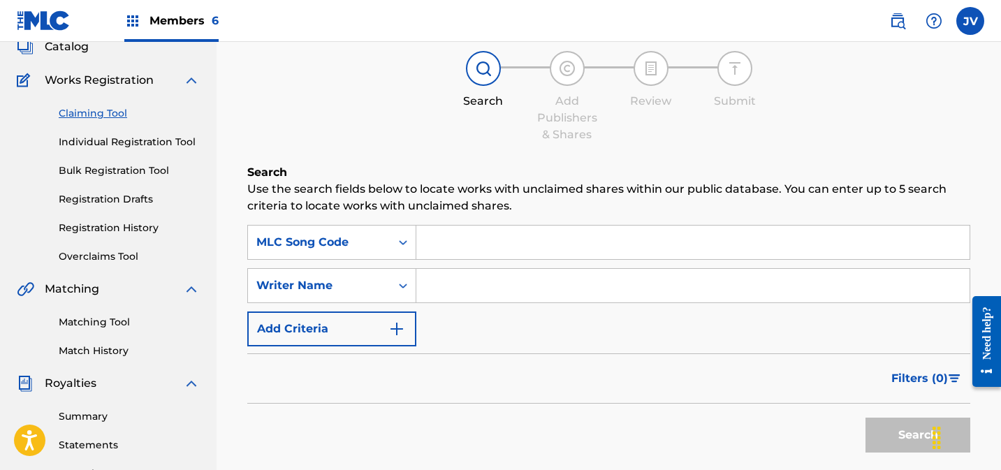
click at [494, 258] on input "Search Form" at bounding box center [692, 243] width 553 height 34
paste input "AY6PIF"
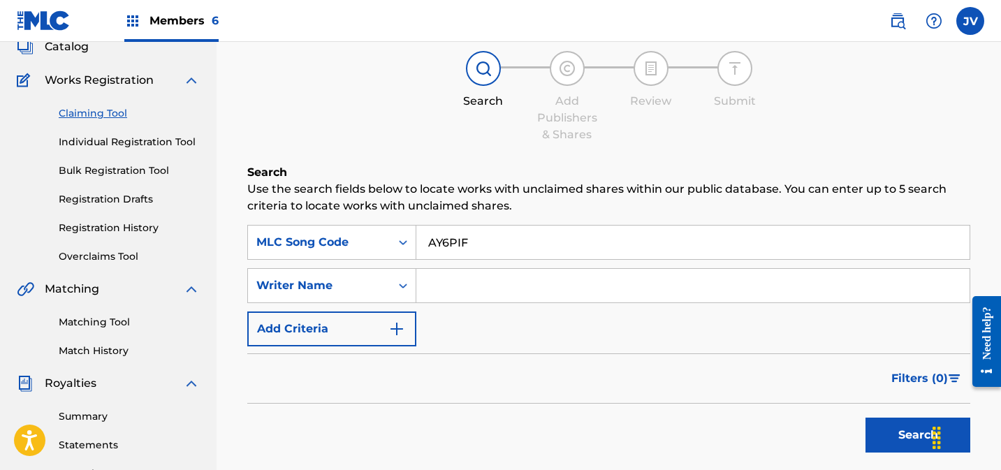
type input "AY6PIF"
click at [886, 446] on button "Search" at bounding box center [917, 435] width 105 height 35
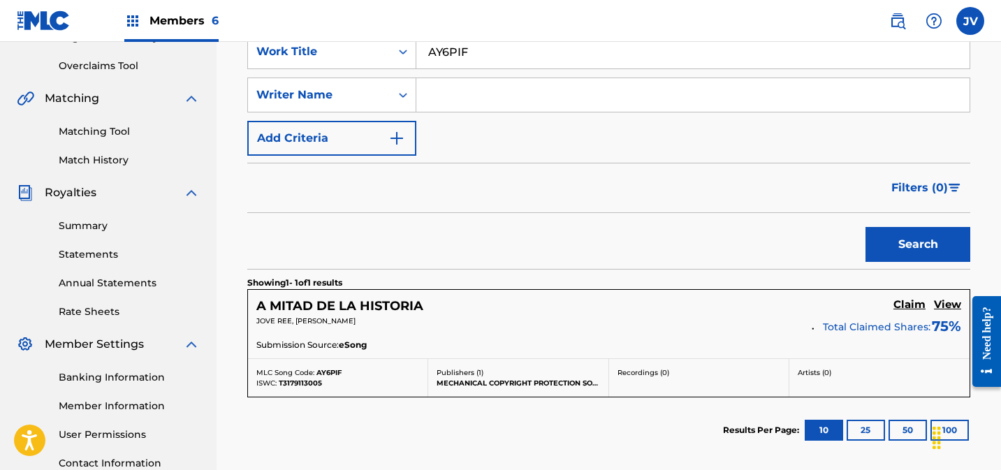
scroll to position [427, 0]
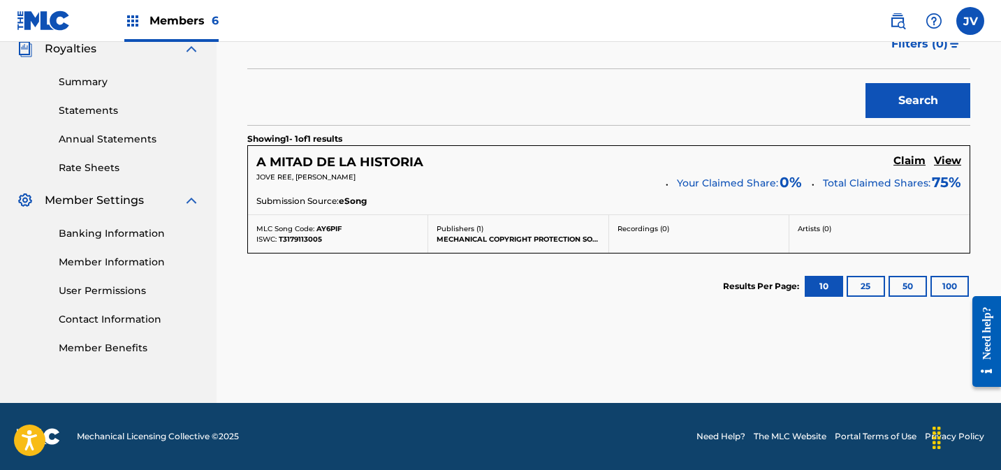
click at [914, 159] on h5 "Claim" at bounding box center [909, 160] width 32 height 13
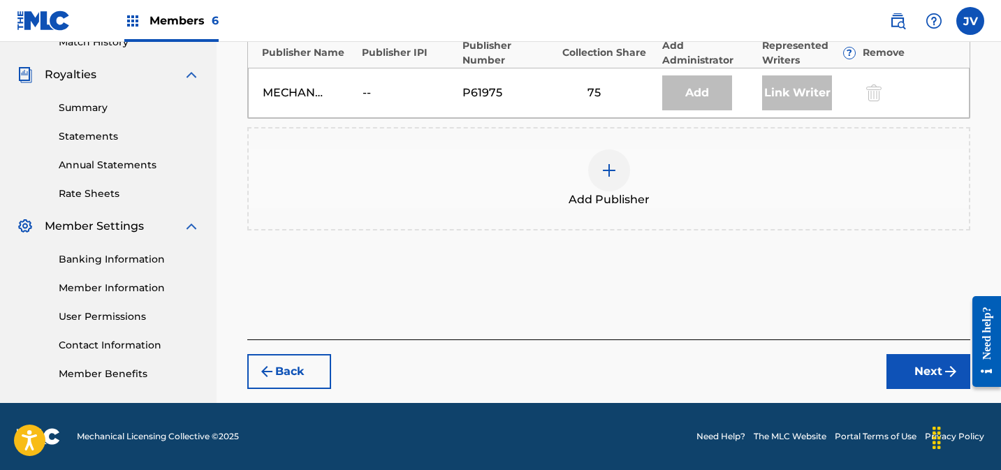
scroll to position [401, 0]
click at [622, 176] on div at bounding box center [609, 170] width 42 height 42
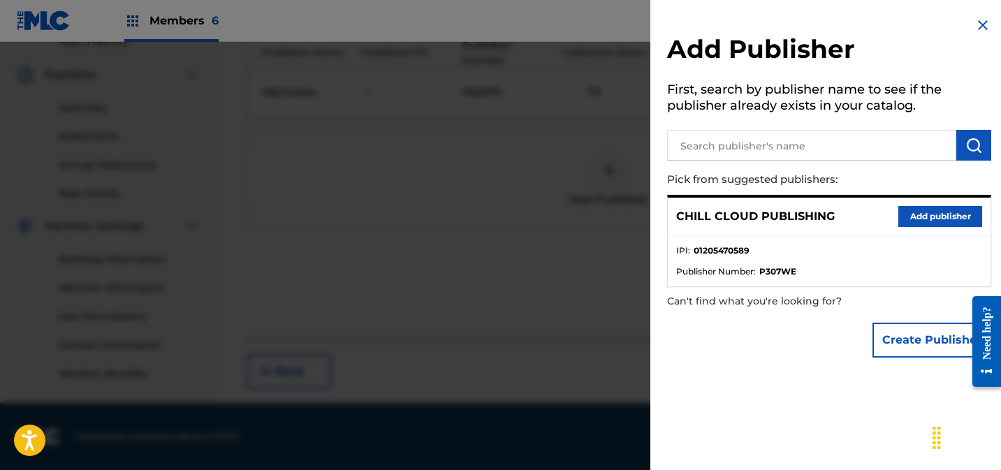
click at [945, 220] on button "Add publisher" at bounding box center [940, 216] width 84 height 21
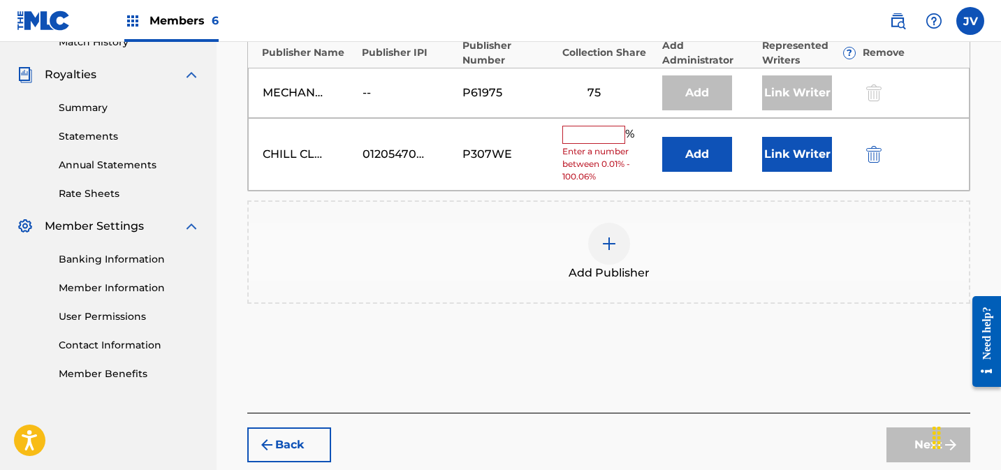
drag, startPoint x: 585, startPoint y: 137, endPoint x: 591, endPoint y: 140, distance: 7.2
click at [585, 138] on input "text" at bounding box center [593, 135] width 63 height 18
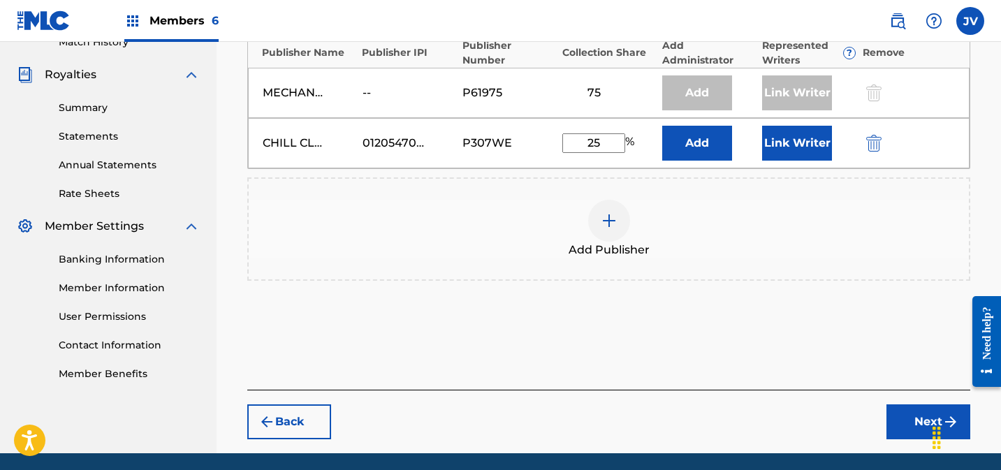
type input "25"
click at [801, 150] on button "Link Writer" at bounding box center [797, 143] width 70 height 35
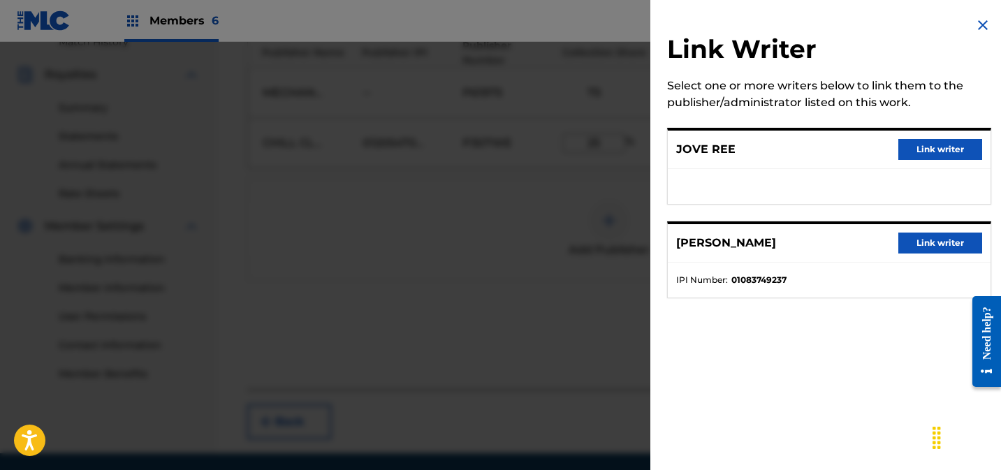
click at [922, 147] on button "Link writer" at bounding box center [940, 149] width 84 height 21
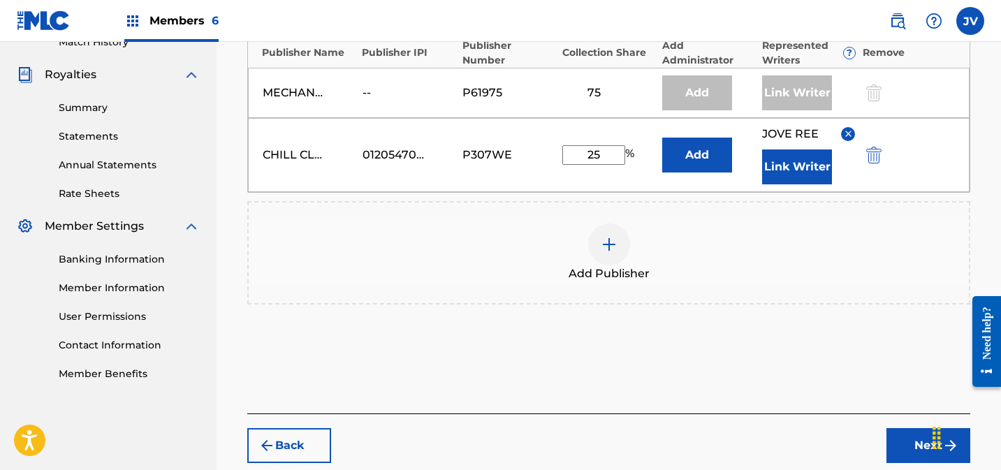
click at [763, 165] on button "Link Writer" at bounding box center [797, 166] width 70 height 35
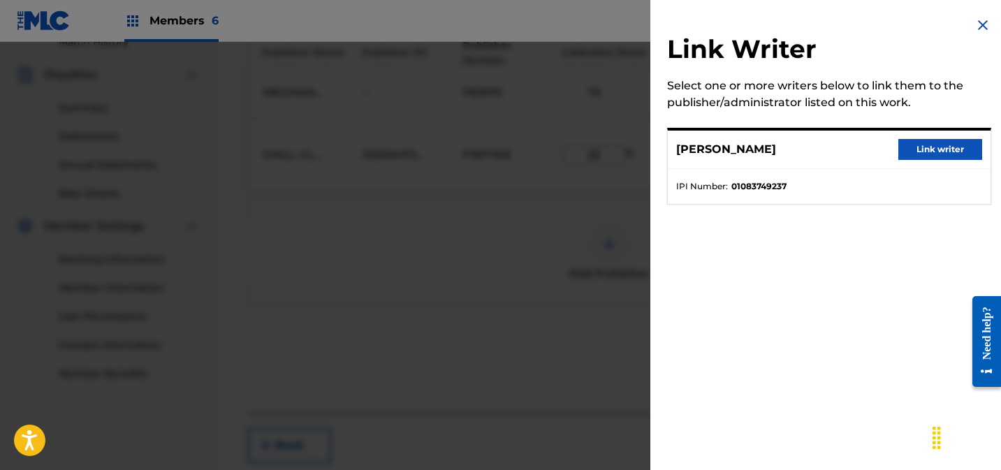
click at [921, 151] on button "Link writer" at bounding box center [940, 149] width 84 height 21
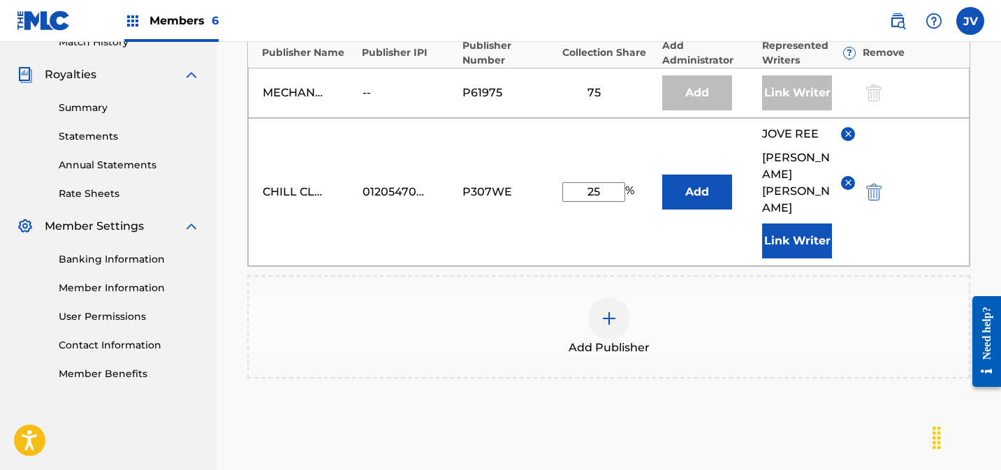
scroll to position [515, 0]
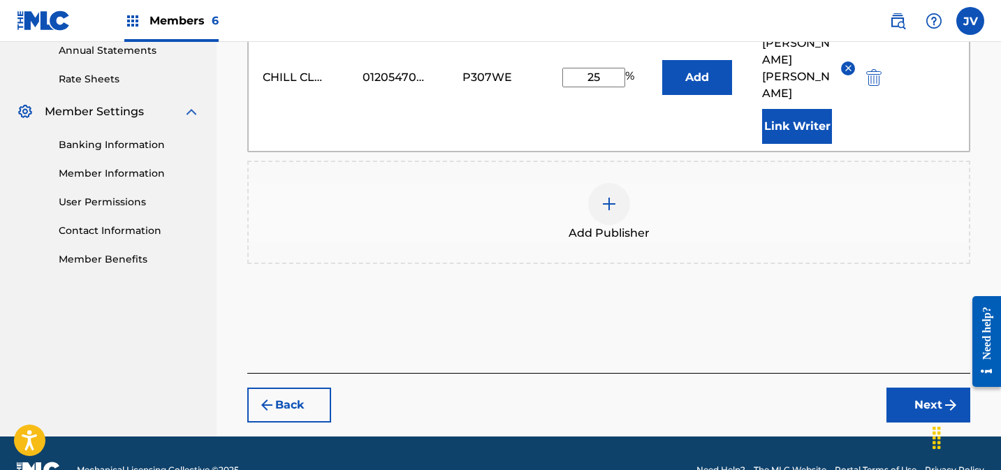
click at [914, 388] on button "Next" at bounding box center [928, 405] width 84 height 35
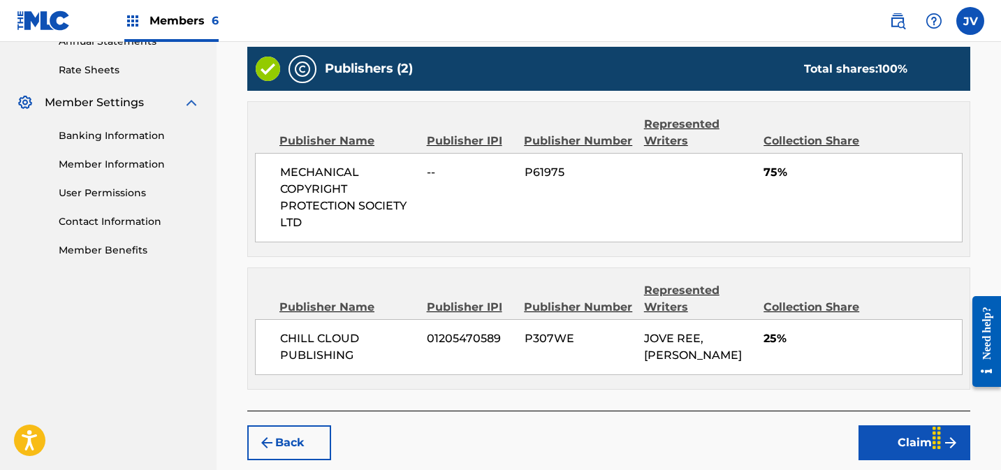
scroll to position [594, 0]
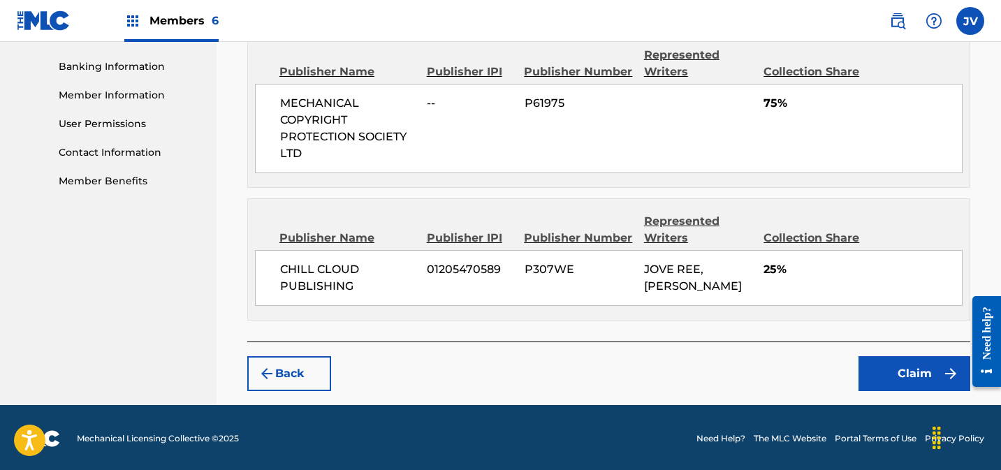
click at [888, 380] on button "Claim" at bounding box center [914, 373] width 112 height 35
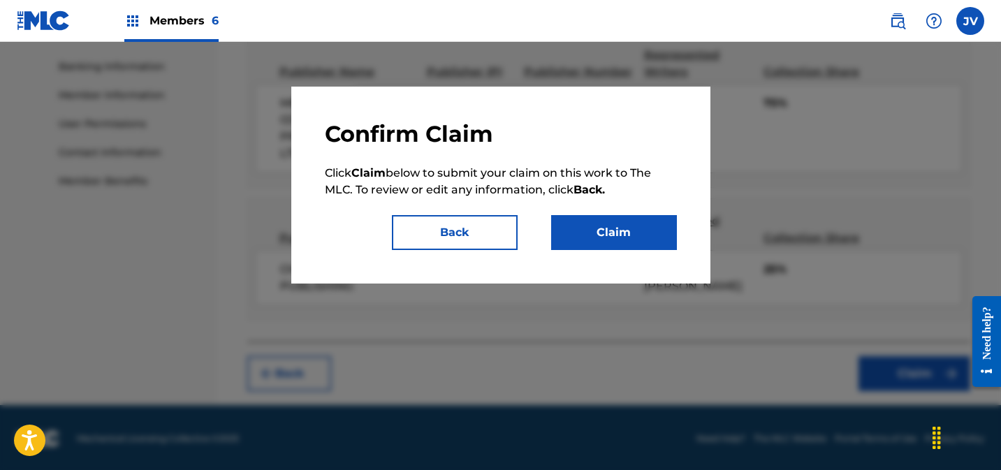
click at [623, 226] on button "Claim" at bounding box center [614, 232] width 126 height 35
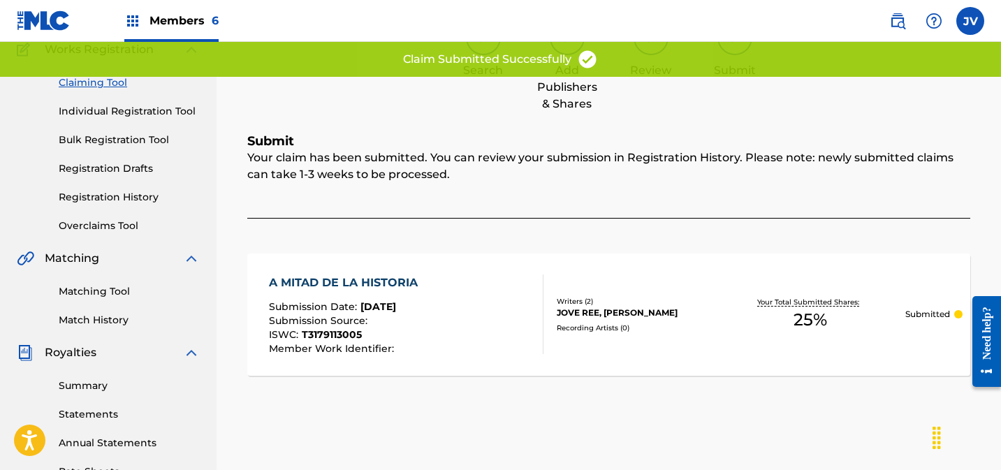
scroll to position [0, 0]
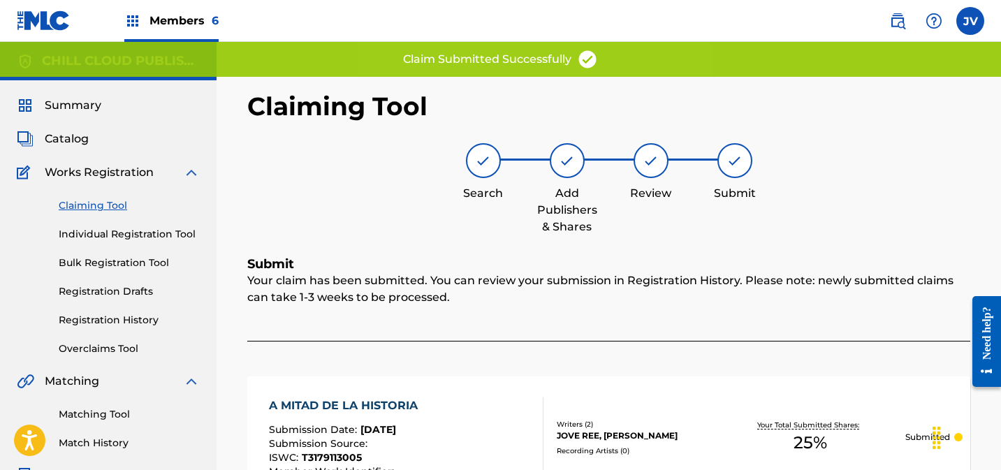
click at [98, 206] on link "Claiming Tool" at bounding box center [129, 205] width 141 height 15
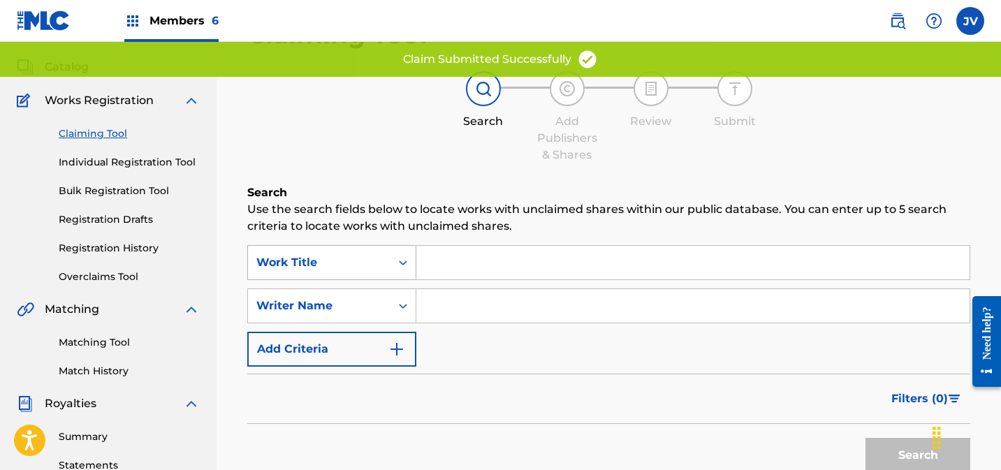
click at [314, 280] on div "Work Title" at bounding box center [331, 262] width 169 height 35
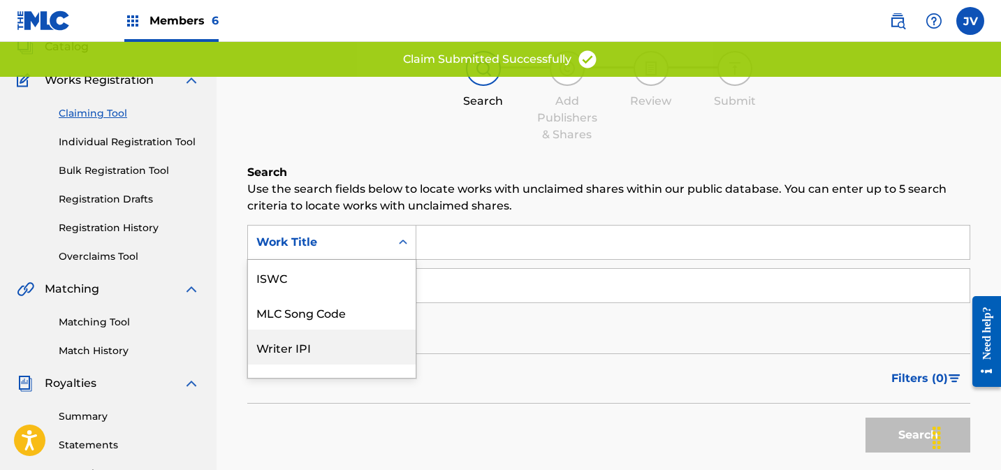
scroll to position [35, 0]
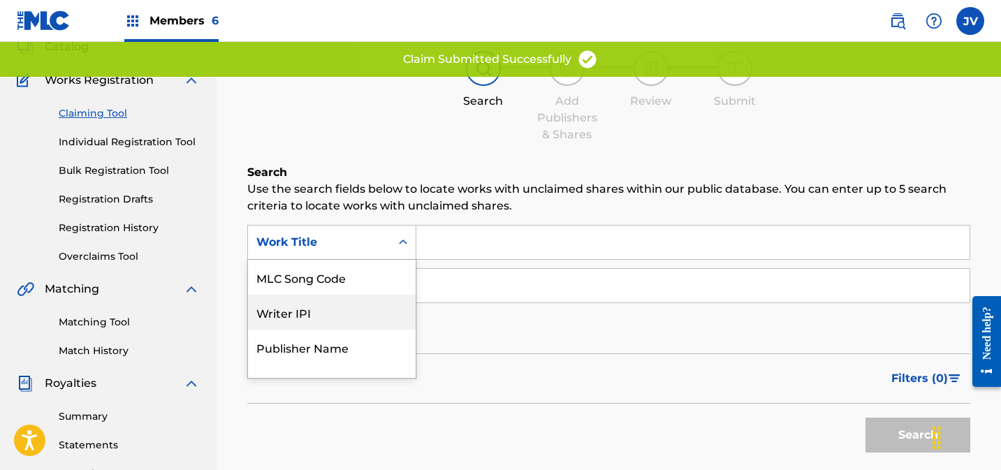
click at [315, 297] on div "Writer IPI" at bounding box center [332, 312] width 168 height 35
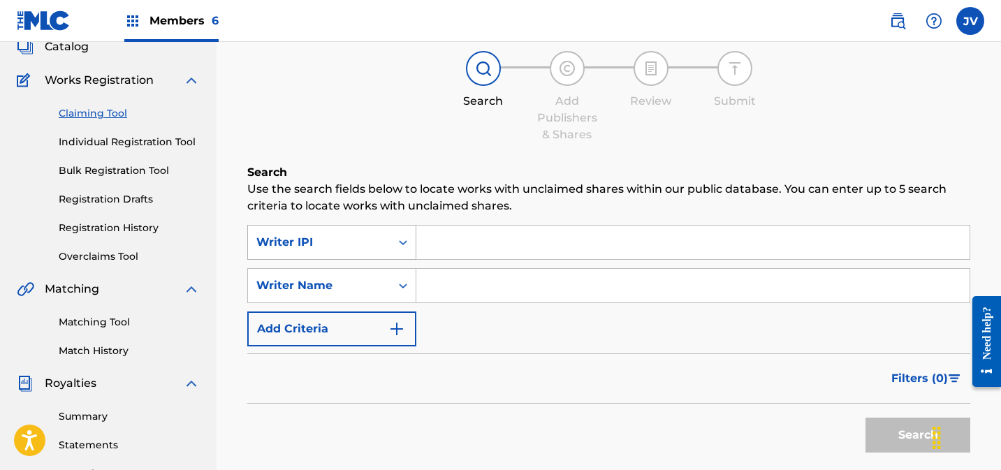
click at [291, 235] on div "Writer IPI" at bounding box center [319, 242] width 126 height 17
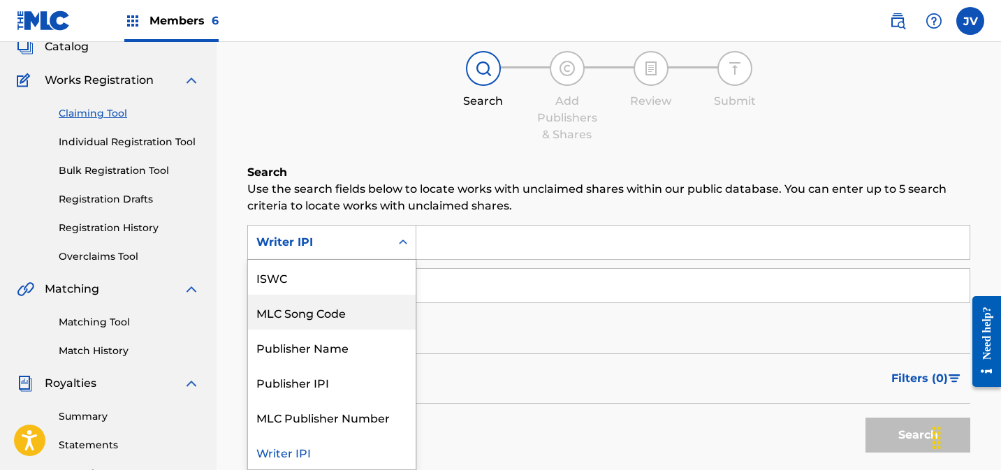
click at [311, 303] on div "MLC Song Code" at bounding box center [332, 312] width 168 height 35
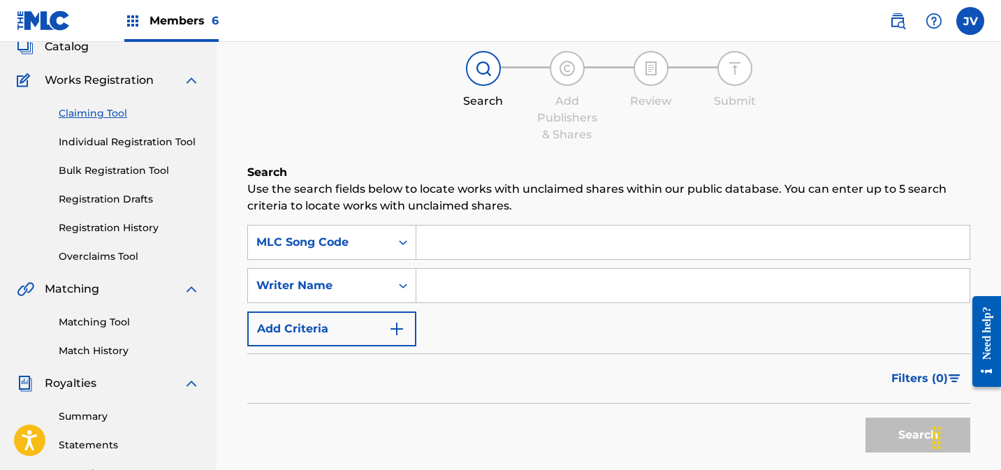
click at [469, 248] on input "Search Form" at bounding box center [692, 243] width 553 height 34
paste input "AY5238"
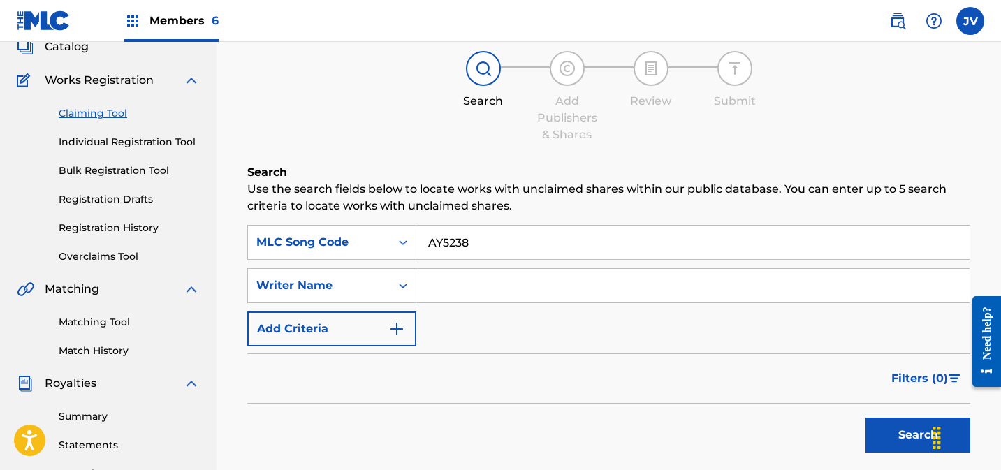
type input "AY5238"
click at [897, 426] on button "Search" at bounding box center [917, 435] width 105 height 35
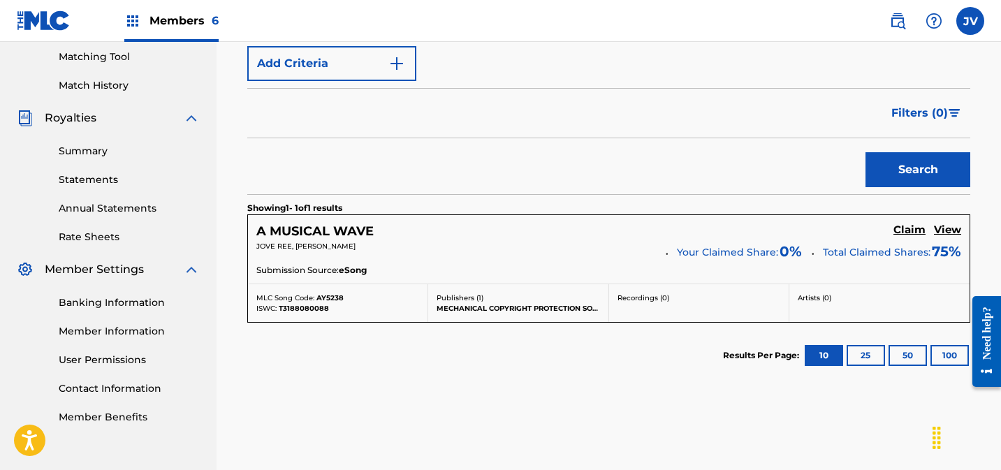
scroll to position [427, 0]
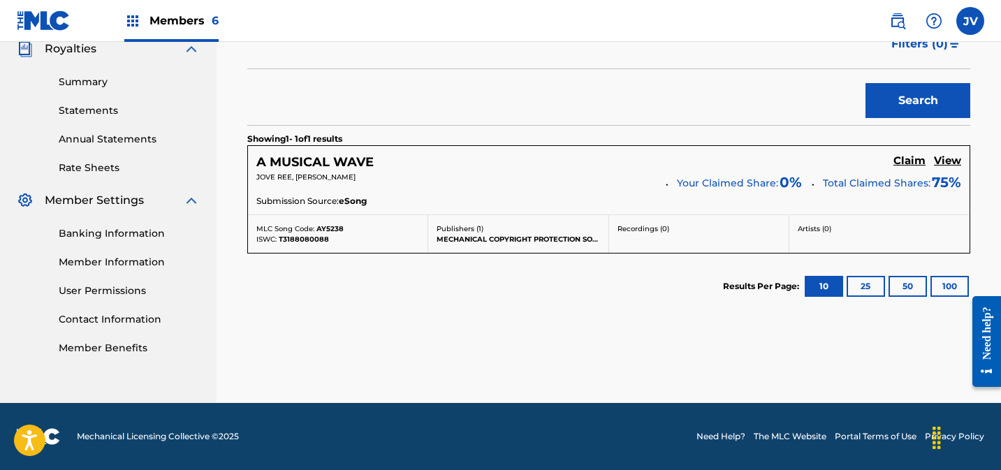
click at [910, 155] on h5 "Claim" at bounding box center [909, 160] width 32 height 13
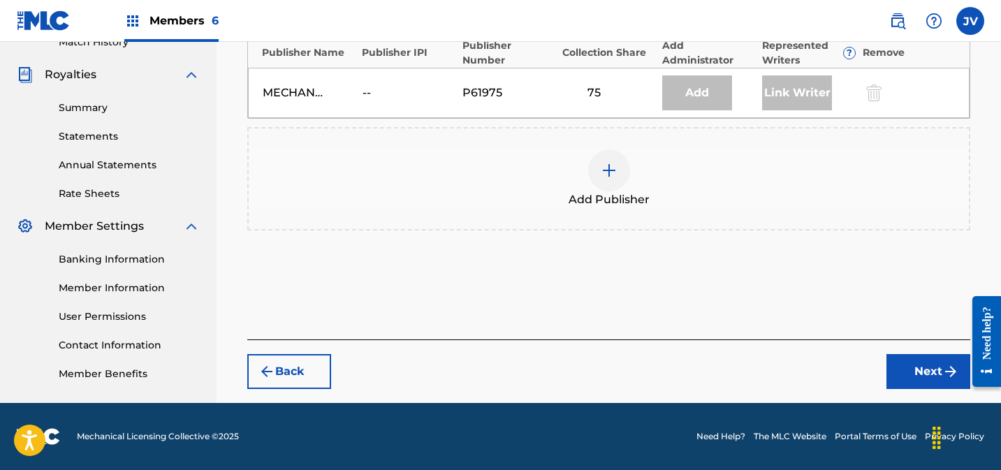
click at [604, 191] on span "Add Publisher" at bounding box center [608, 199] width 81 height 17
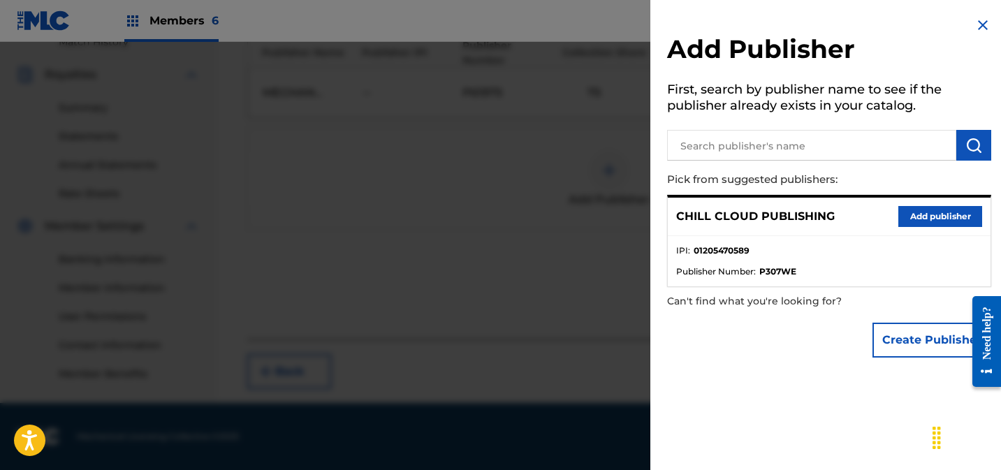
click at [920, 214] on button "Add publisher" at bounding box center [940, 216] width 84 height 21
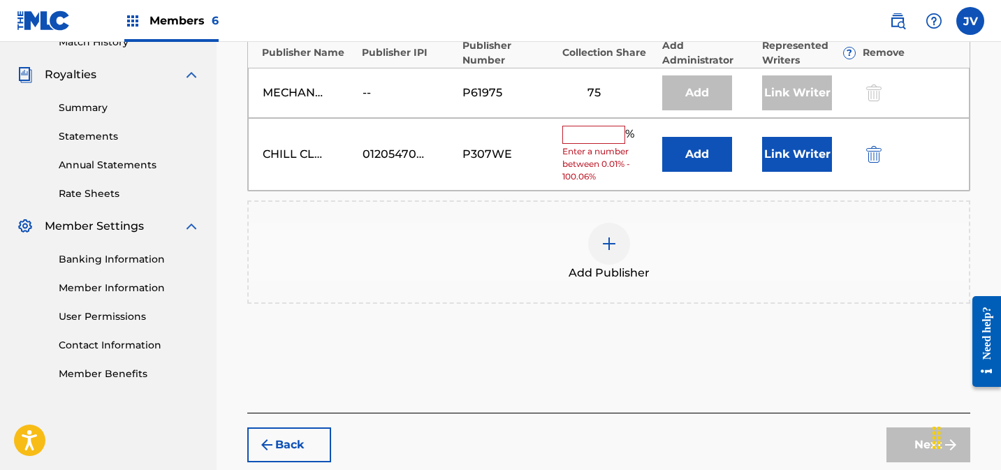
drag, startPoint x: 603, startPoint y: 131, endPoint x: 610, endPoint y: 133, distance: 7.8
click at [603, 131] on input "text" at bounding box center [593, 135] width 63 height 18
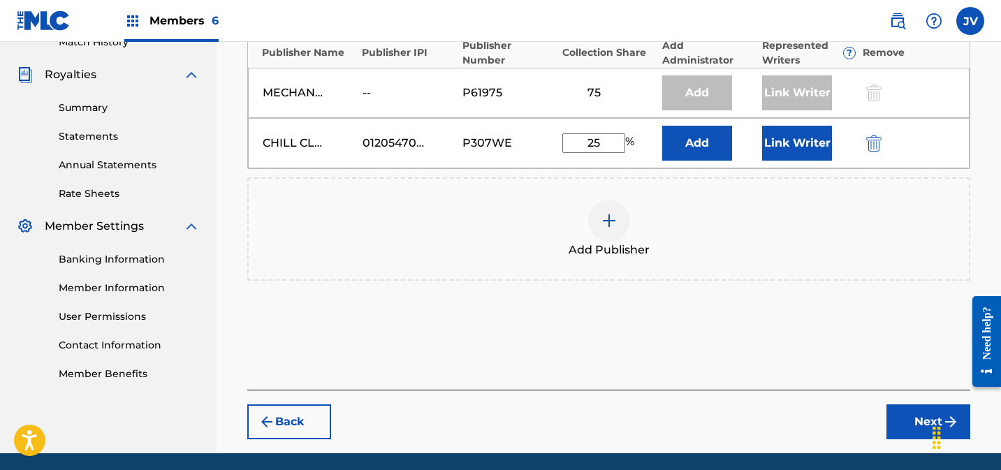
type input "25"
click at [801, 145] on button "Link Writer" at bounding box center [797, 143] width 70 height 35
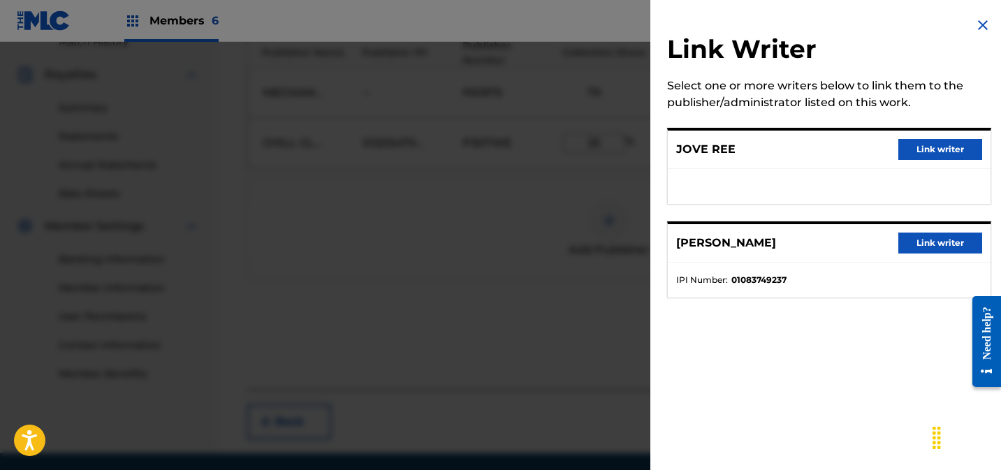
click at [929, 148] on button "Link writer" at bounding box center [940, 149] width 84 height 21
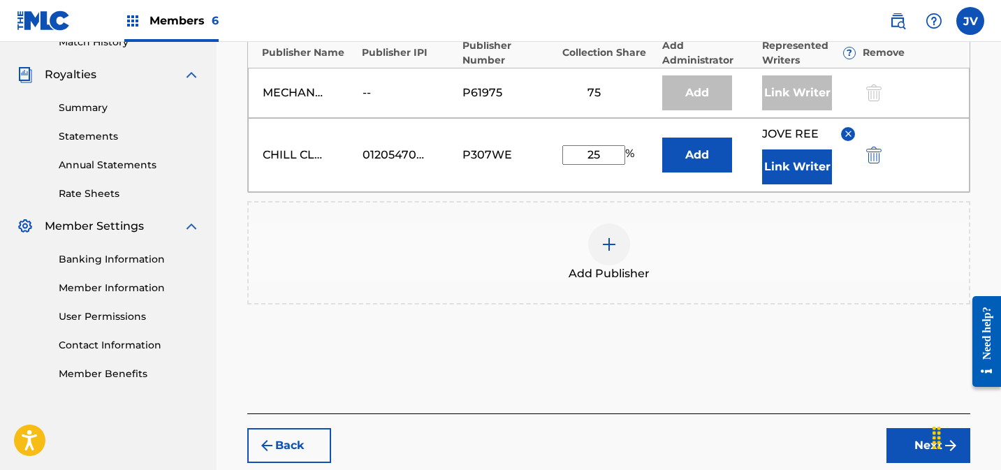
click at [776, 171] on button "Link Writer" at bounding box center [797, 166] width 70 height 35
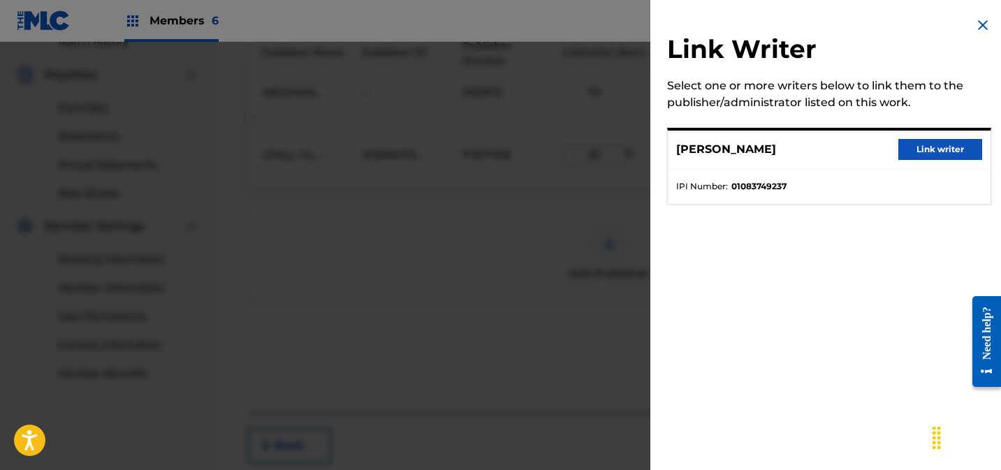
click at [927, 152] on button "Link writer" at bounding box center [940, 149] width 84 height 21
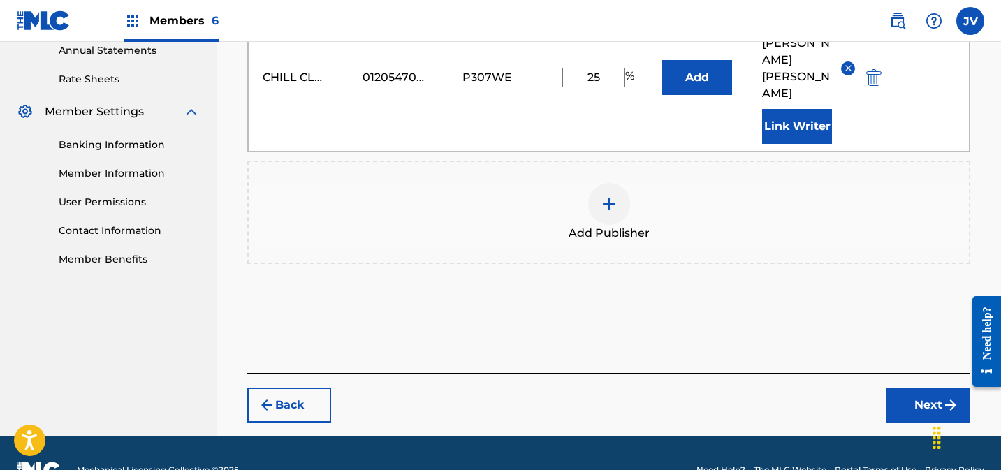
click at [936, 388] on button "Next" at bounding box center [928, 405] width 84 height 35
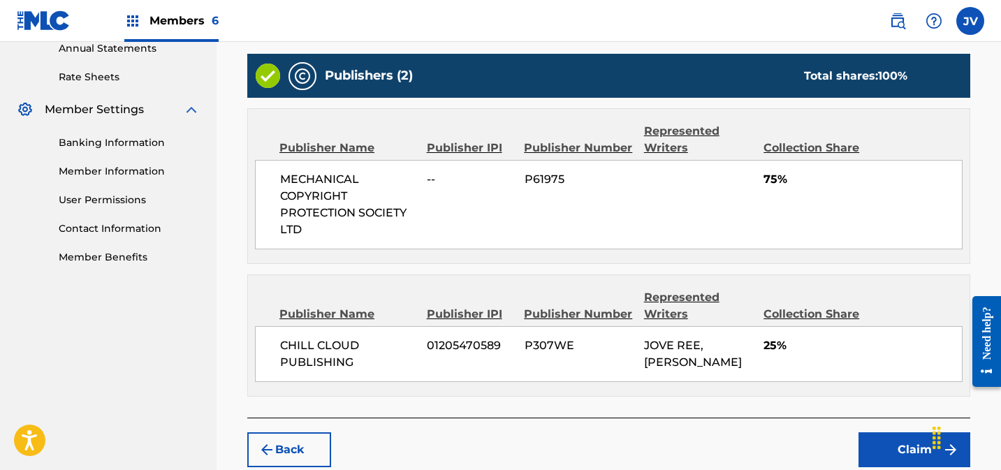
scroll to position [594, 0]
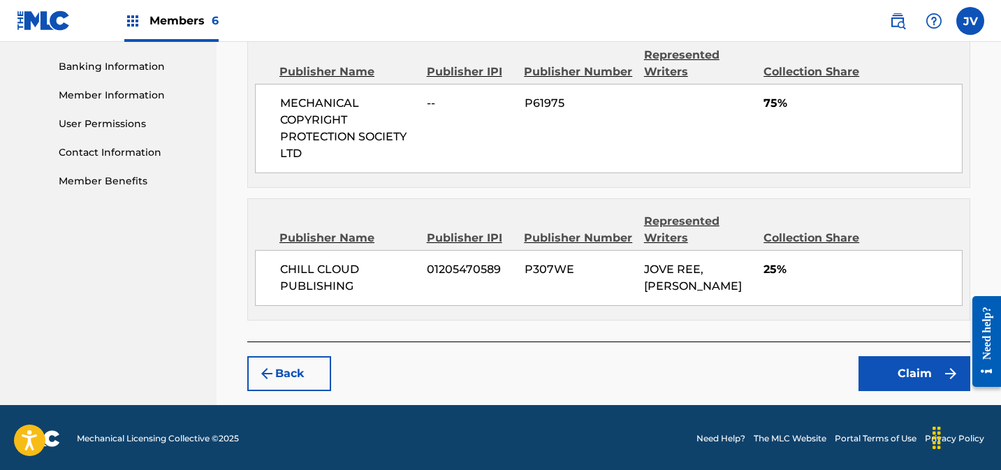
click at [893, 374] on button "Claim" at bounding box center [914, 373] width 112 height 35
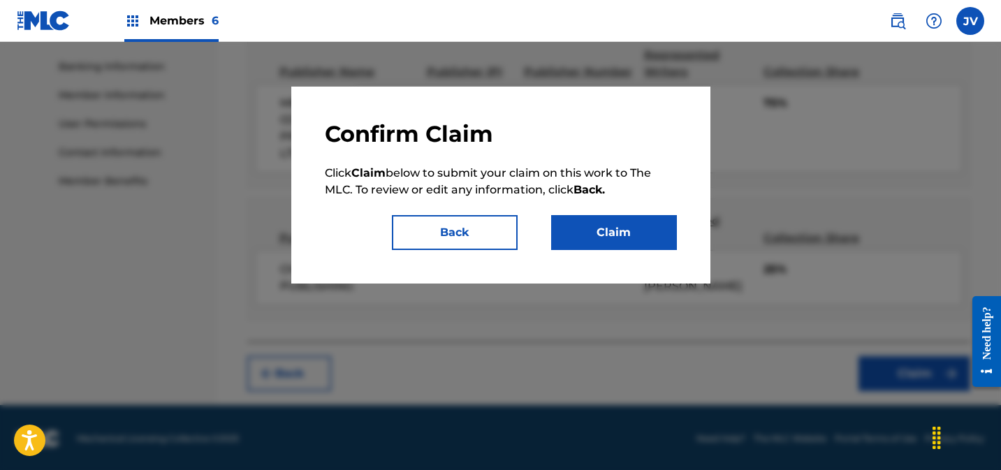
click at [641, 226] on button "Claim" at bounding box center [614, 232] width 126 height 35
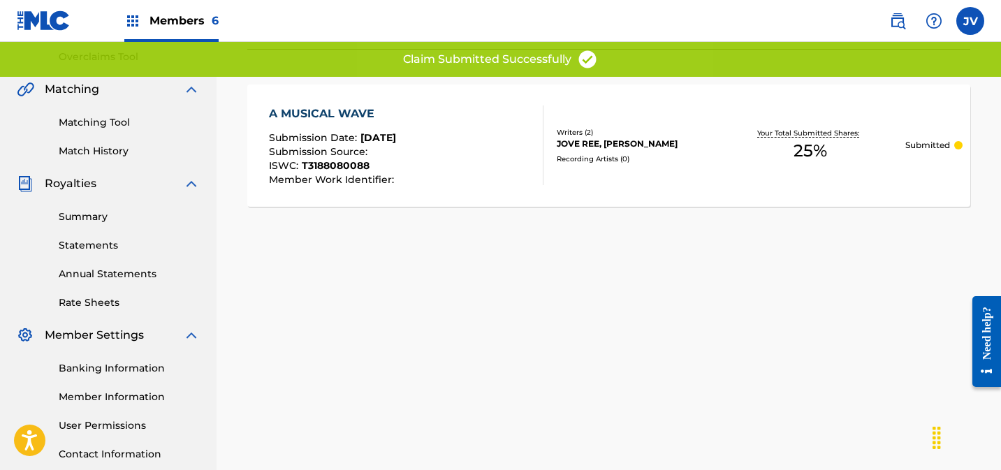
scroll to position [0, 0]
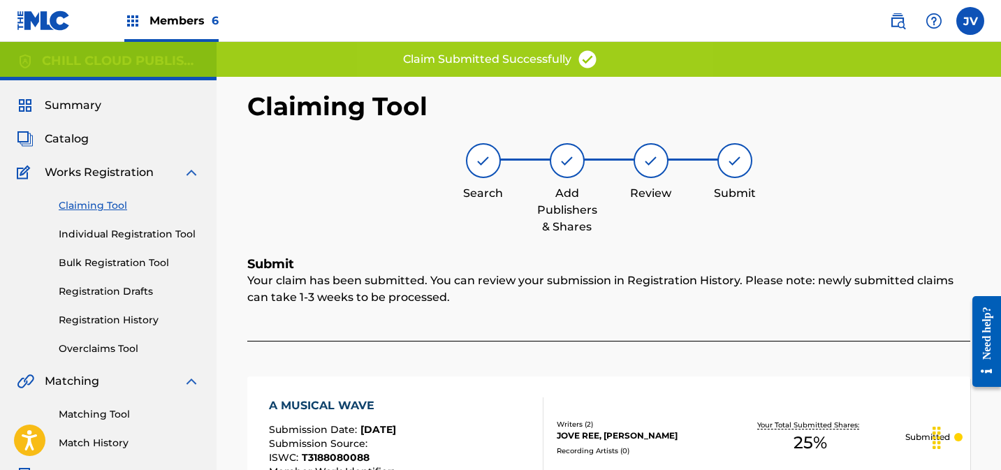
click at [79, 205] on link "Claiming Tool" at bounding box center [129, 205] width 141 height 15
